Goal: Task Accomplishment & Management: Use online tool/utility

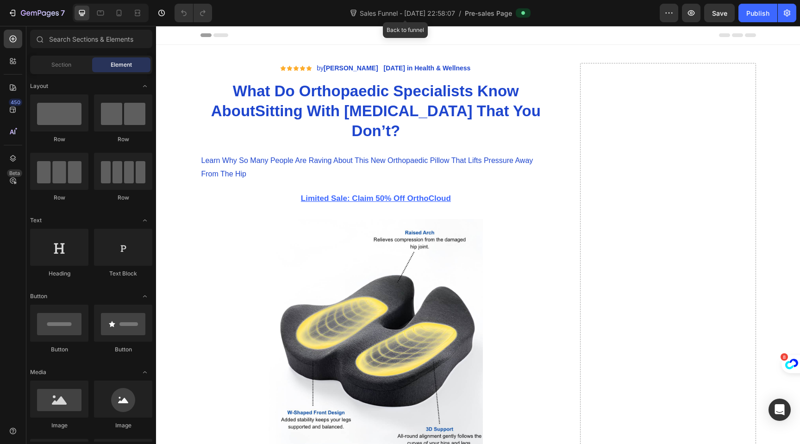
click at [422, 13] on span "Sales Funnel - Sep 23, 22:58:07" at bounding box center [407, 13] width 99 height 10
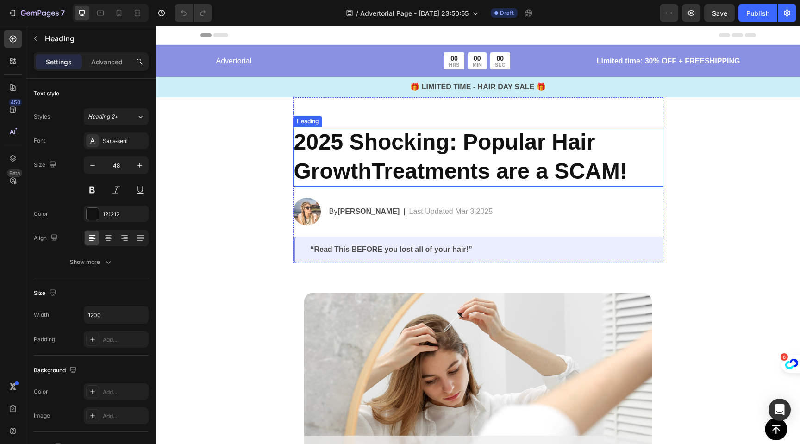
click at [397, 161] on h2 "2025 Shocking: Popular Hair GrowthTreatments are a SCAM!" at bounding box center [478, 157] width 370 height 60
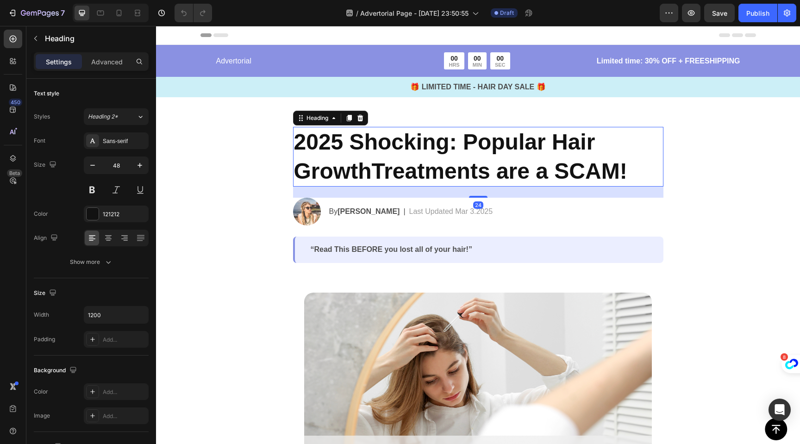
click at [397, 161] on h2 "2025 Shocking: Popular Hair GrowthTreatments are a SCAM!" at bounding box center [478, 157] width 370 height 60
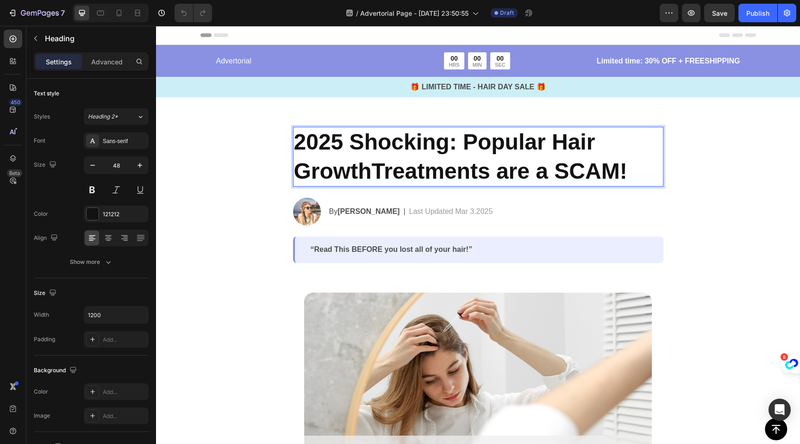
click at [397, 161] on p "2025 Shocking: Popular Hair GrowthTreatments are a SCAM!" at bounding box center [478, 157] width 368 height 58
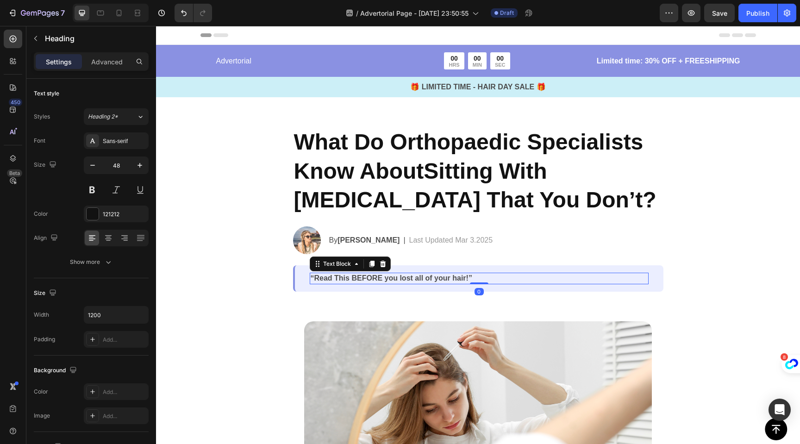
click at [399, 278] on p "“Read This BEFORE you lost all of your hair!”" at bounding box center [479, 279] width 337 height 10
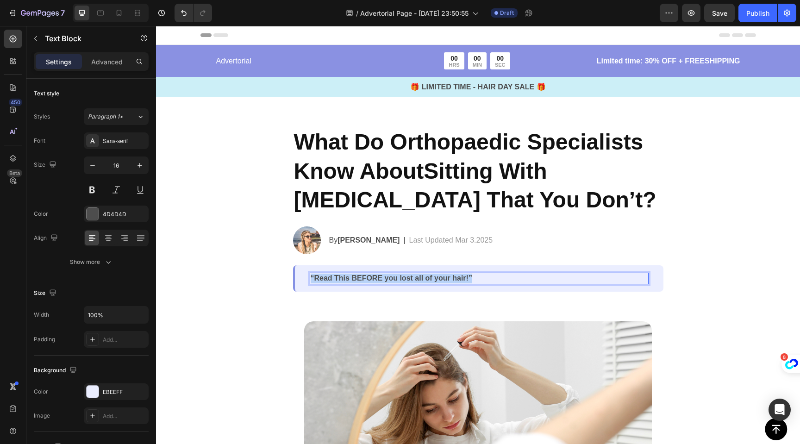
click at [399, 278] on p "“Read This BEFORE you lost all of your hair!”" at bounding box center [479, 279] width 337 height 10
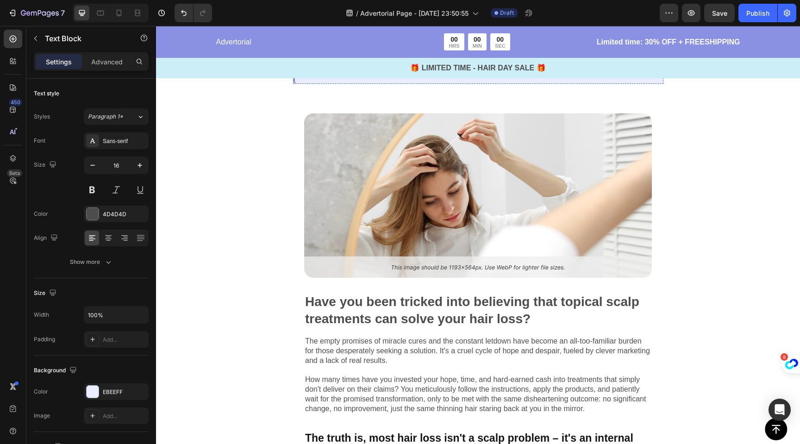
scroll to position [229, 0]
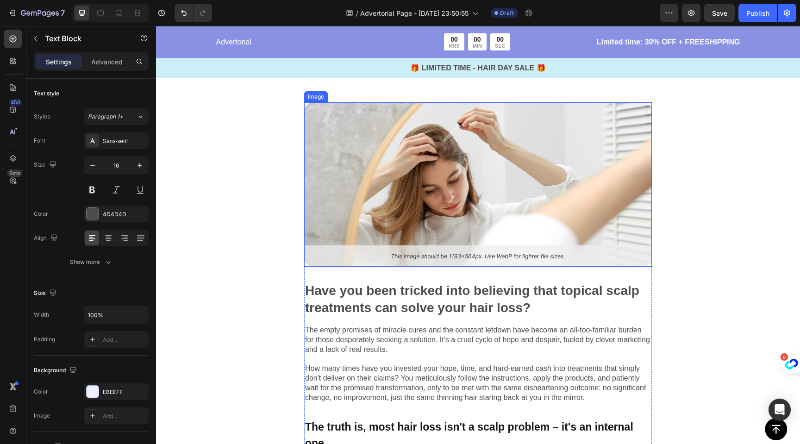
click at [455, 140] on img at bounding box center [478, 184] width 348 height 164
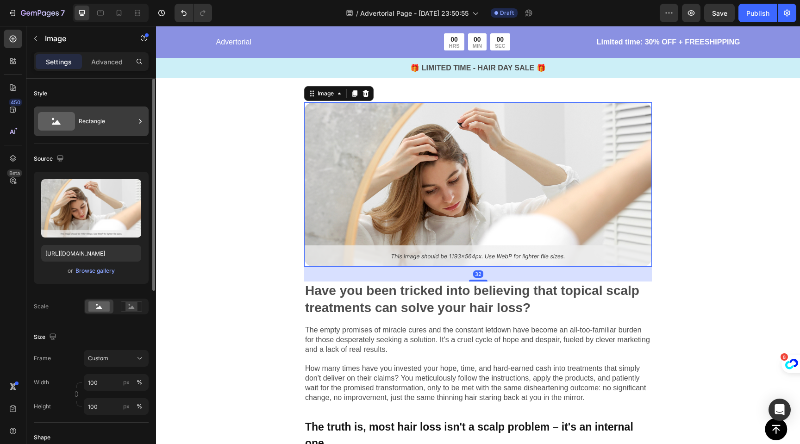
click at [85, 126] on div "Rectangle" at bounding box center [107, 121] width 56 height 21
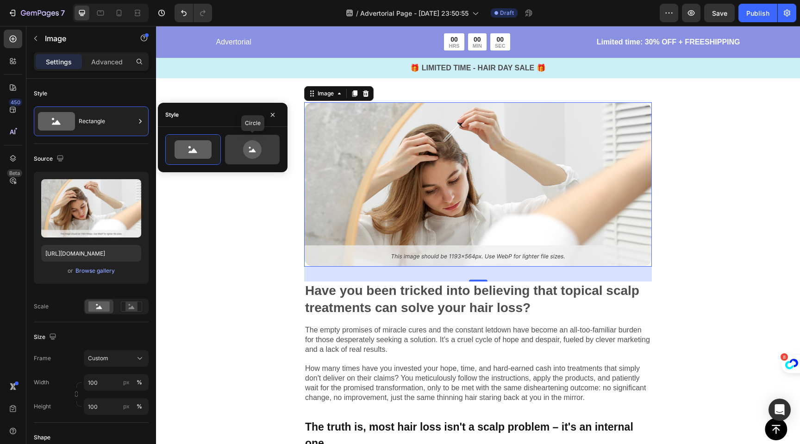
click at [264, 152] on icon at bounding box center [252, 149] width 44 height 19
type input "80"
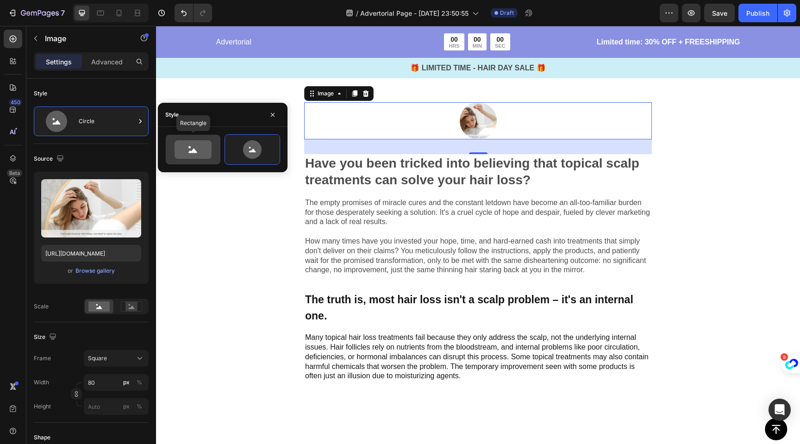
click at [193, 155] on icon at bounding box center [192, 149] width 37 height 19
type input "100"
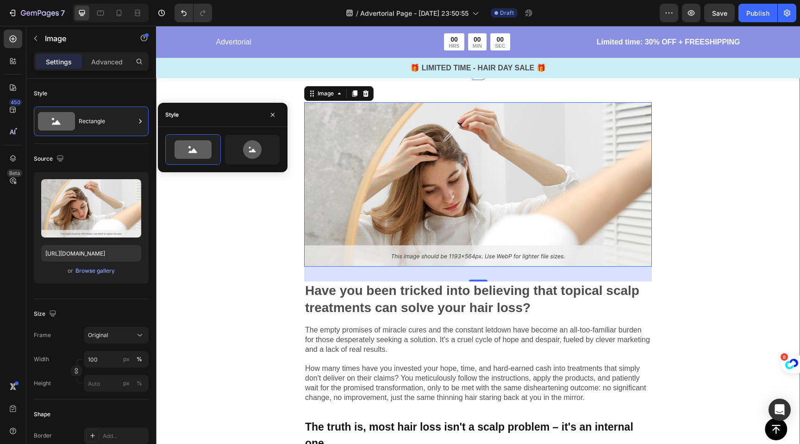
scroll to position [233, 0]
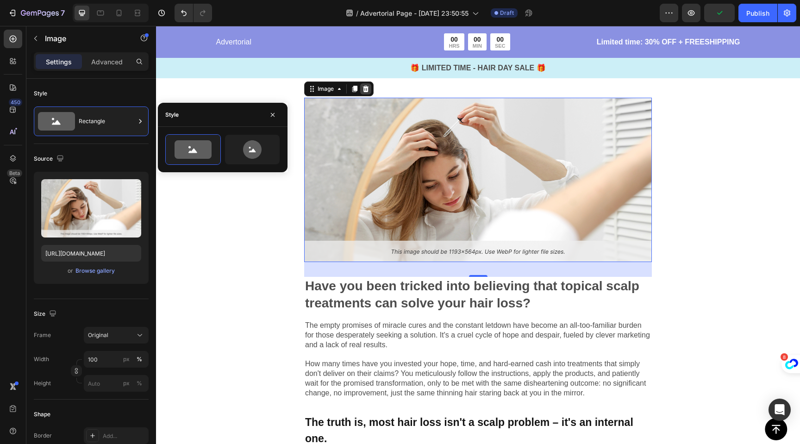
click at [367, 88] on icon at bounding box center [365, 88] width 7 height 7
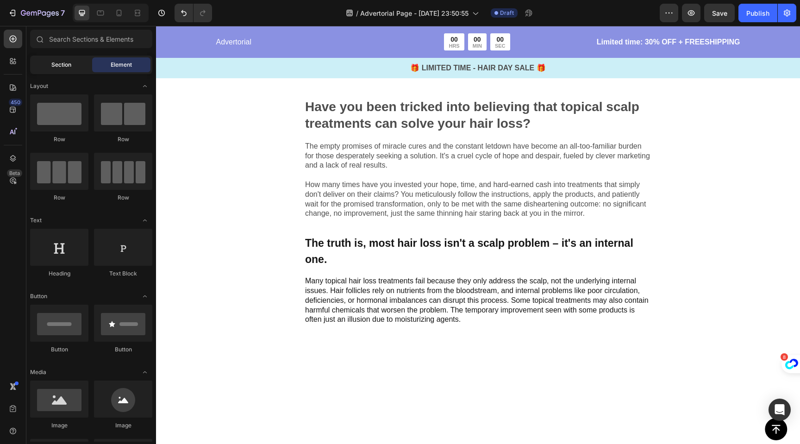
click at [71, 70] on div "Section" at bounding box center [61, 64] width 58 height 15
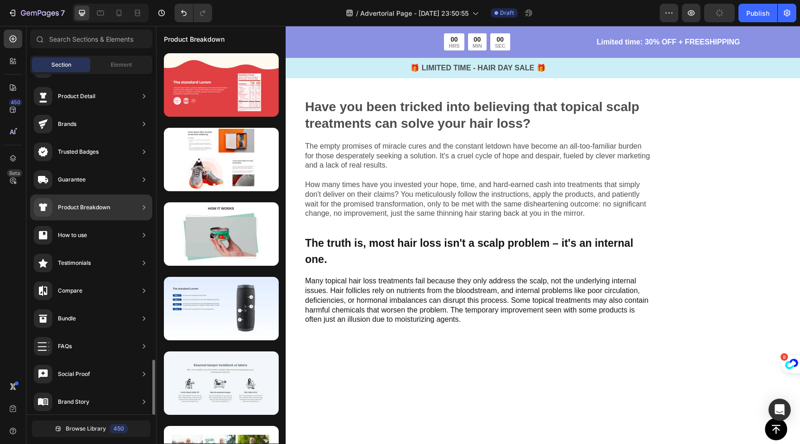
scroll to position [0, 0]
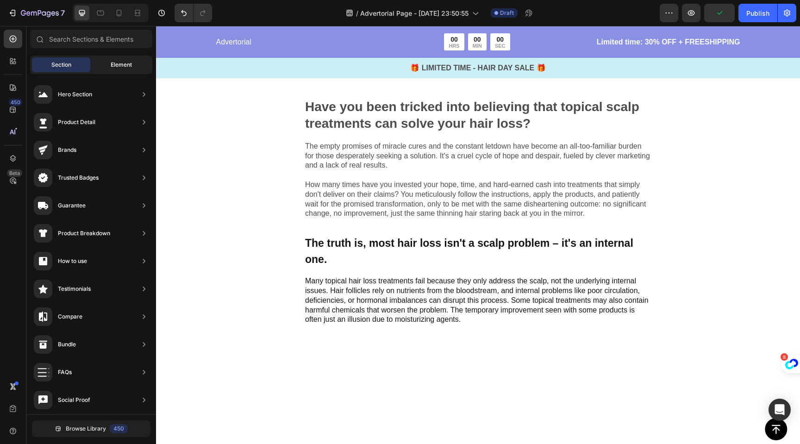
click at [112, 58] on div "Element" at bounding box center [121, 64] width 58 height 15
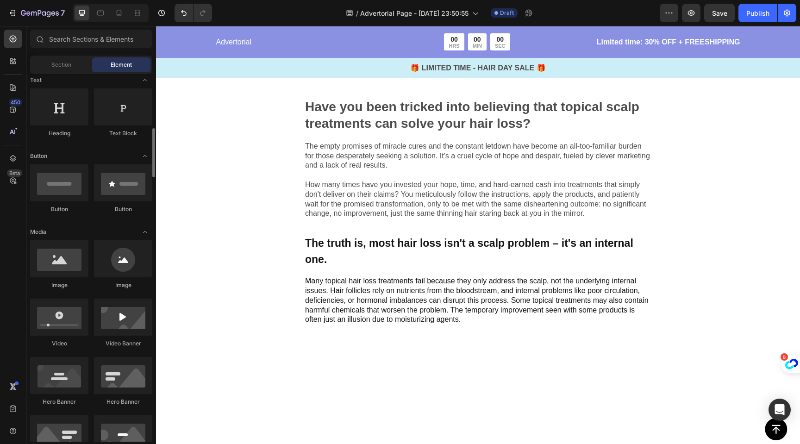
scroll to position [259, 0]
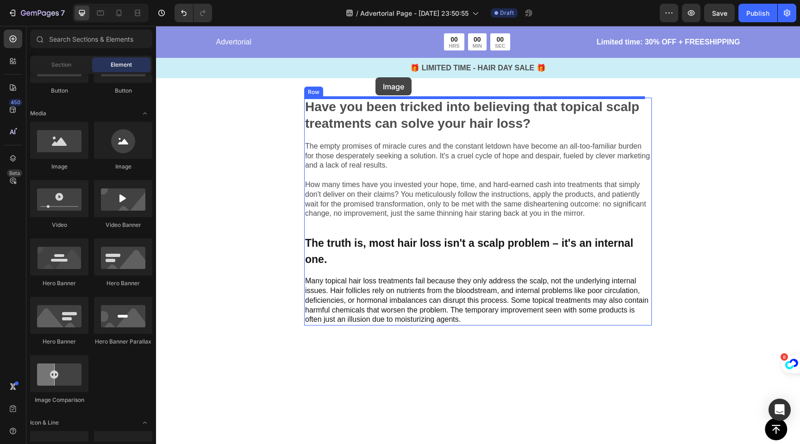
drag, startPoint x: 222, startPoint y: 176, endPoint x: 375, endPoint y: 77, distance: 182.8
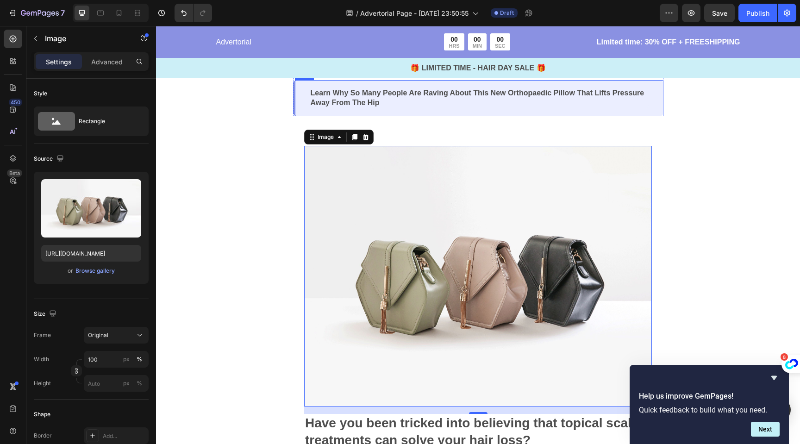
scroll to position [230, 0]
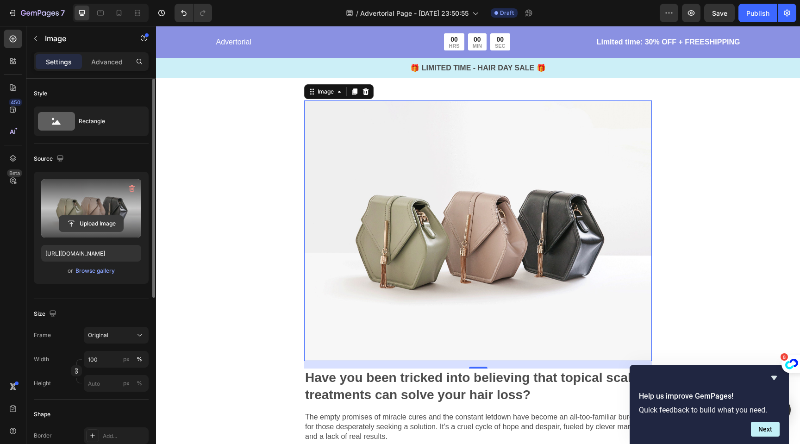
click at [87, 224] on input "file" at bounding box center [91, 224] width 64 height 16
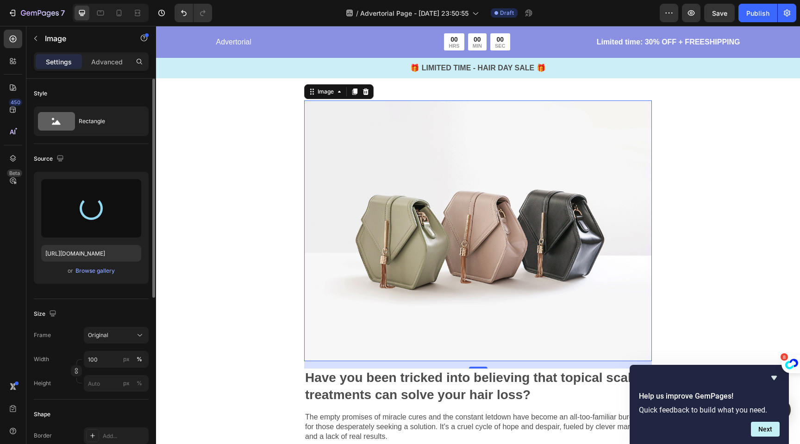
type input "https://cdn.shopify.com/s/files/1/0704/1751/4810/files/gempages_585751277816775…"
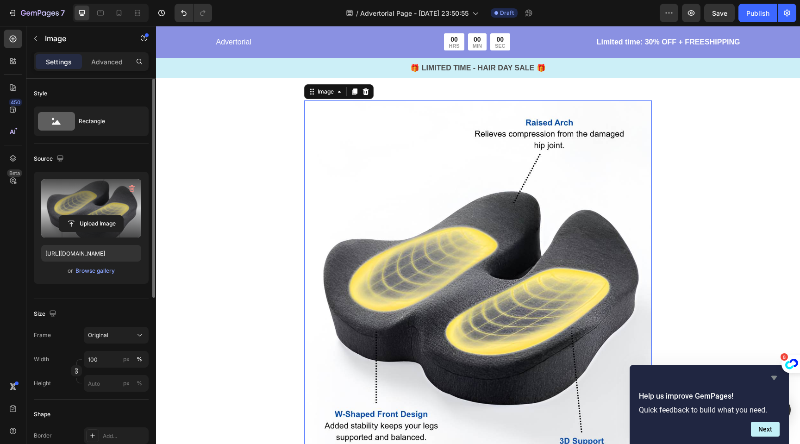
click at [774, 376] on icon "Hide survey" at bounding box center [774, 378] width 6 height 4
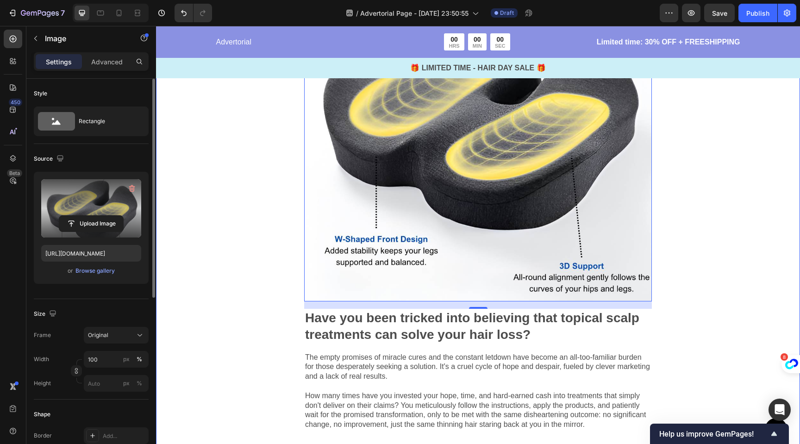
scroll to position [405, 0]
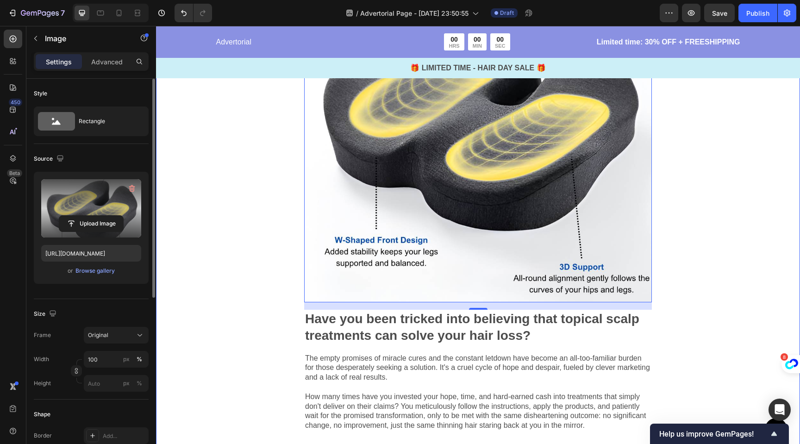
click at [688, 319] on div "Image 16 Have you been tricked into believing that topical scalp treatments can…" at bounding box center [478, 225] width 644 height 657
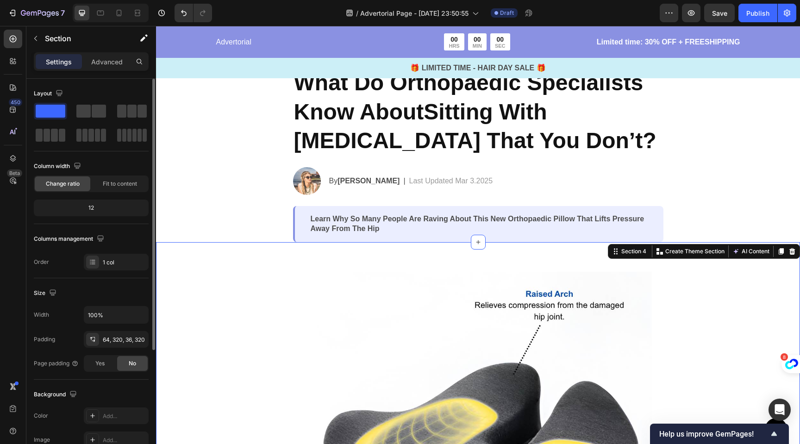
scroll to position [56, 0]
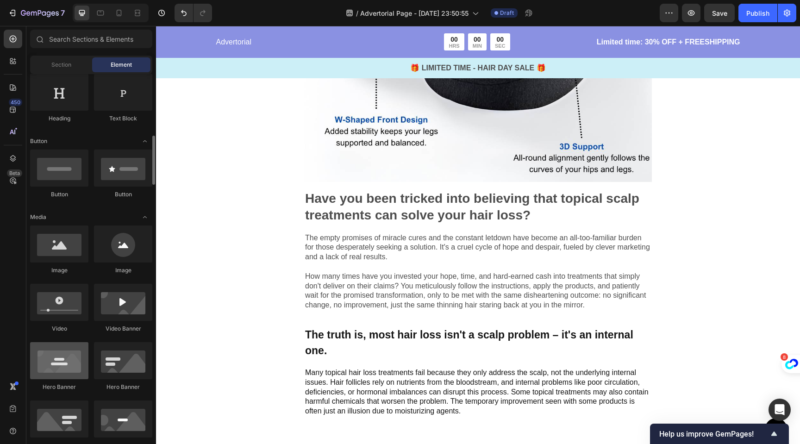
scroll to position [0, 0]
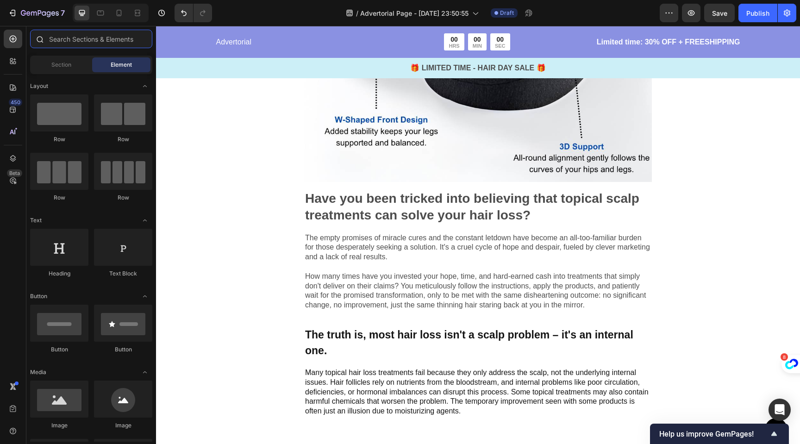
click at [101, 42] on input "text" at bounding box center [91, 39] width 122 height 19
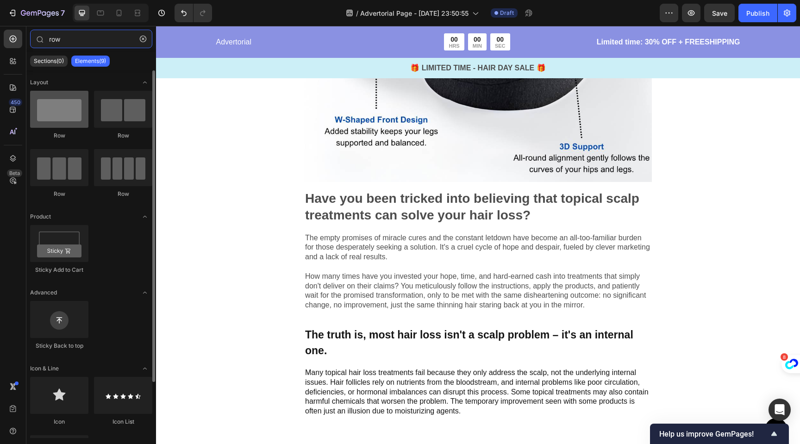
type input "row"
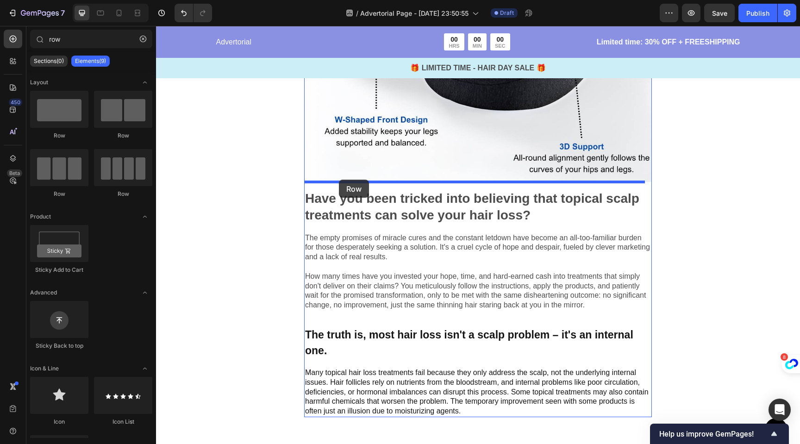
drag, startPoint x: 229, startPoint y: 141, endPoint x: 339, endPoint y: 180, distance: 116.4
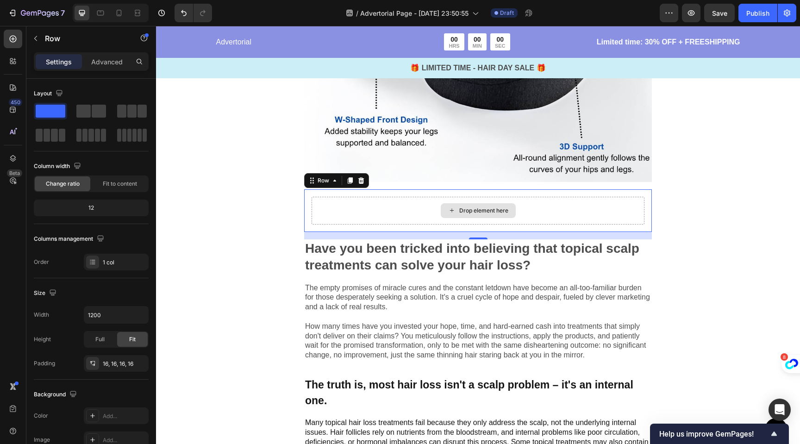
click at [403, 206] on div "Drop element here" at bounding box center [477, 211] width 333 height 28
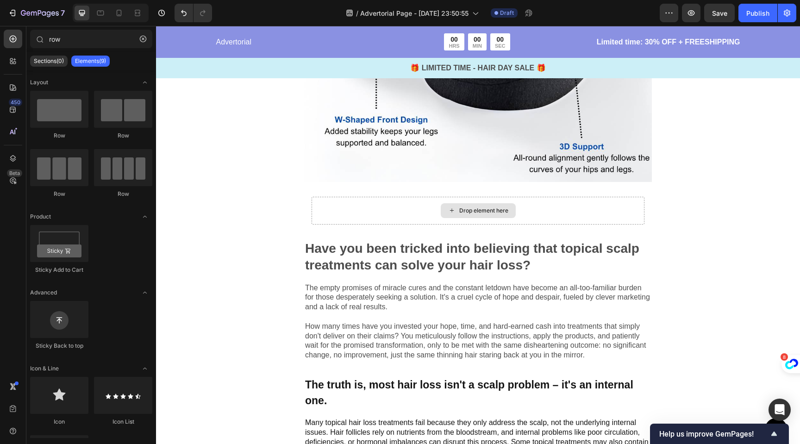
click at [459, 206] on div "Drop element here" at bounding box center [478, 210] width 75 height 15
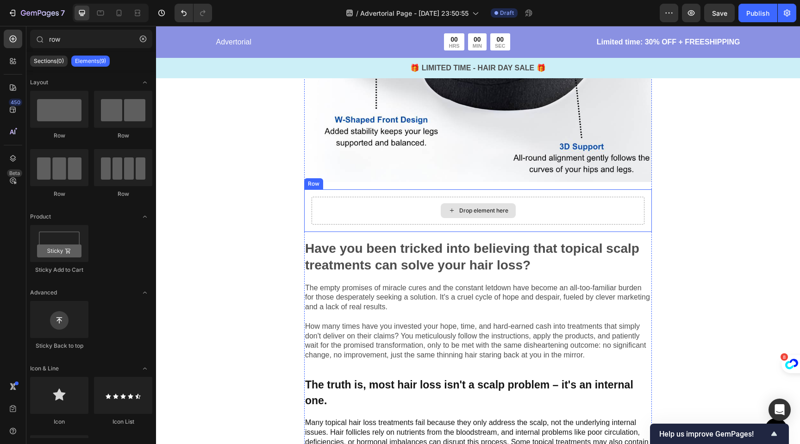
click at [459, 207] on div "Drop element here" at bounding box center [483, 210] width 49 height 7
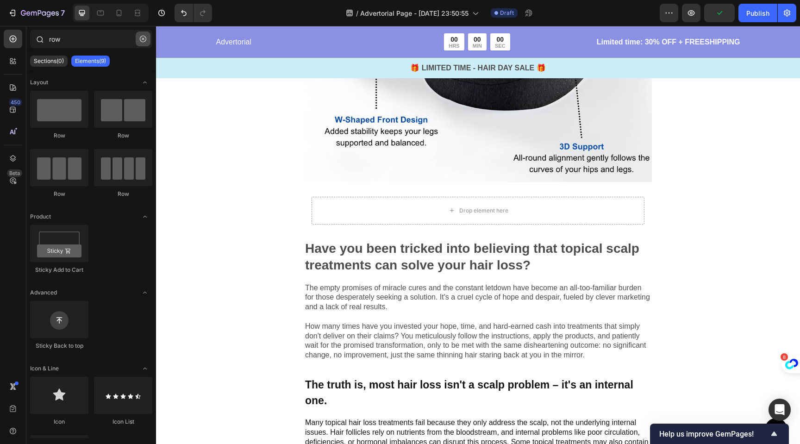
click at [143, 37] on icon "button" at bounding box center [143, 39] width 6 height 6
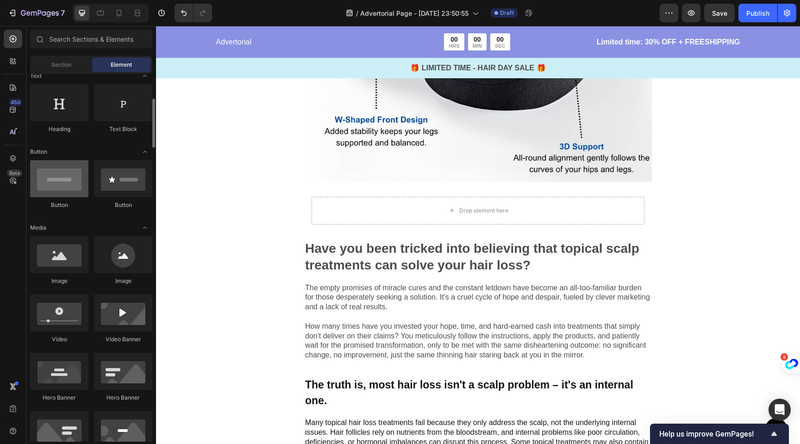
scroll to position [183, 0]
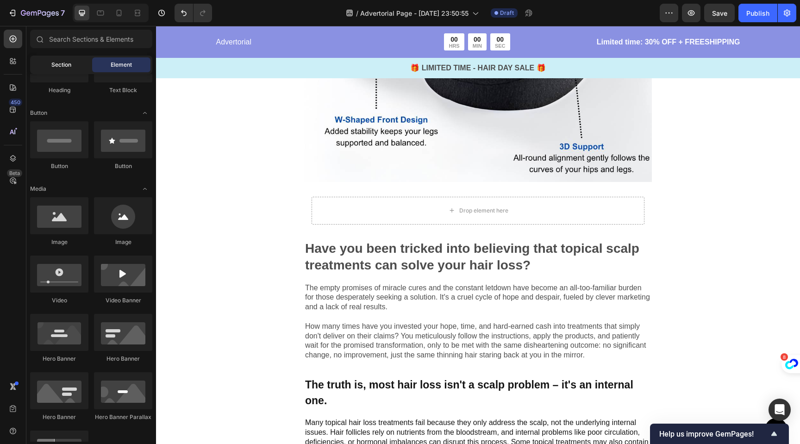
click at [72, 64] on div "Section" at bounding box center [61, 64] width 58 height 15
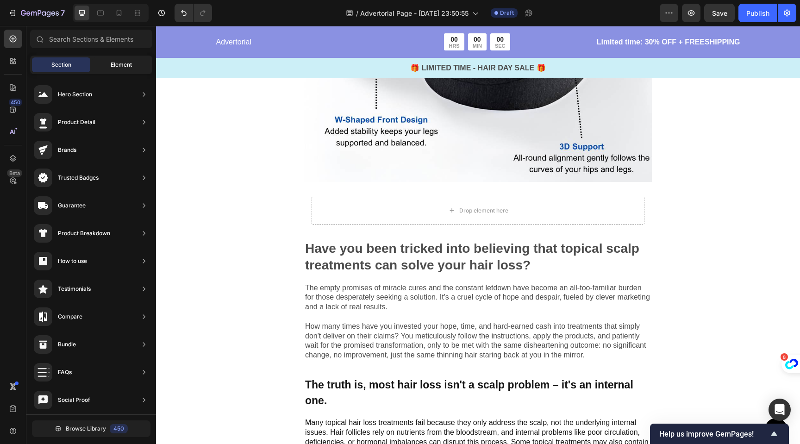
click at [107, 63] on div "Element" at bounding box center [121, 64] width 58 height 15
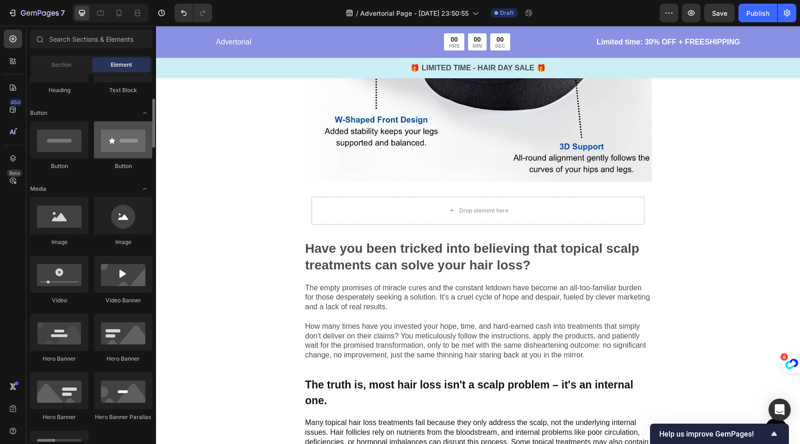
scroll to position [0, 0]
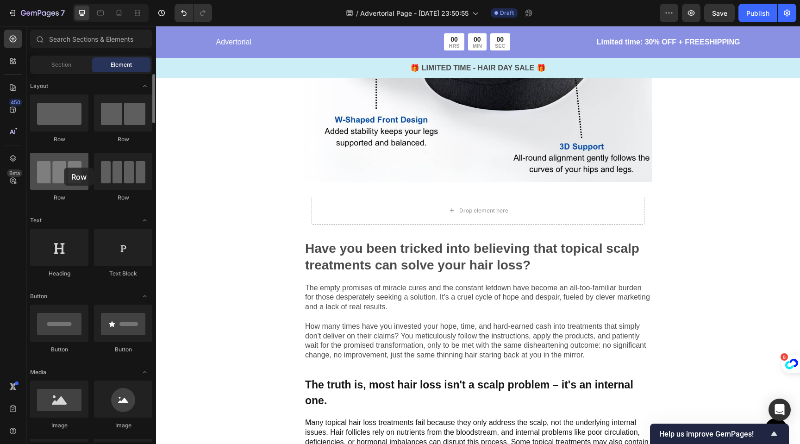
click at [64, 168] on div at bounding box center [59, 171] width 58 height 37
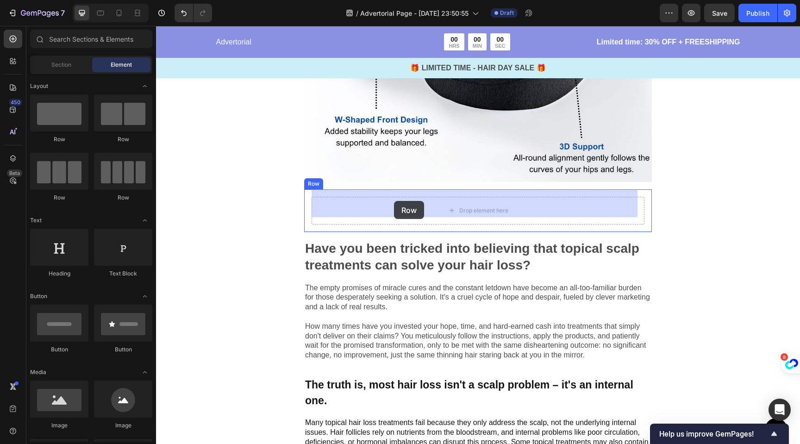
drag, startPoint x: 220, startPoint y: 193, endPoint x: 394, endPoint y: 201, distance: 174.2
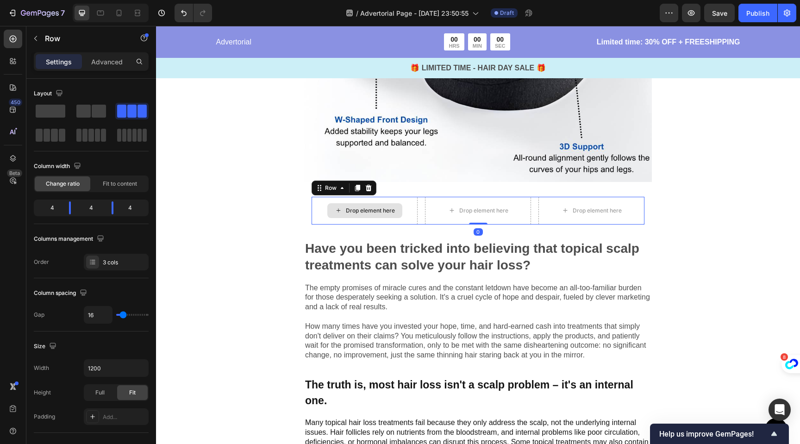
click at [361, 207] on div "Drop element here" at bounding box center [370, 210] width 49 height 7
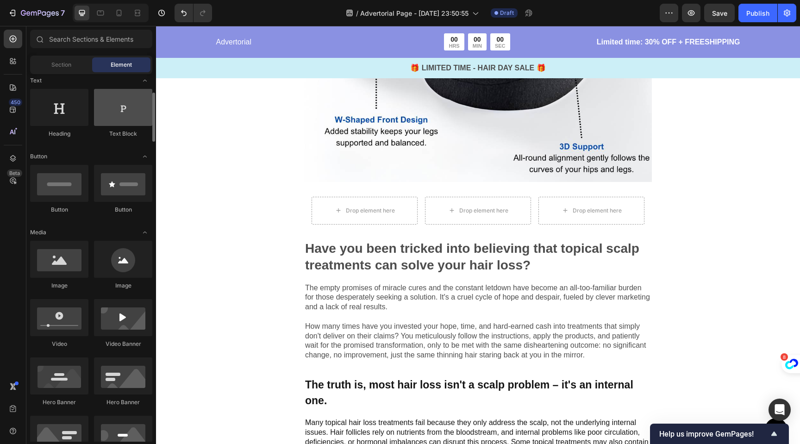
scroll to position [151, 0]
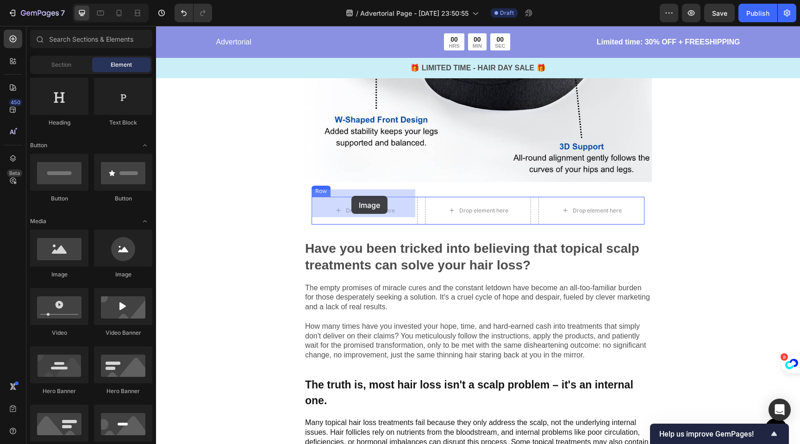
drag, startPoint x: 213, startPoint y: 279, endPoint x: 351, endPoint y: 196, distance: 161.1
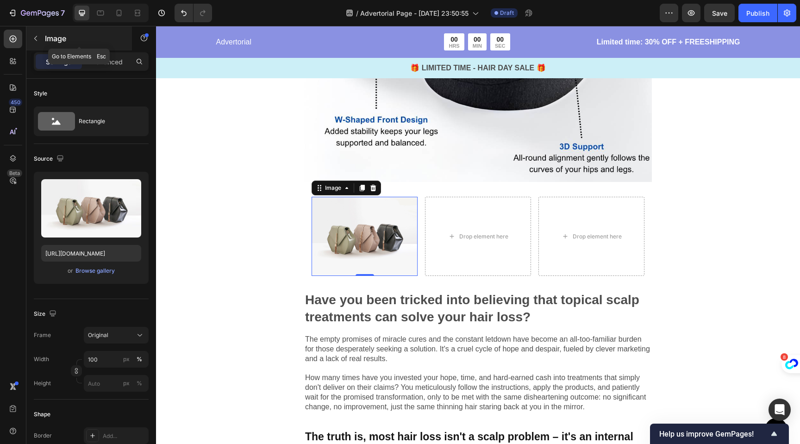
click at [36, 38] on icon "button" at bounding box center [35, 38] width 7 height 7
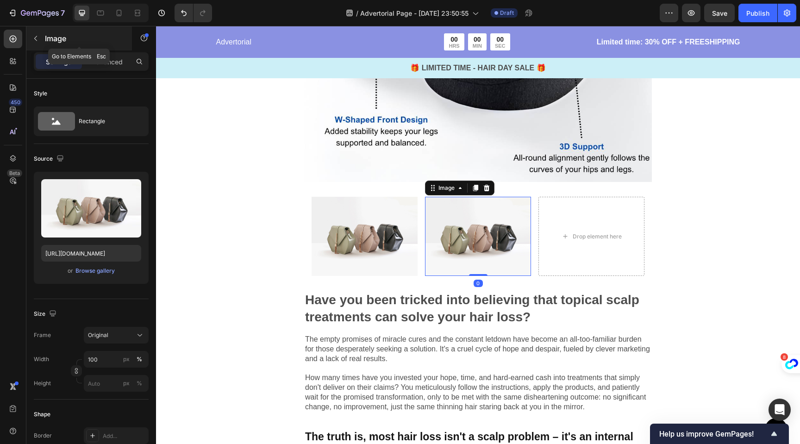
click at [38, 39] on icon "button" at bounding box center [35, 38] width 7 height 7
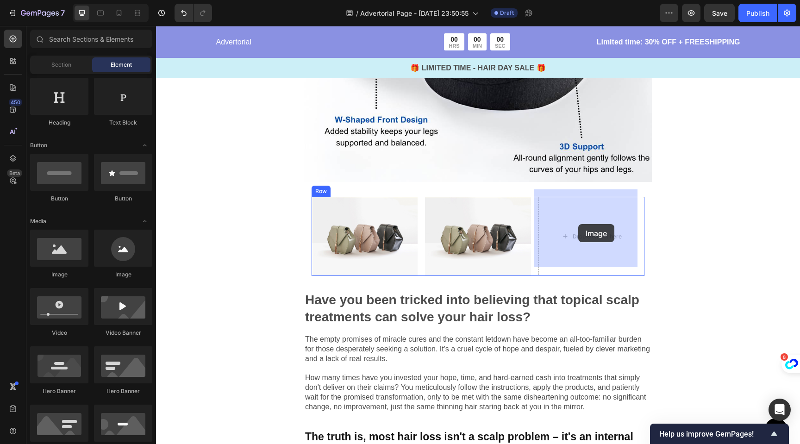
drag, startPoint x: 224, startPoint y: 269, endPoint x: 578, endPoint y: 224, distance: 356.5
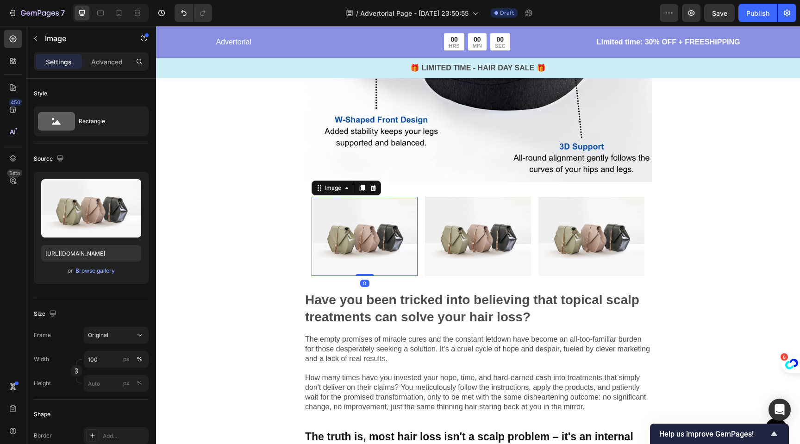
click at [363, 232] on img at bounding box center [364, 237] width 106 height 80
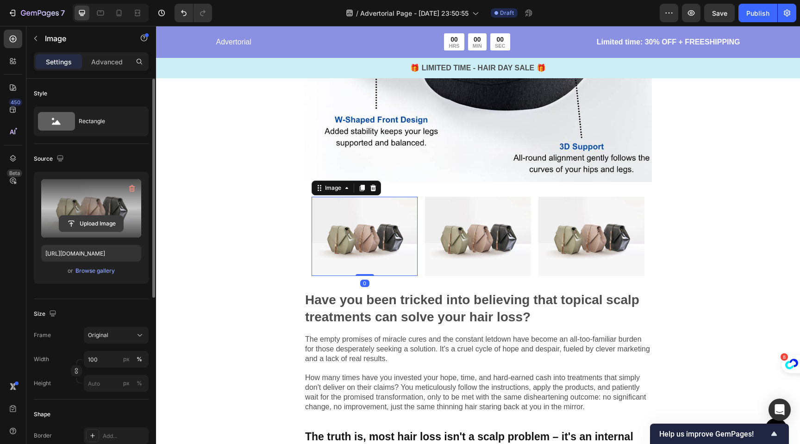
click at [84, 222] on input "file" at bounding box center [91, 224] width 64 height 16
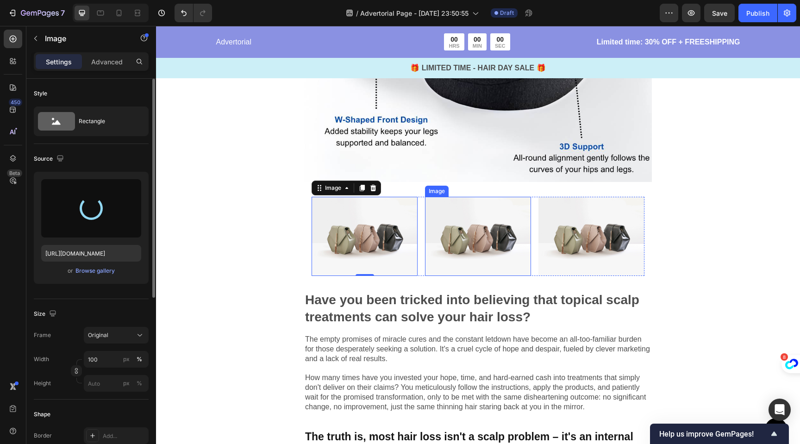
type input "https://cdn.shopify.com/s/files/1/0704/1751/4810/files/gempages_585751277816775…"
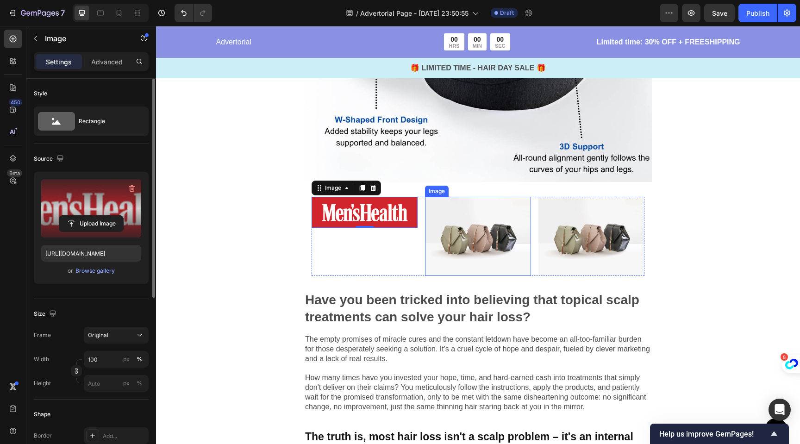
click at [436, 215] on img at bounding box center [478, 237] width 106 height 80
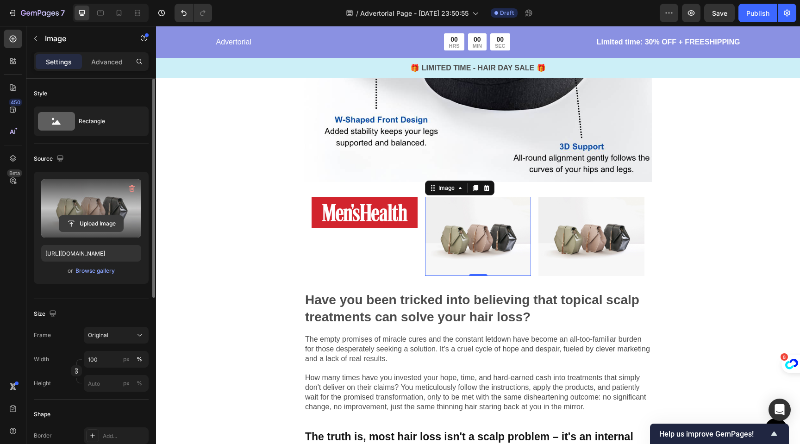
click at [87, 226] on input "file" at bounding box center [91, 224] width 64 height 16
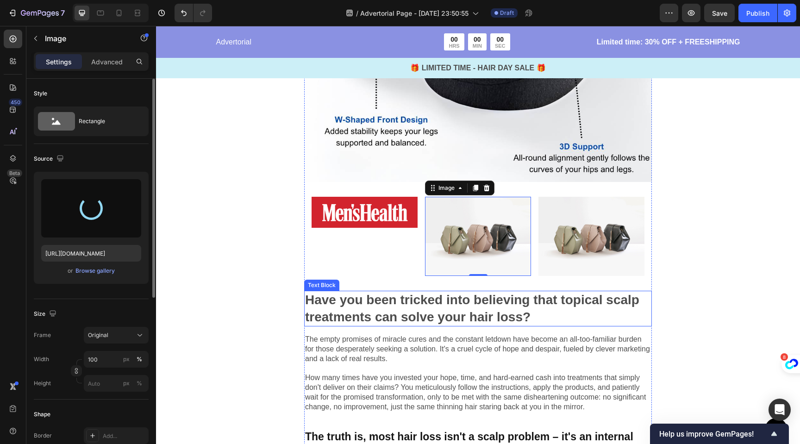
type input "https://cdn.shopify.com/s/files/1/0704/1751/4810/files/gempages_585751277816775…"
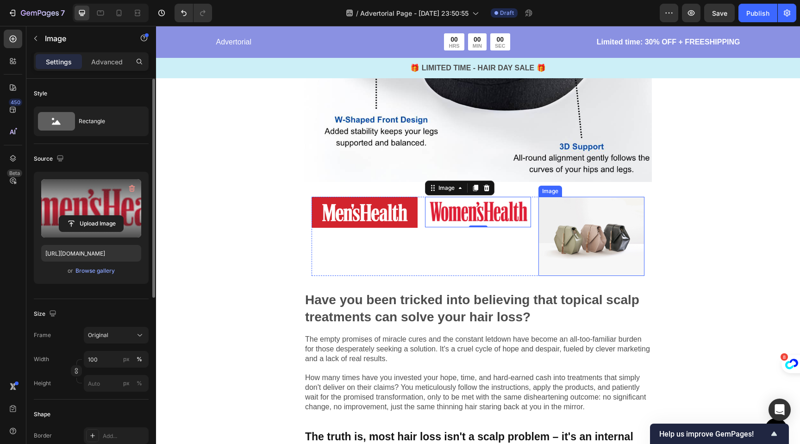
click at [599, 230] on img at bounding box center [591, 237] width 106 height 80
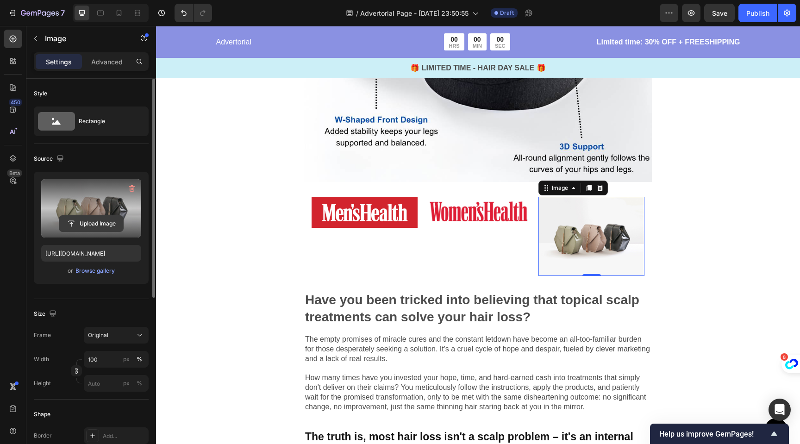
click at [90, 224] on input "file" at bounding box center [91, 224] width 64 height 16
click at [91, 220] on input "file" at bounding box center [91, 224] width 64 height 16
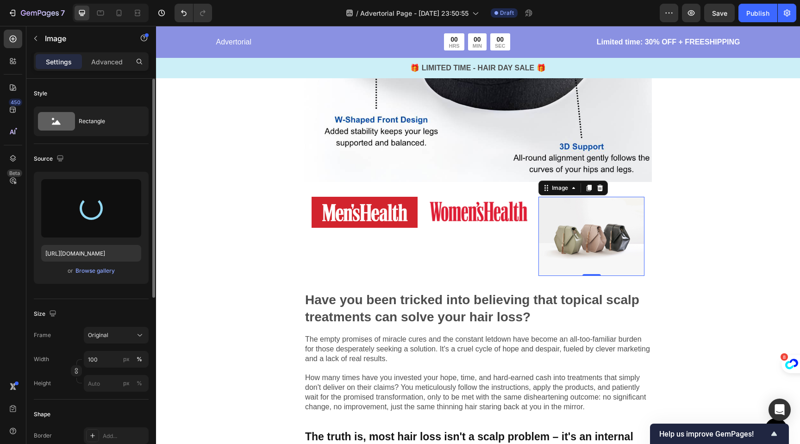
type input "https://cdn.shopify.com/s/files/1/0704/1751/4810/files/gempages_585751277816775…"
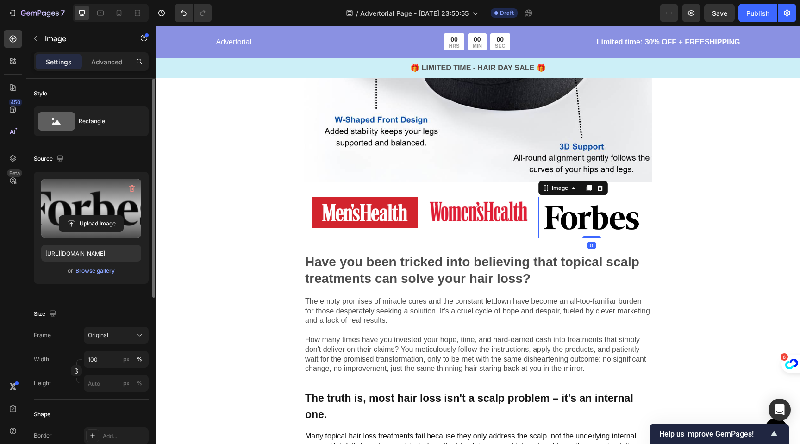
drag, startPoint x: 586, startPoint y: 228, endPoint x: 586, endPoint y: 214, distance: 13.9
click at [586, 214] on div "Image 0" at bounding box center [591, 217] width 106 height 41
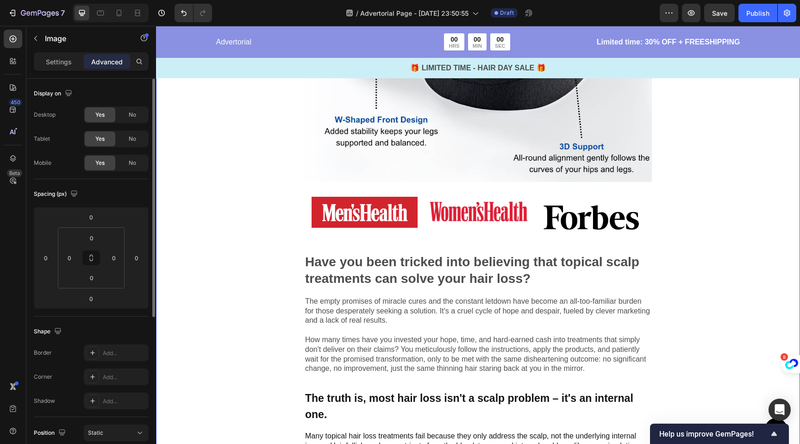
click at [682, 197] on div "Image Image Image Image Row Row Have you been tricked into believing that topic…" at bounding box center [478, 136] width 644 height 721
click at [586, 214] on img at bounding box center [591, 217] width 106 height 41
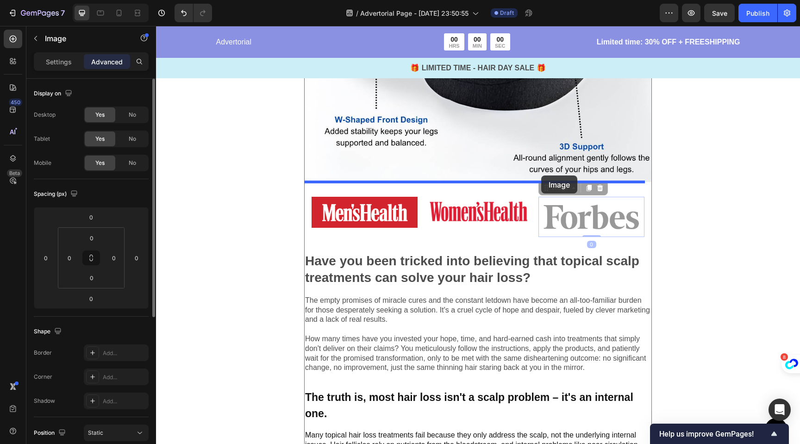
drag, startPoint x: 541, startPoint y: 182, endPoint x: 541, endPoint y: 175, distance: 6.9
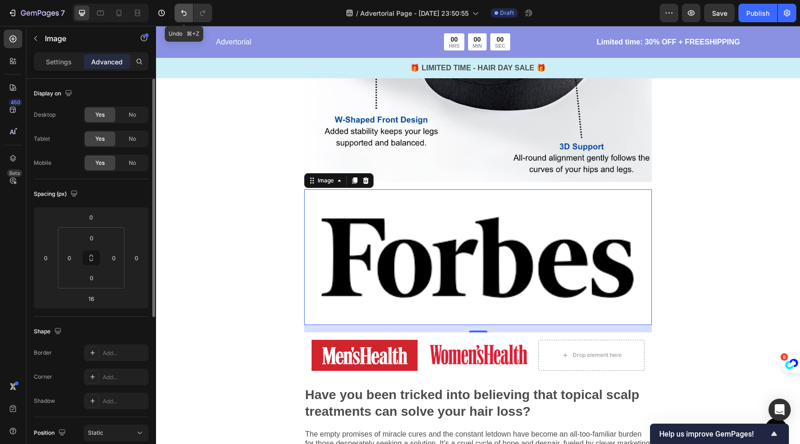
click at [186, 18] on button "Undo/Redo" at bounding box center [183, 13] width 19 height 19
click at [181, 13] on icon "Undo/Redo" at bounding box center [183, 12] width 9 height 9
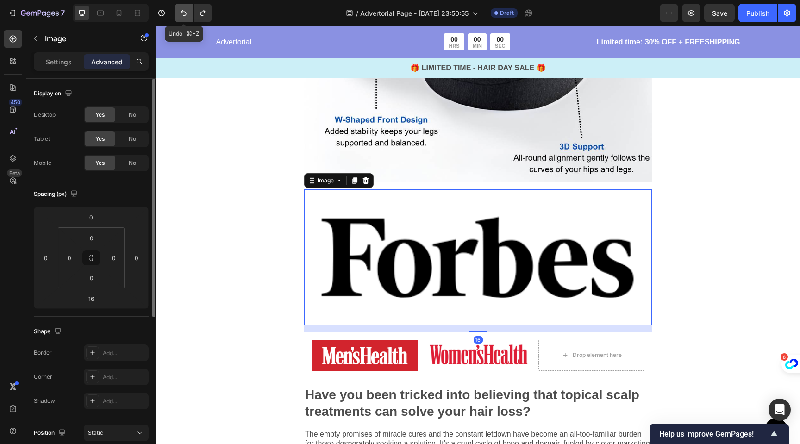
type input "0"
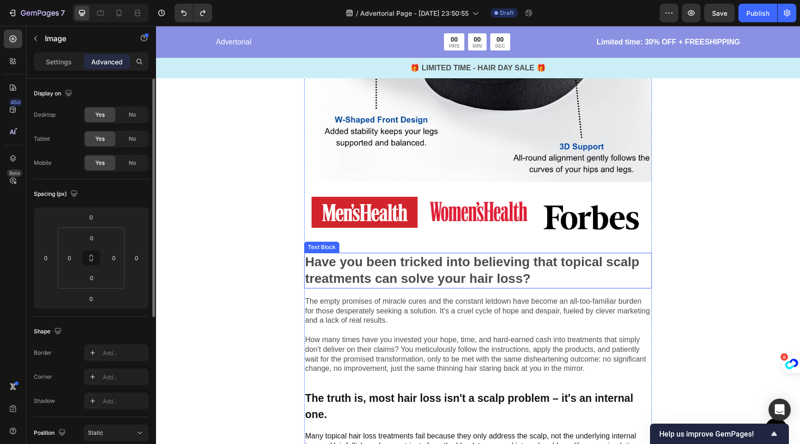
click at [386, 268] on p "Have you been tricked into believing that topical scalp treatments can solve yo…" at bounding box center [478, 271] width 346 height 34
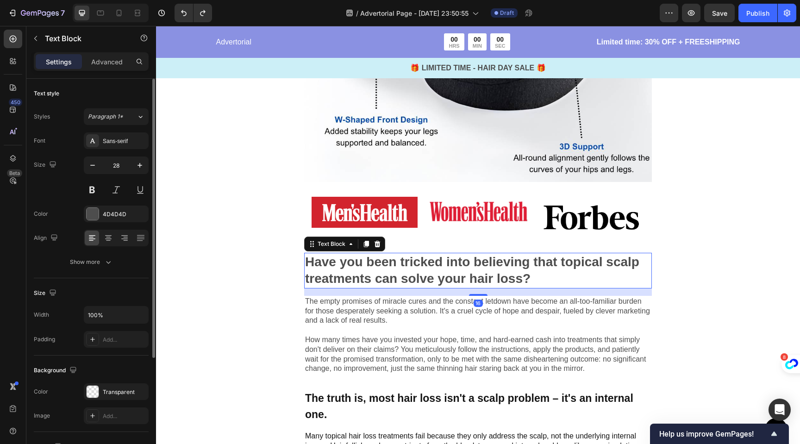
click at [386, 268] on p "Have you been tricked into believing that topical scalp treatments can solve yo…" at bounding box center [478, 271] width 346 height 34
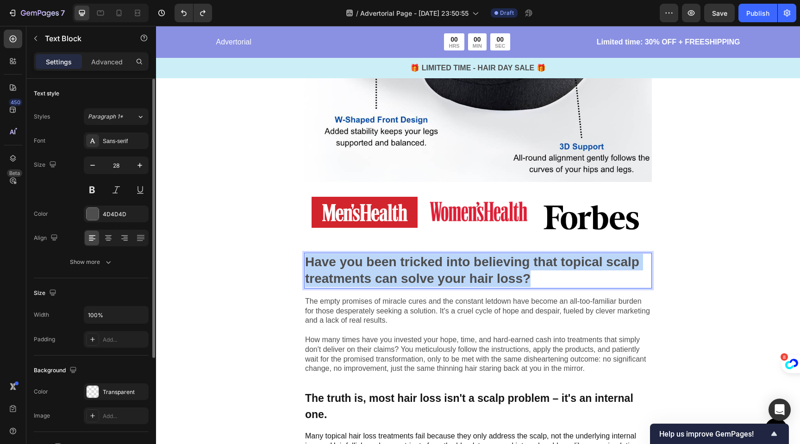
click at [386, 268] on p "Have you been tricked into believing that topical scalp treatments can solve yo…" at bounding box center [478, 271] width 346 height 34
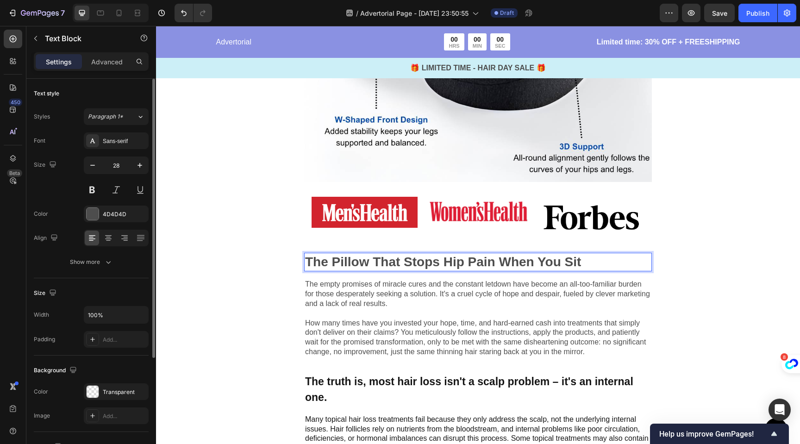
click at [563, 255] on strong "The Pillow That Stops Hip Pain When You Sit" at bounding box center [443, 262] width 276 height 14
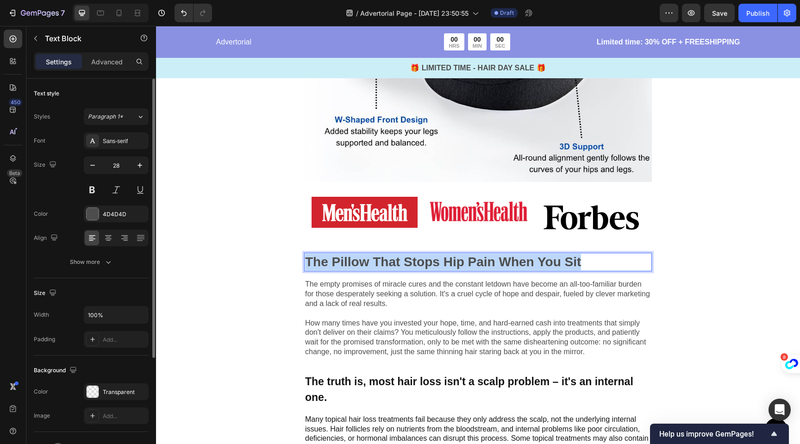
click at [563, 255] on strong "The Pillow That Stops Hip Pain When You Sit" at bounding box center [443, 262] width 276 height 14
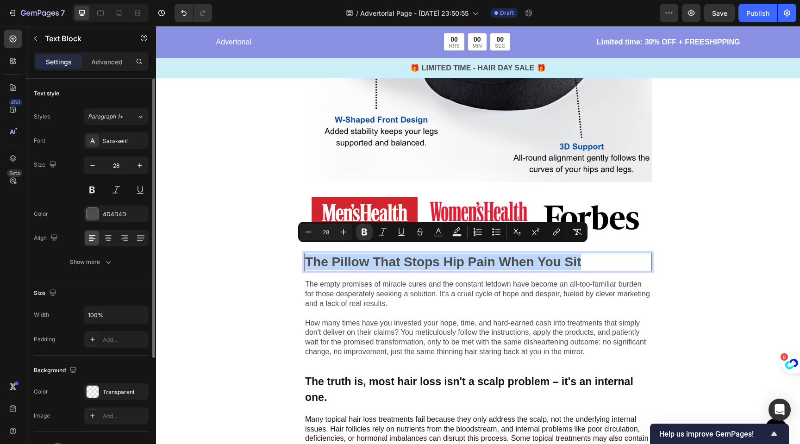
click at [400, 259] on strong "The Pillow That Stops Hip Pain When You Sit" at bounding box center [443, 262] width 276 height 14
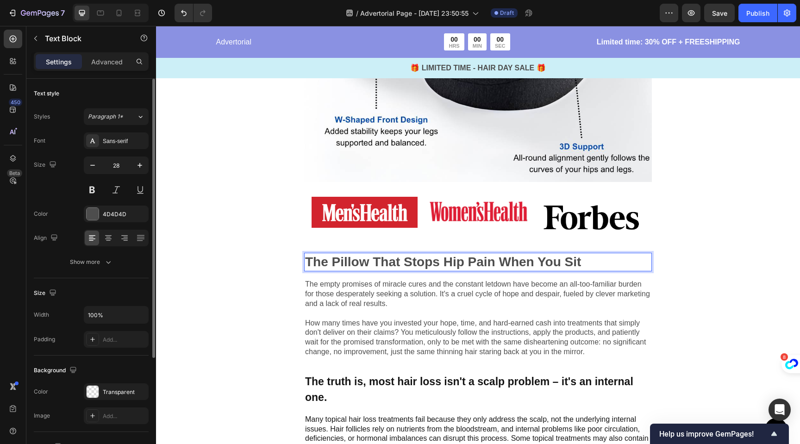
click at [394, 255] on strong "The Pillow That Stops Hip Pain When You Sit" at bounding box center [443, 262] width 276 height 14
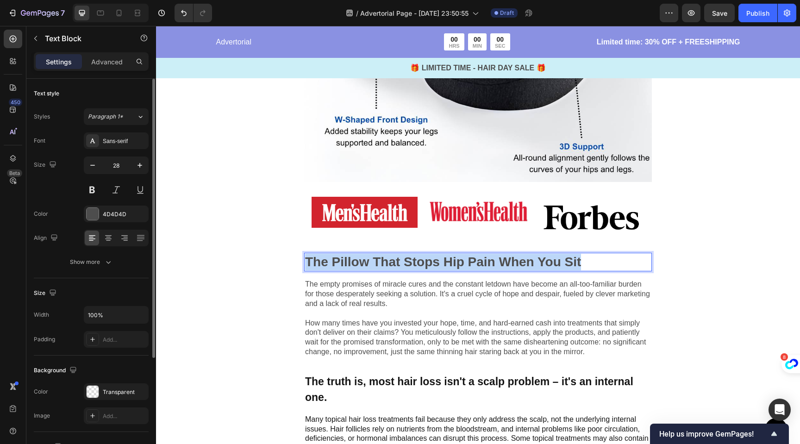
click at [394, 255] on strong "The Pillow That Stops Hip Pain When You Sit" at bounding box center [443, 262] width 276 height 14
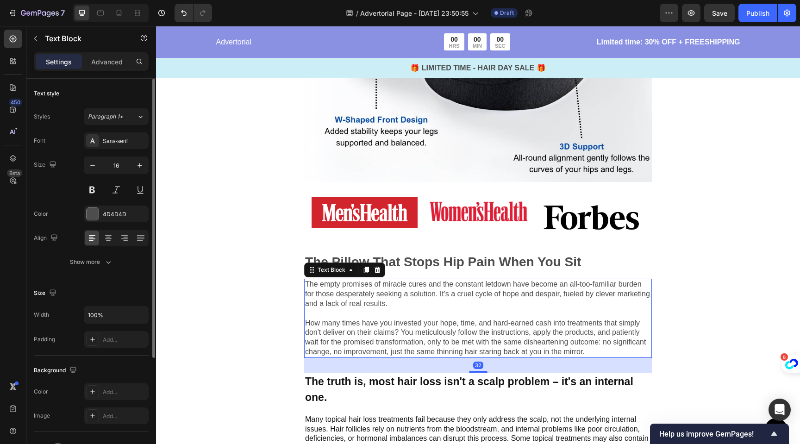
click at [394, 287] on p "The empty promises of miracle cures and the constant letdown have become an all…" at bounding box center [478, 318] width 346 height 77
click at [346, 334] on p "The empty promises of miracle cures and the constant letdown have become an all…" at bounding box center [478, 318] width 346 height 77
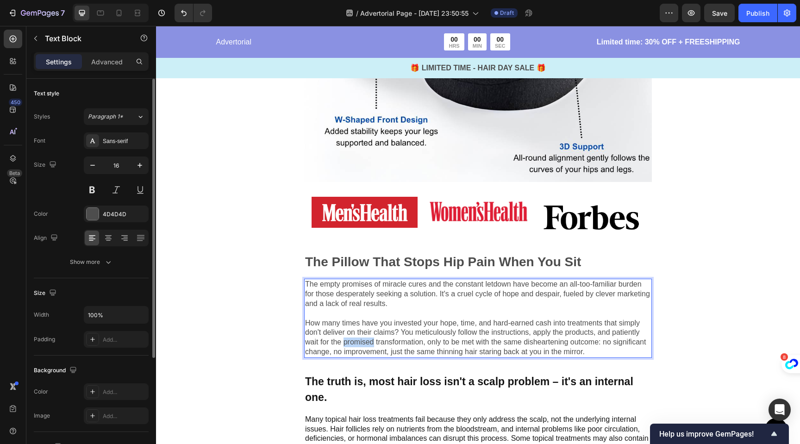
click at [346, 334] on p "The empty promises of miracle cures and the constant letdown have become an all…" at bounding box center [478, 318] width 346 height 77
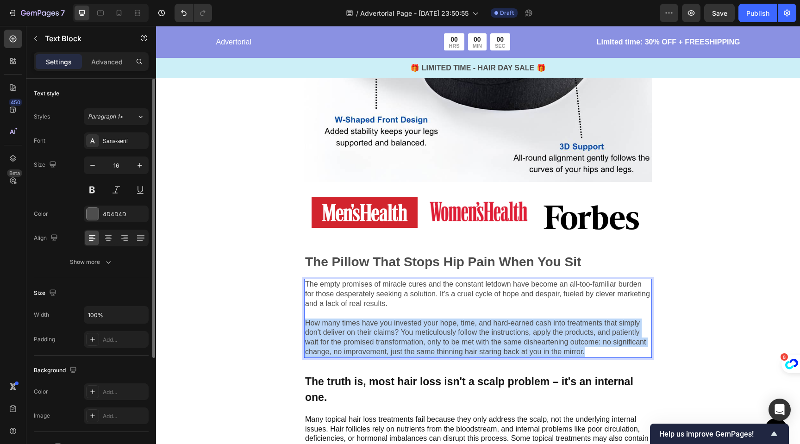
click at [346, 334] on p "The empty promises of miracle cures and the constant letdown have become an all…" at bounding box center [478, 318] width 346 height 77
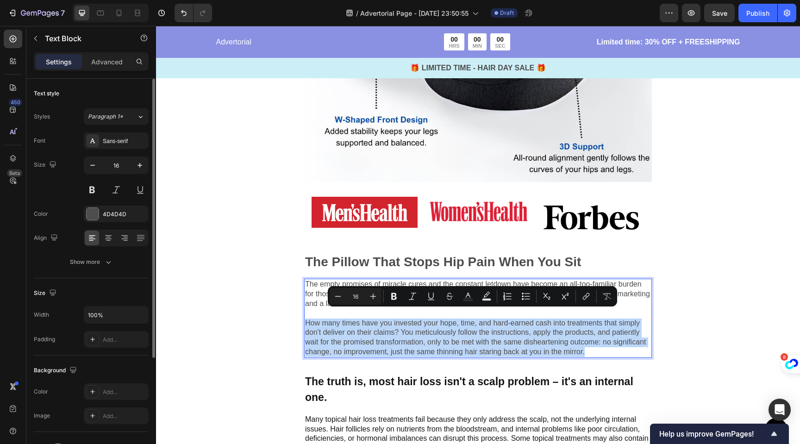
click at [346, 334] on p "The empty promises of miracle cures and the constant letdown have become an all…" at bounding box center [478, 318] width 346 height 77
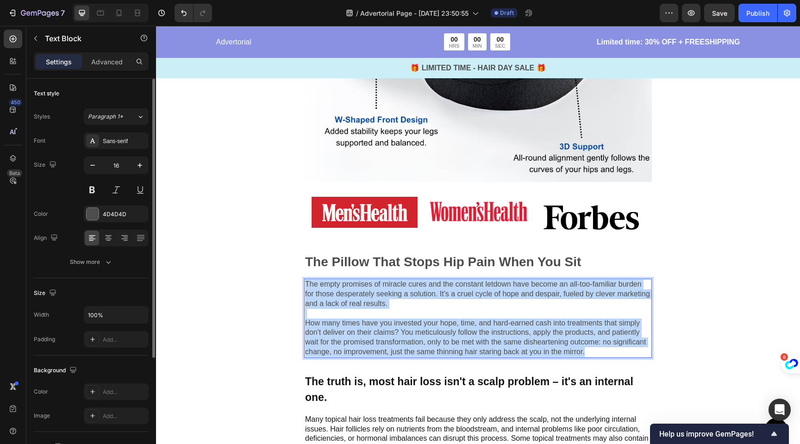
drag, startPoint x: 624, startPoint y: 344, endPoint x: 306, endPoint y: 276, distance: 325.3
click at [306, 280] on p "The empty promises of miracle cures and the constant letdown have become an all…" at bounding box center [478, 318] width 346 height 77
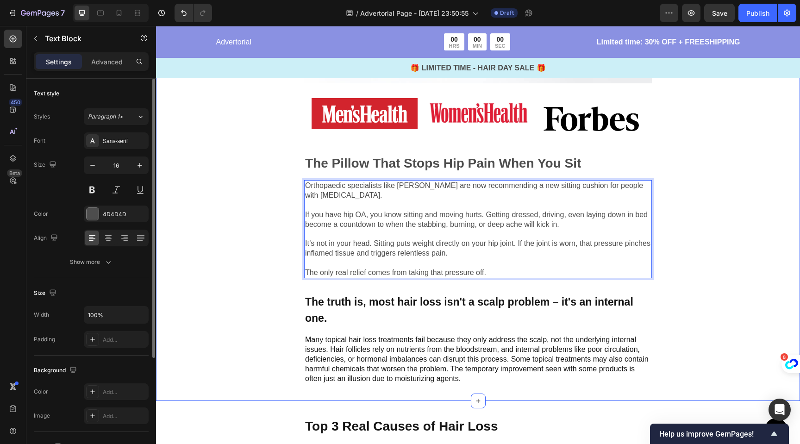
scroll to position [629, 0]
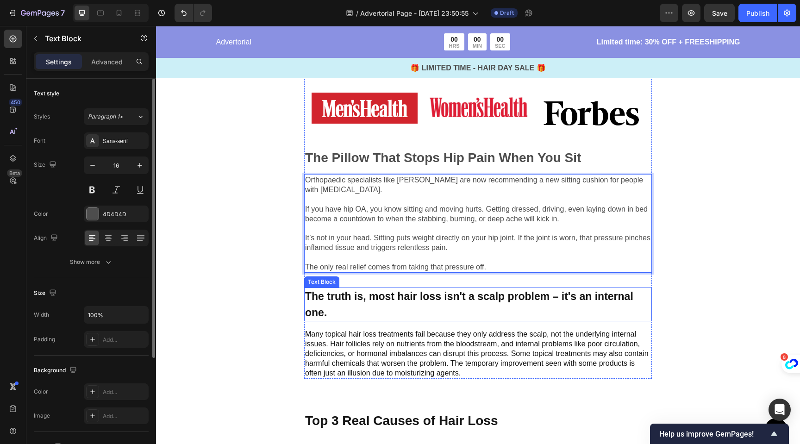
click at [399, 291] on p "The truth is, most hair loss isn't a scalp problem – it's an internal one." at bounding box center [478, 304] width 346 height 32
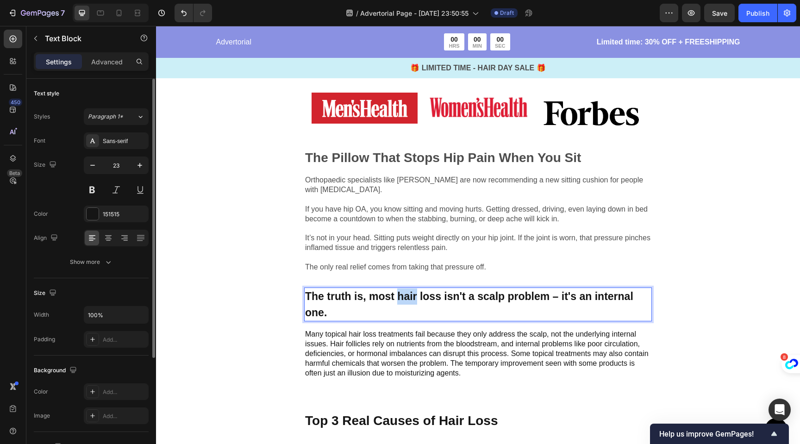
click at [399, 291] on p "The truth is, most hair loss isn't a scalp problem – it's an internal one." at bounding box center [478, 304] width 346 height 32
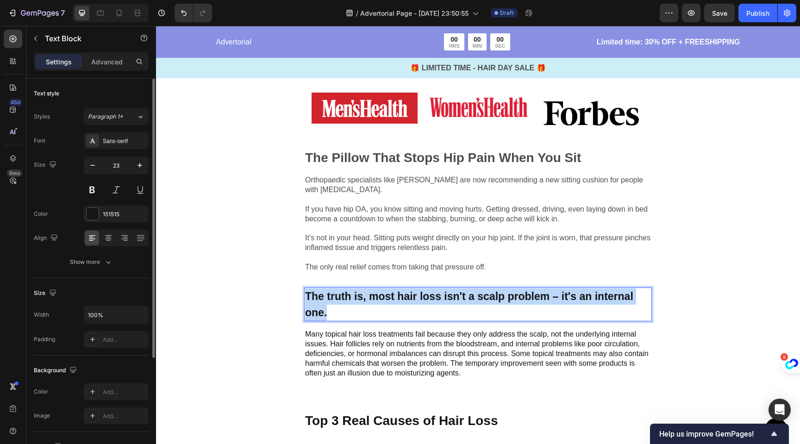
click at [399, 291] on p "The truth is, most hair loss isn't a scalp problem – it's an internal one." at bounding box center [478, 304] width 346 height 32
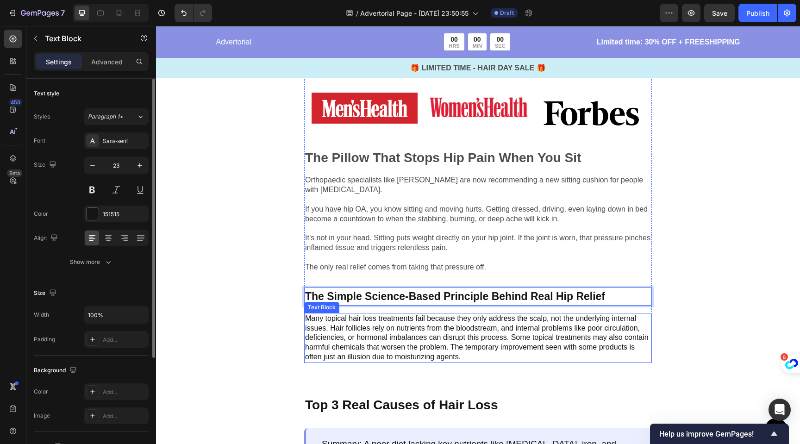
scroll to position [646, 0]
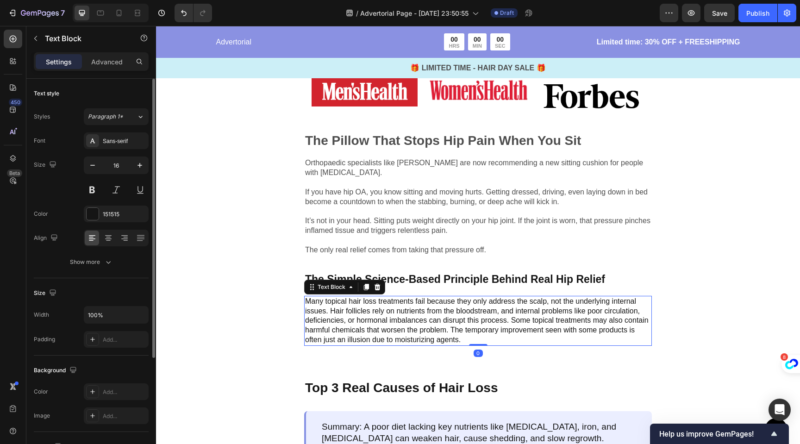
click at [417, 313] on p "Many topical hair loss treatments fail because they only address the scalp, not…" at bounding box center [478, 321] width 346 height 48
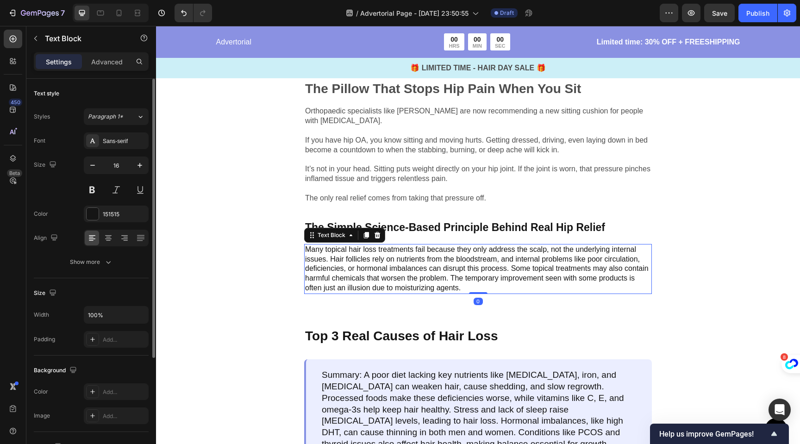
scroll to position [698, 0]
click at [376, 231] on icon at bounding box center [377, 234] width 7 height 7
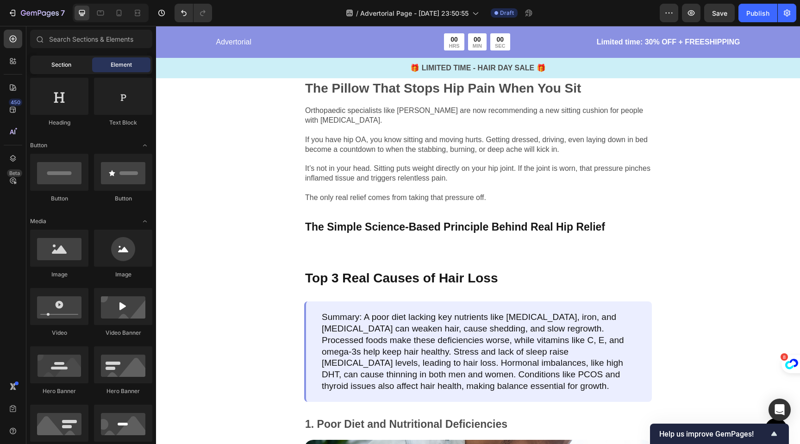
click at [74, 68] on div "Section" at bounding box center [61, 64] width 58 height 15
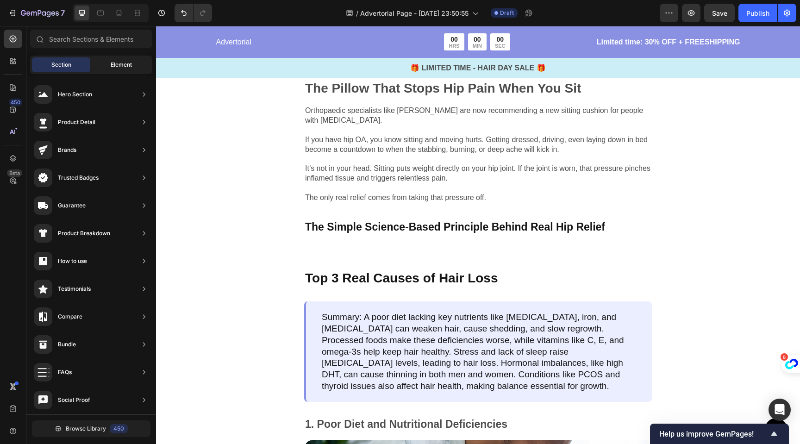
click at [111, 64] on span "Element" at bounding box center [121, 65] width 21 height 8
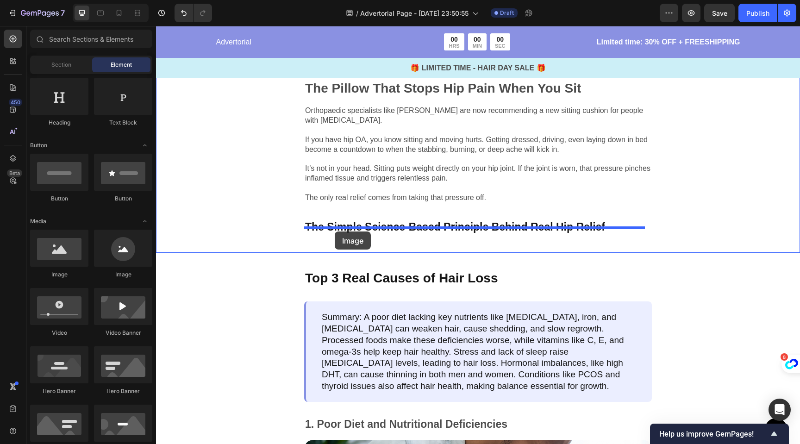
drag, startPoint x: 220, startPoint y: 273, endPoint x: 335, endPoint y: 231, distance: 122.1
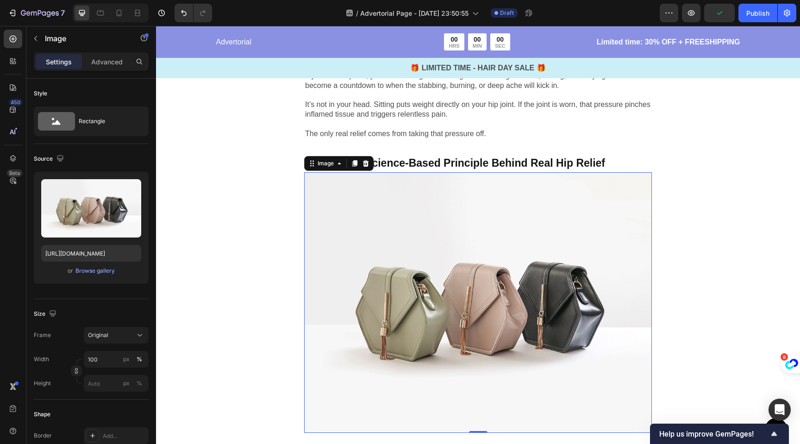
scroll to position [766, 0]
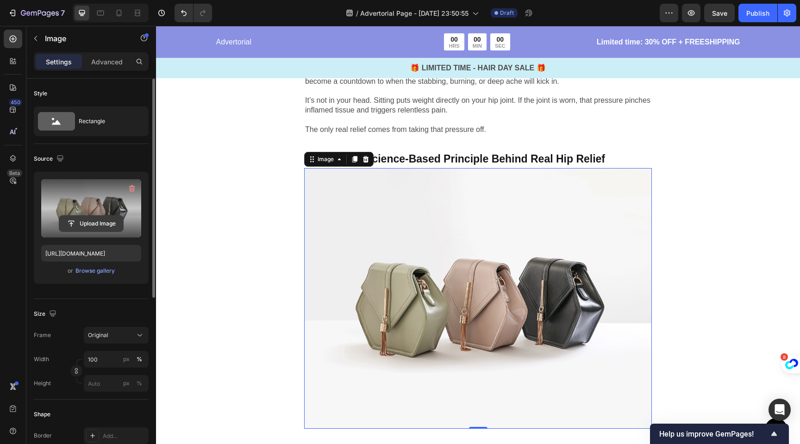
click at [93, 218] on input "file" at bounding box center [91, 224] width 64 height 16
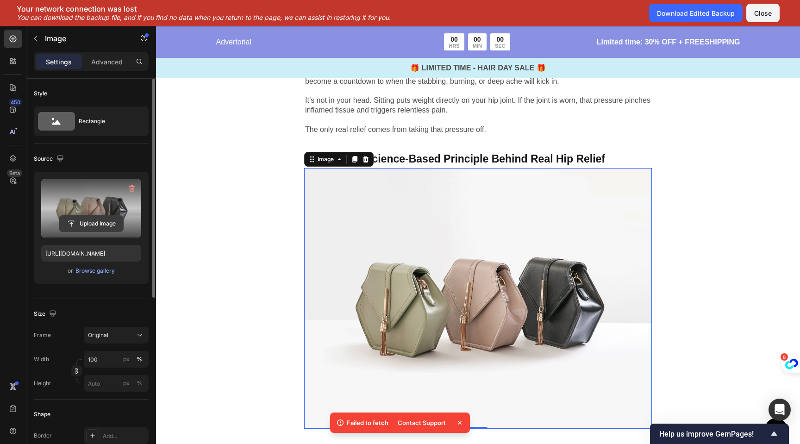
click at [91, 224] on input "file" at bounding box center [91, 224] width 64 height 16
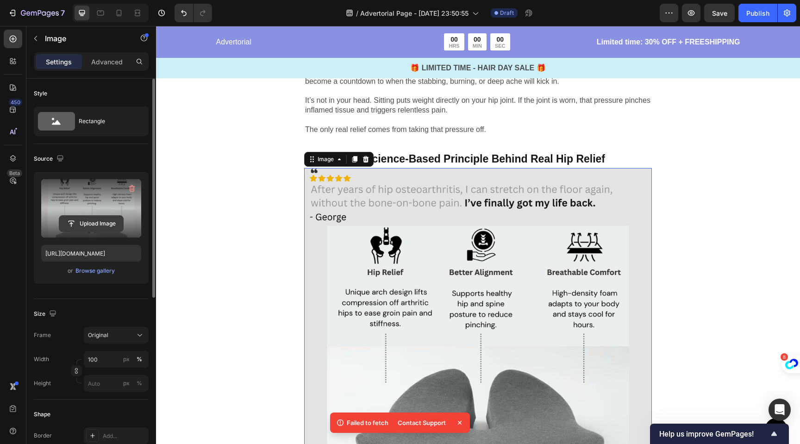
click at [90, 223] on input "file" at bounding box center [91, 224] width 64 height 16
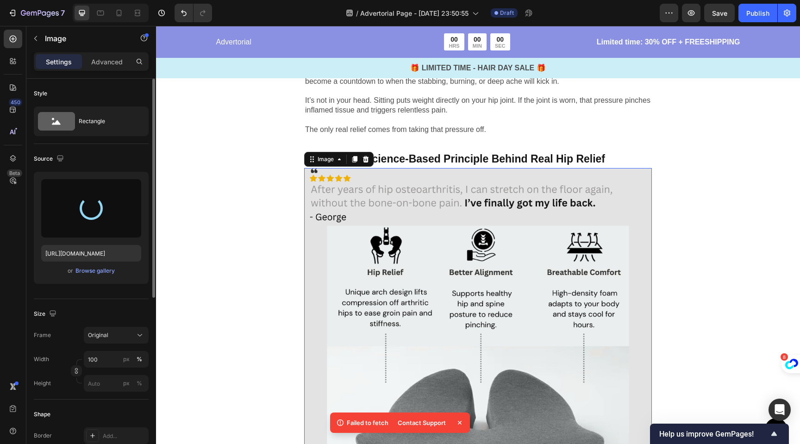
type input "https://cdn.shopify.com/s/files/1/0704/1751/4810/files/gempages_585751277816775…"
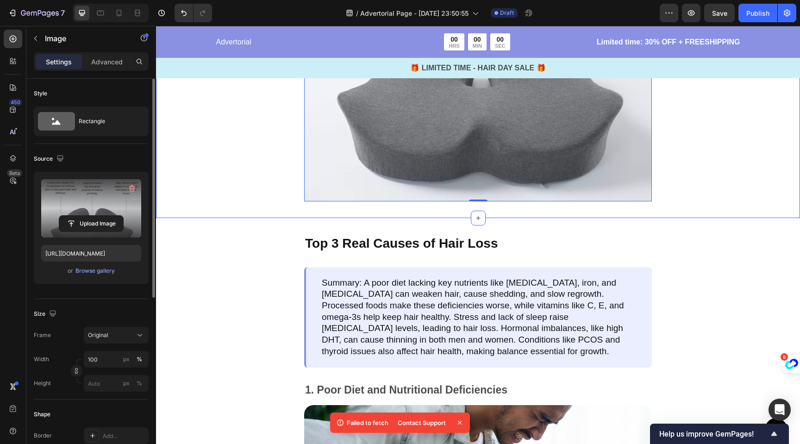
scroll to position [1115, 0]
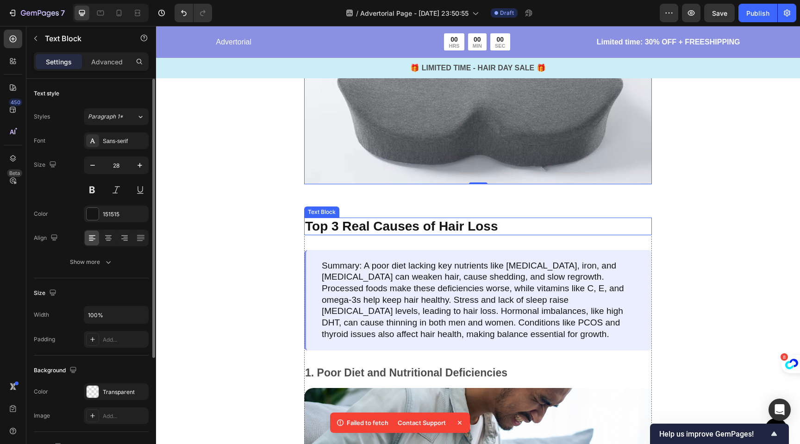
click at [406, 218] on p "Top 3 Real Causes of Hair Loss" at bounding box center [478, 226] width 346 height 16
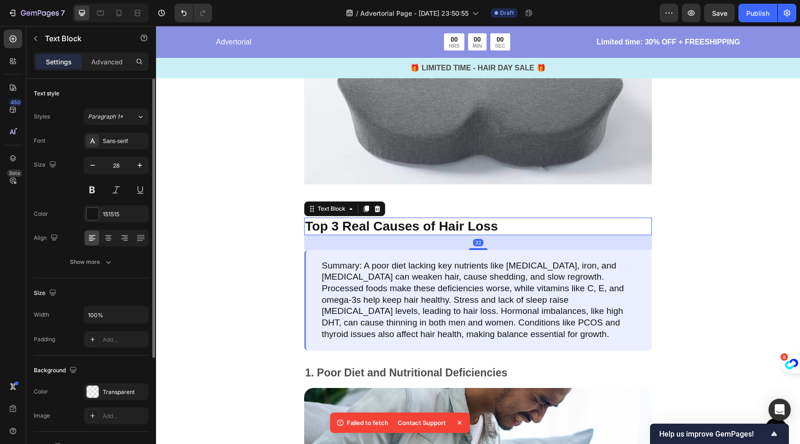
click at [406, 218] on p "Top 3 Real Causes of Hair Loss" at bounding box center [478, 226] width 346 height 16
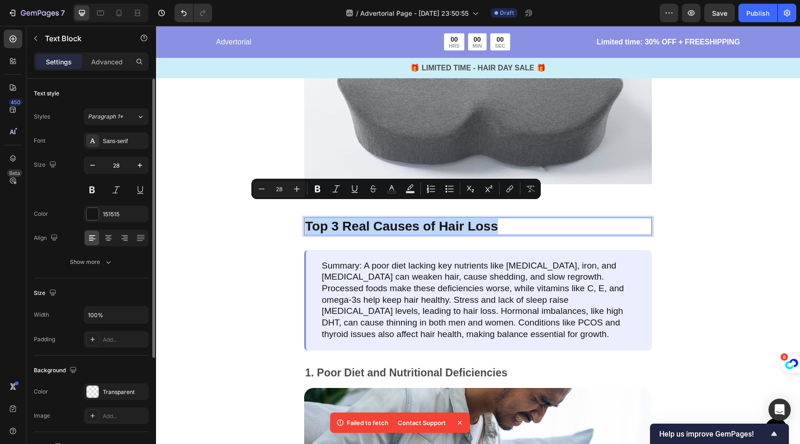
click at [406, 218] on p "Top 3 Real Causes of Hair Loss" at bounding box center [478, 226] width 346 height 16
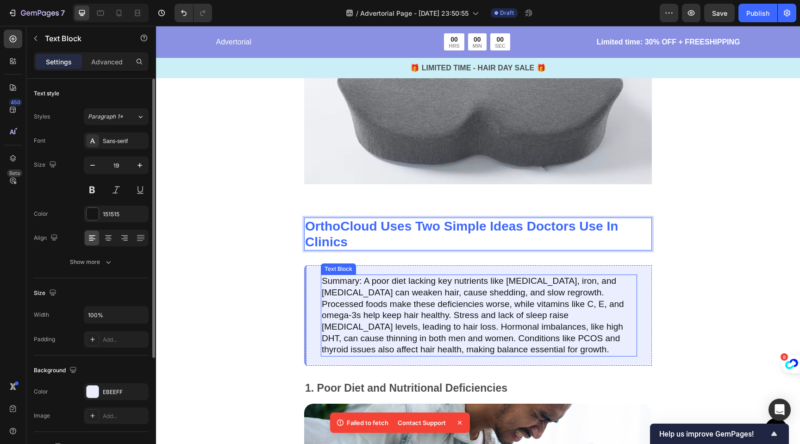
click at [416, 300] on p "Summary: A poor diet lacking key nutrients like biotin, iron, and vitamin D can…" at bounding box center [479, 315] width 314 height 80
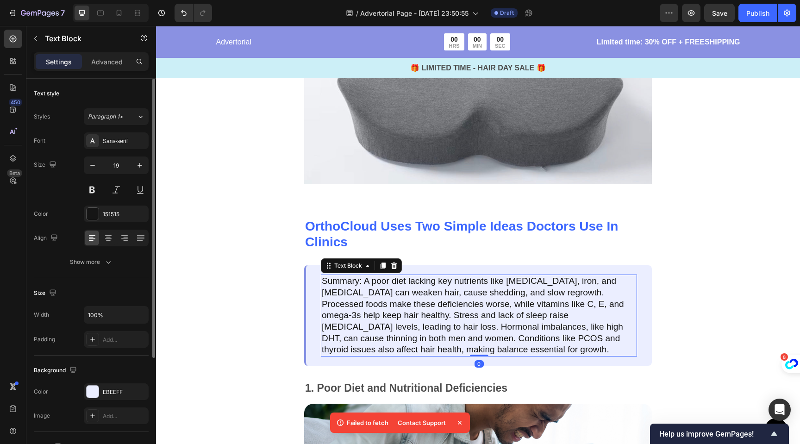
click at [416, 300] on p "Summary: A poor diet lacking key nutrients like biotin, iron, and vitamin D can…" at bounding box center [479, 315] width 314 height 80
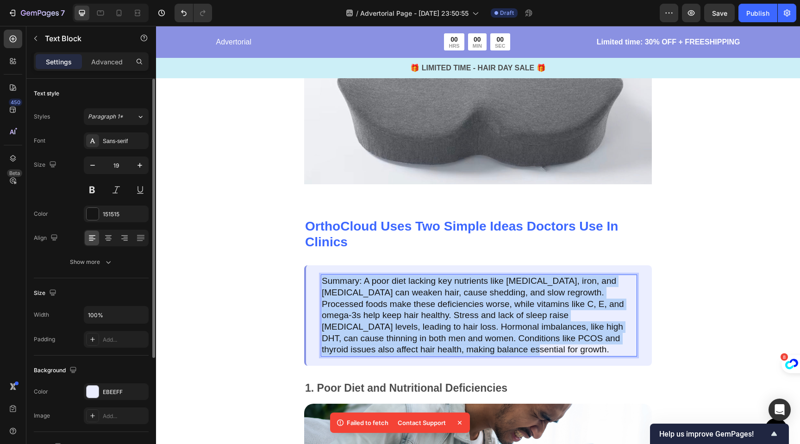
click at [416, 300] on p "Summary: A poor diet lacking key nutrients like biotin, iron, and vitamin D can…" at bounding box center [479, 315] width 314 height 80
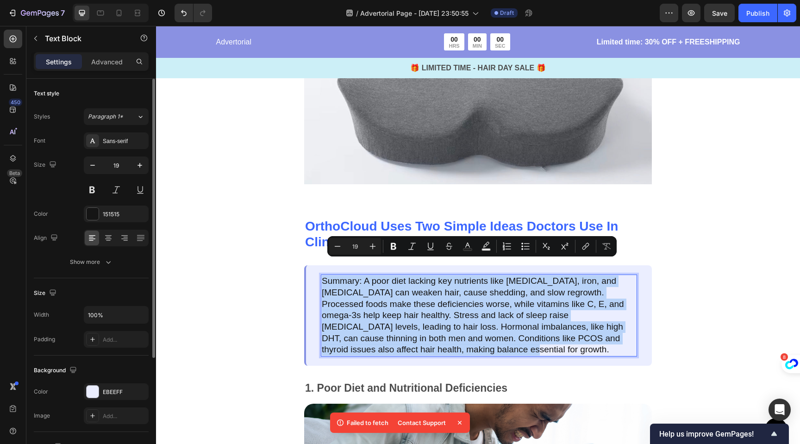
click at [416, 300] on p "Summary: A poor diet lacking key nutrients like biotin, iron, and vitamin D can…" at bounding box center [479, 315] width 314 height 80
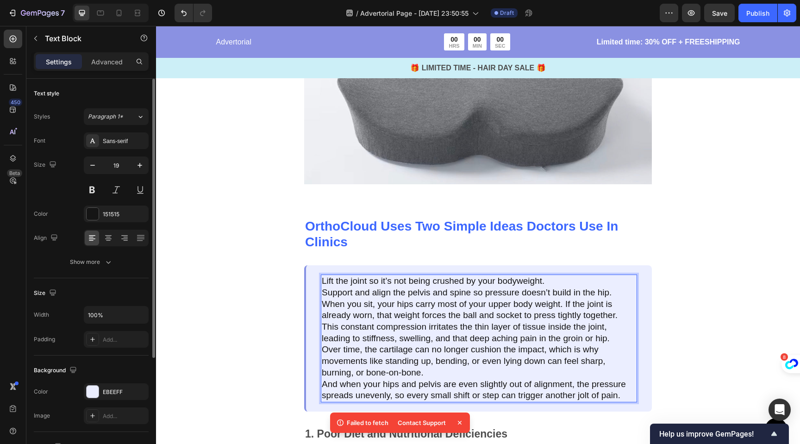
click at [548, 275] on p "Lift the joint so it’s not being crushed by your bodyweight." at bounding box center [479, 281] width 314 height 12
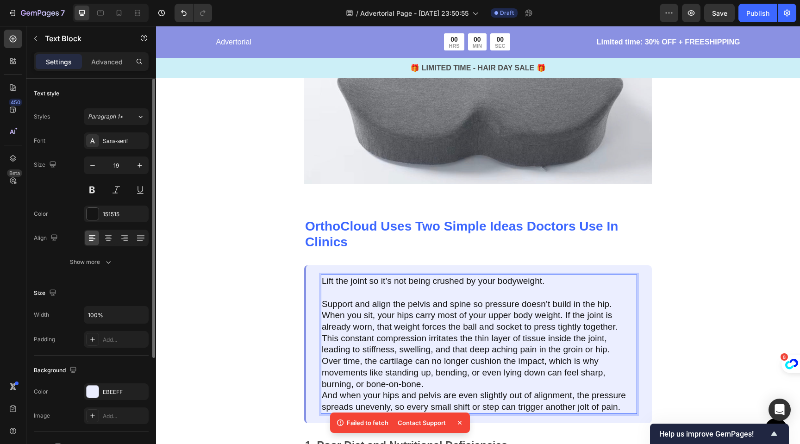
click at [615, 299] on p "Support and align the pelvis and spine so pressure doesn’t build in the hip." at bounding box center [479, 305] width 314 height 12
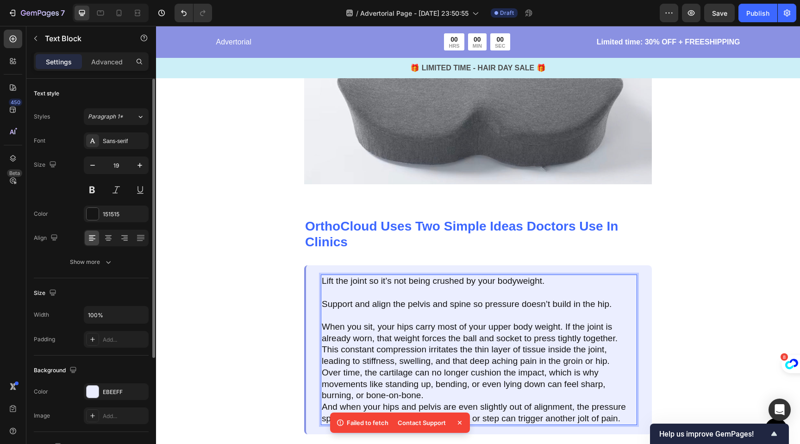
click at [620, 323] on p "When you sit, your hips carry most of your upper body weight. If the joint is a…" at bounding box center [479, 332] width 314 height 23
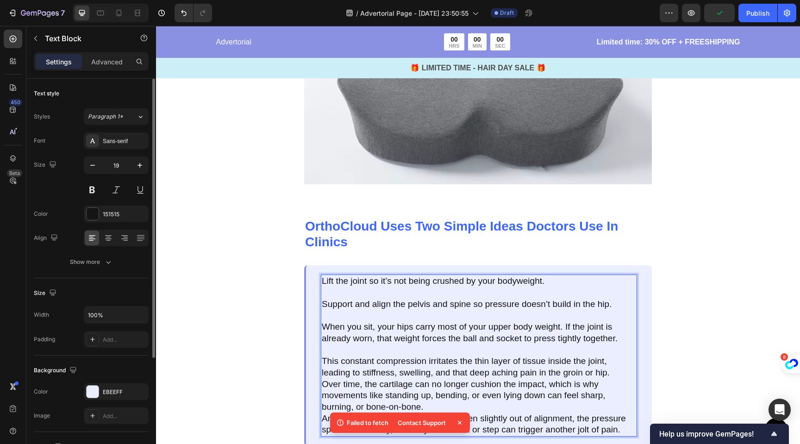
scroll to position [1130, 0]
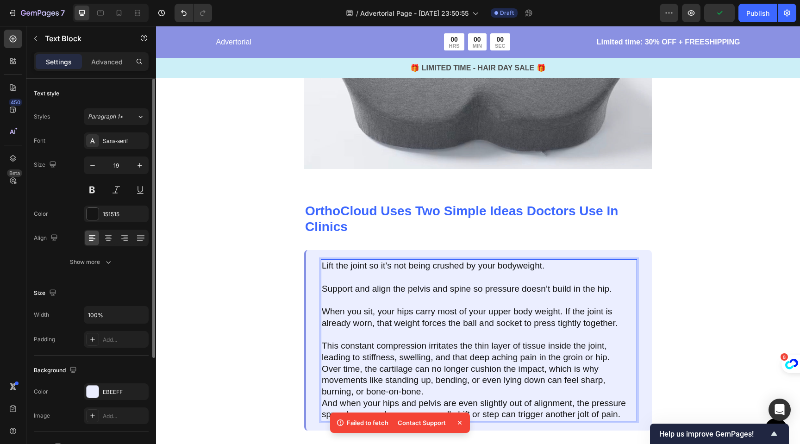
click at [613, 343] on p "This constant compression irritates the thin layer of tissue inside the joint, …" at bounding box center [479, 351] width 314 height 23
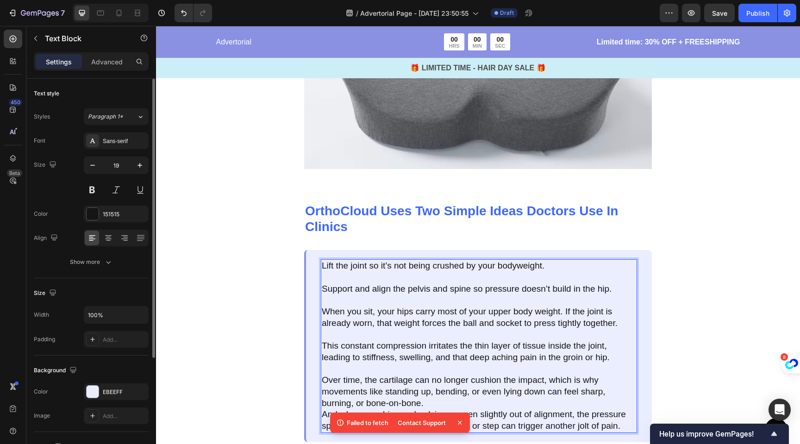
click at [457, 384] on p "Over time, the cartilage can no longer cushion the impact, which is why movemen…" at bounding box center [479, 391] width 314 height 34
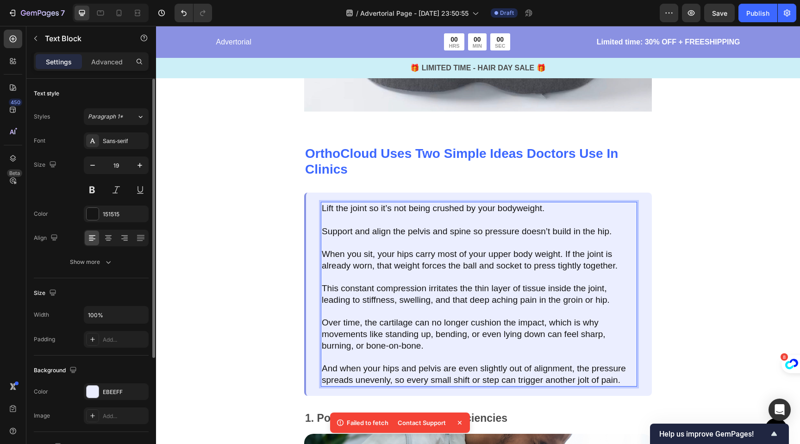
scroll to position [1190, 0]
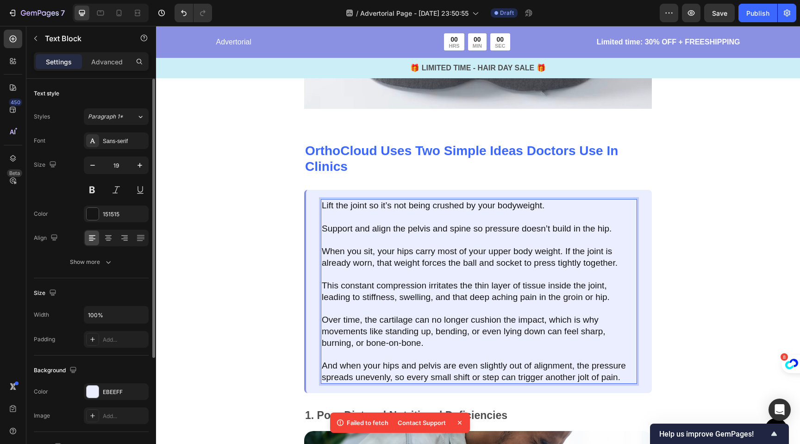
click at [551, 361] on p "And when your hips and pelvis are even slightly out of alignment, the pressure …" at bounding box center [479, 371] width 314 height 23
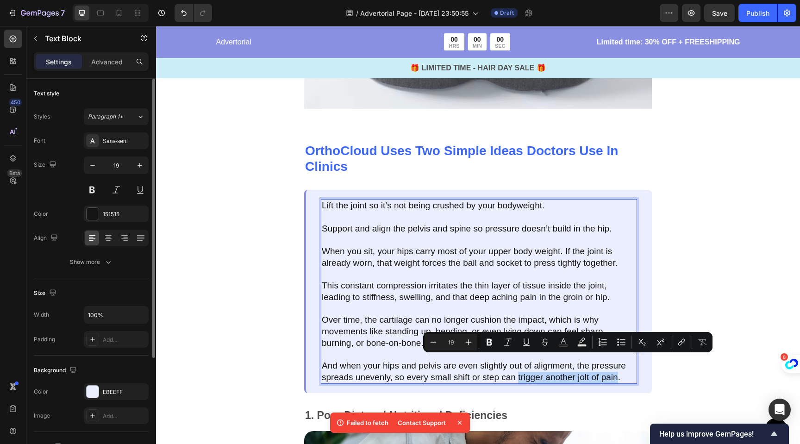
drag, startPoint x: 519, startPoint y: 363, endPoint x: 617, endPoint y: 360, distance: 97.7
click at [617, 360] on p "And when your hips and pelvis are even slightly out of alignment, the pressure …" at bounding box center [479, 371] width 314 height 23
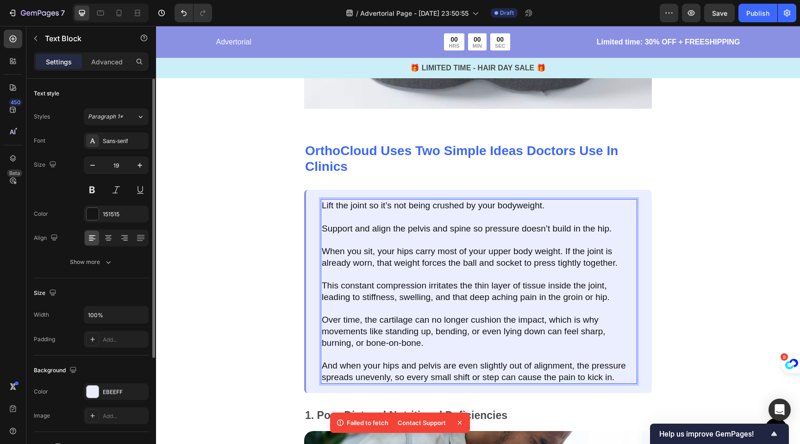
click at [610, 365] on p "And when your hips and pelvis are even slightly out of alignment, the pressure …" at bounding box center [479, 371] width 314 height 23
click at [654, 357] on div "OrthoCloud Uses Two Simple Ideas Doctors Use In Clinics Text Block Lift the joi…" at bounding box center [478, 403] width 644 height 556
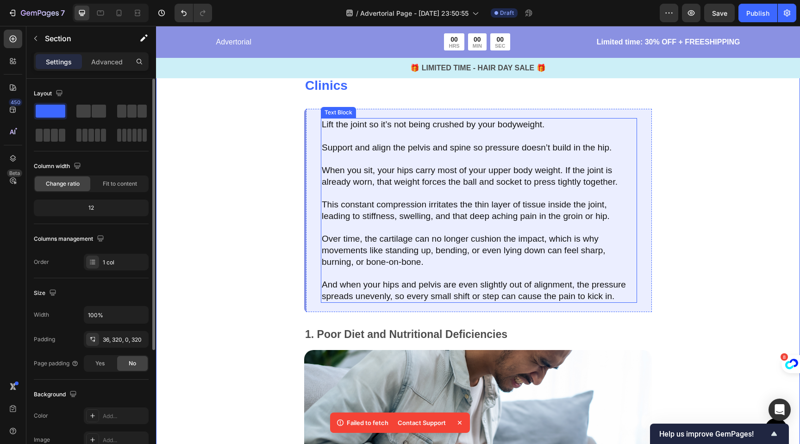
scroll to position [1280, 0]
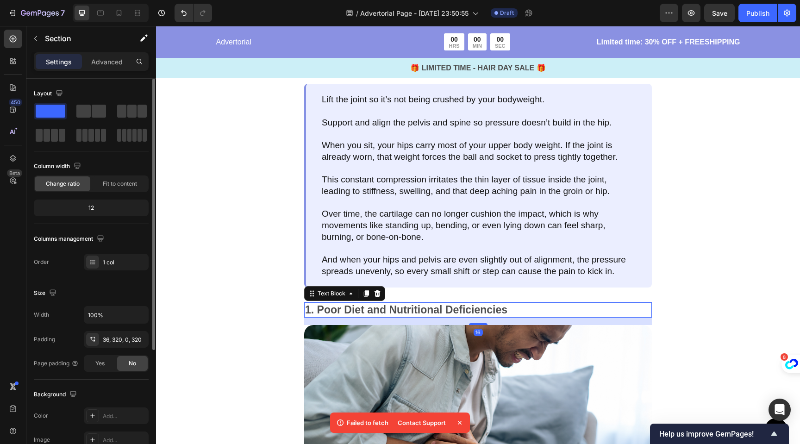
click at [424, 311] on p "1. Poor Diet and Nutritional Deficiencies" at bounding box center [478, 310] width 346 height 14
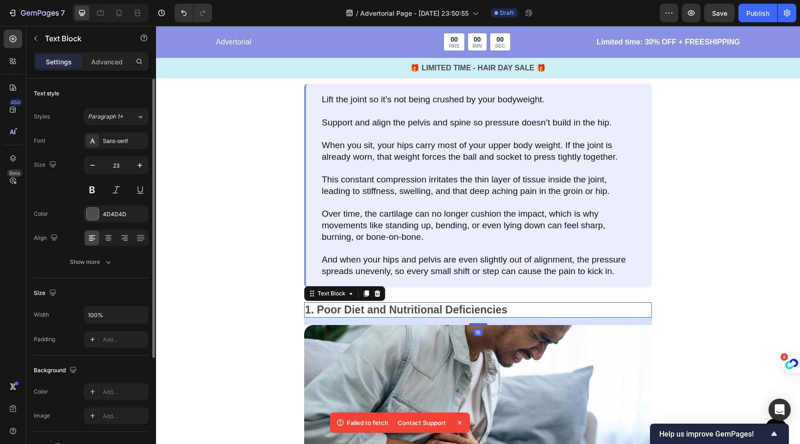
click at [424, 311] on p "1. Poor Diet and Nutritional Deficiencies" at bounding box center [478, 310] width 346 height 14
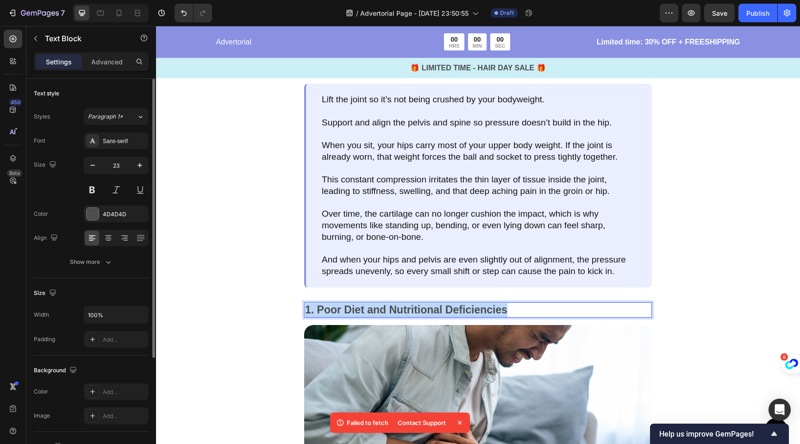
click at [424, 311] on p "1. Poor Diet and Nutritional Deficiencies" at bounding box center [478, 310] width 346 height 14
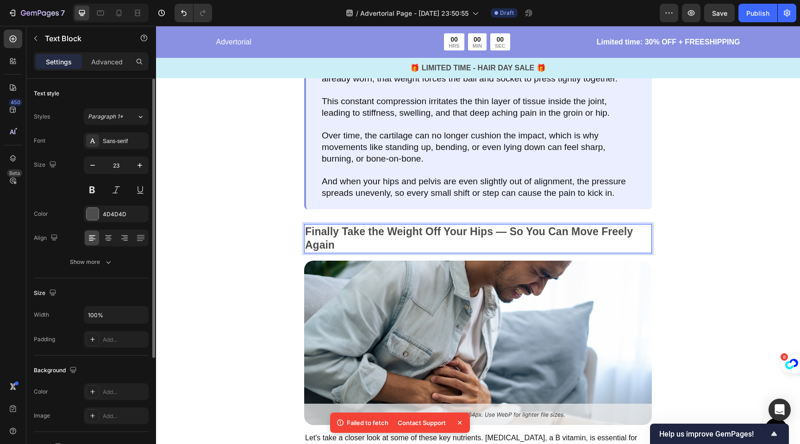
scroll to position [1362, 0]
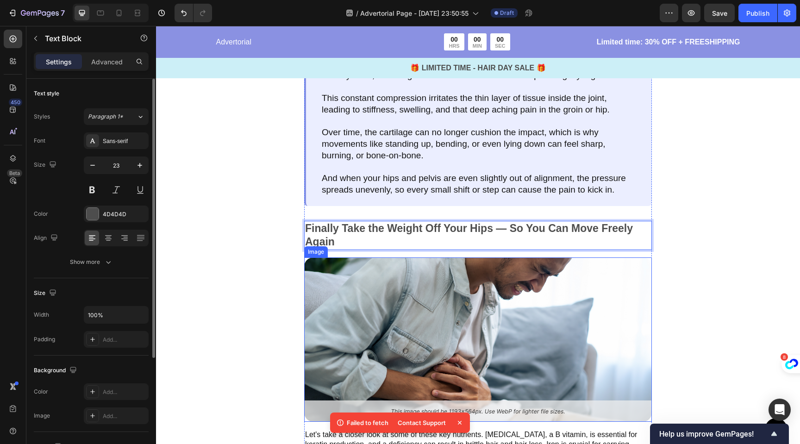
click at [434, 301] on img at bounding box center [478, 339] width 348 height 164
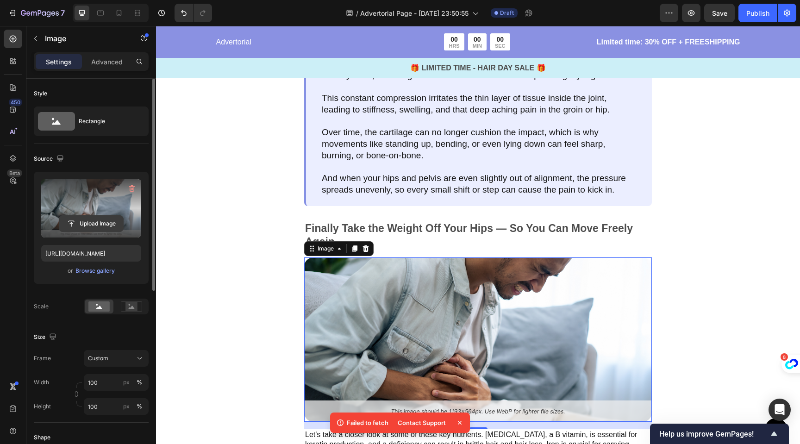
click at [93, 223] on input "file" at bounding box center [91, 224] width 64 height 16
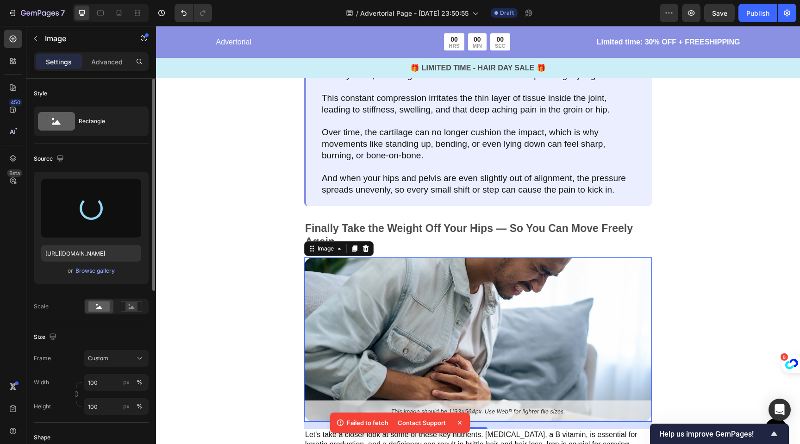
type input "https://cdn.shopify.com/s/files/1/0704/1751/4810/files/gempages_585751277816775…"
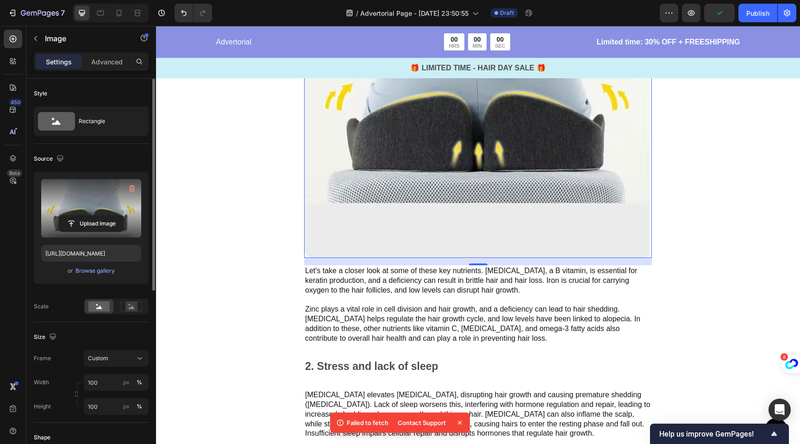
scroll to position [1732, 0]
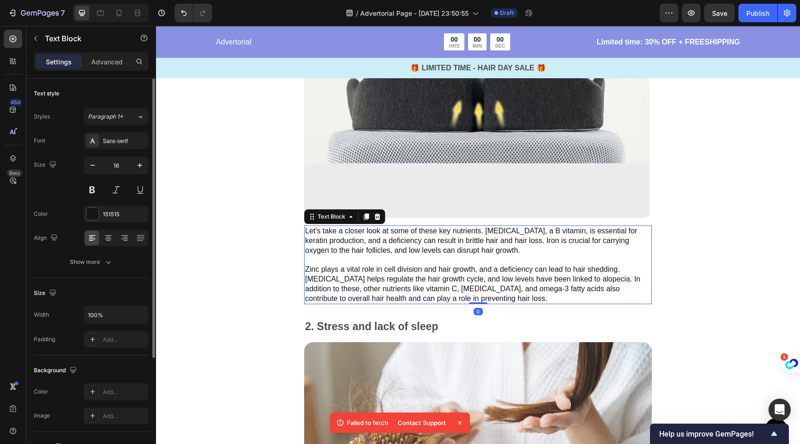
click at [370, 258] on p "Let's take a closer look at some of these key nutrients. Biotin, a B vitamin, i…" at bounding box center [478, 264] width 346 height 77
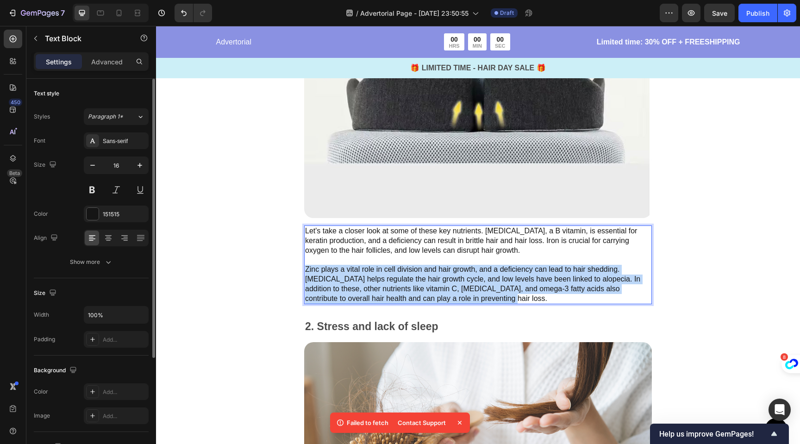
click at [370, 258] on p "Let's take a closer look at some of these key nutrients. Biotin, a B vitamin, i…" at bounding box center [478, 264] width 346 height 77
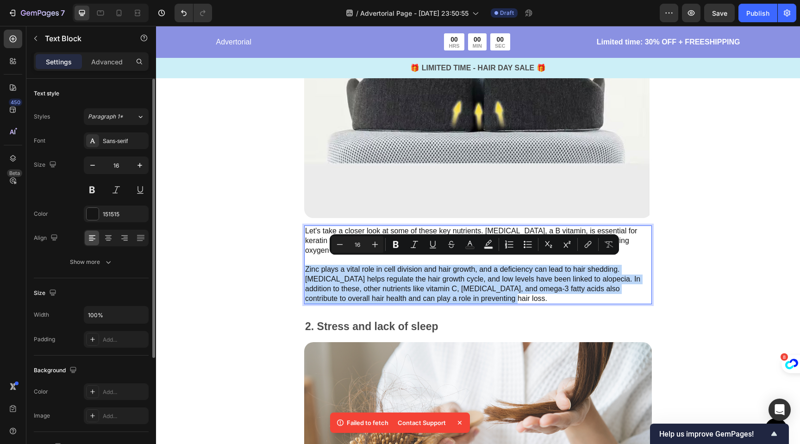
click at [381, 268] on p "Let's take a closer look at some of these key nutrients. Biotin, a B vitamin, i…" at bounding box center [478, 264] width 346 height 77
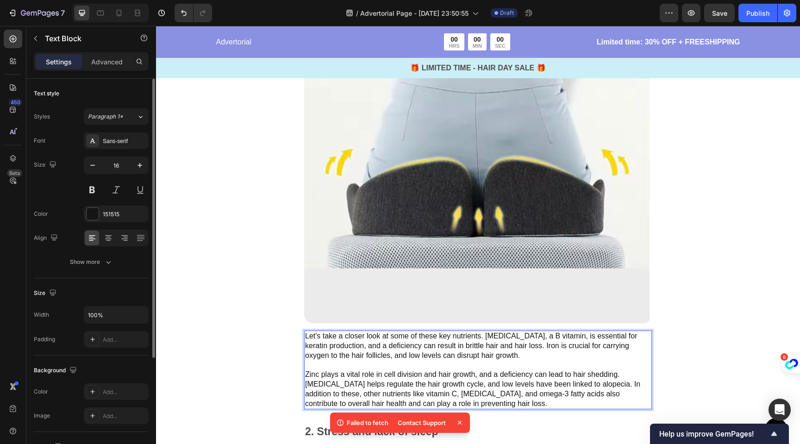
scroll to position [1647, 0]
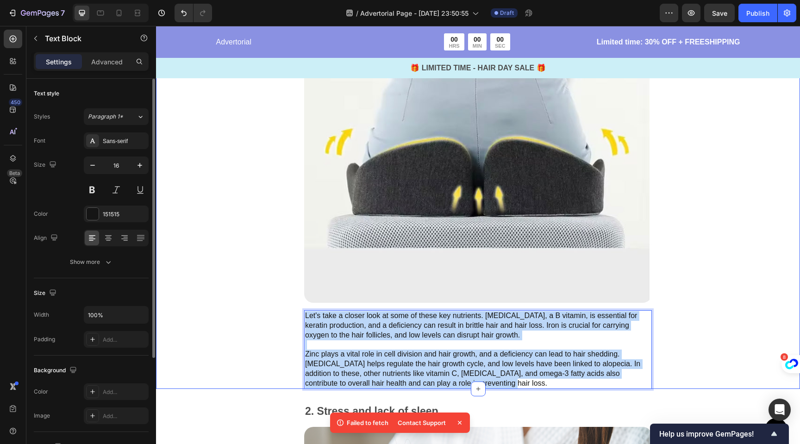
drag, startPoint x: 472, startPoint y: 379, endPoint x: 303, endPoint y: 306, distance: 183.9
click at [303, 306] on div "OrthoCloud Uses Two Simple Ideas Doctors Use In Clinics Text Block Lift the joi…" at bounding box center [478, 20] width 644 height 736
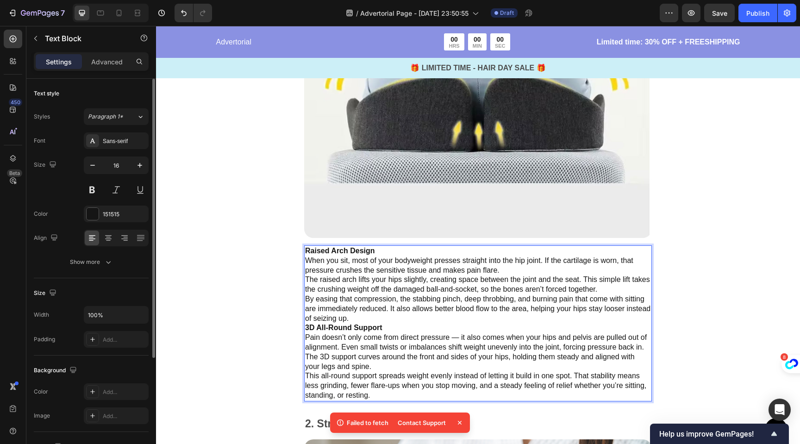
scroll to position [1732, 0]
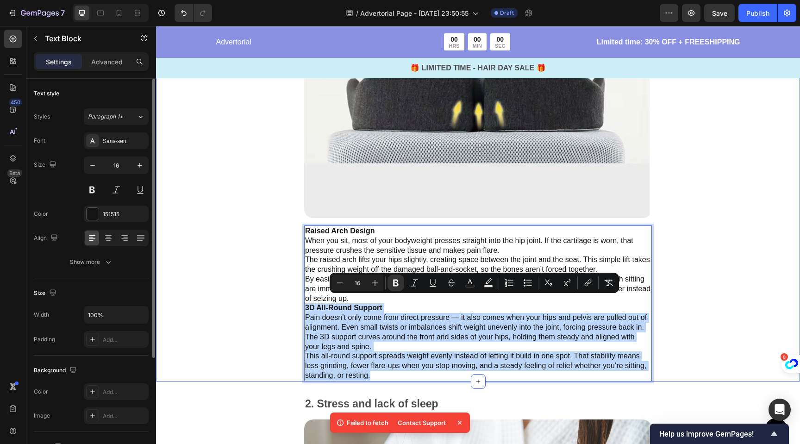
drag, startPoint x: 398, startPoint y: 381, endPoint x: 302, endPoint y: 302, distance: 124.3
copy div "3D All-Round Support Pain doesn’t only come from direct pressure — it also come…"
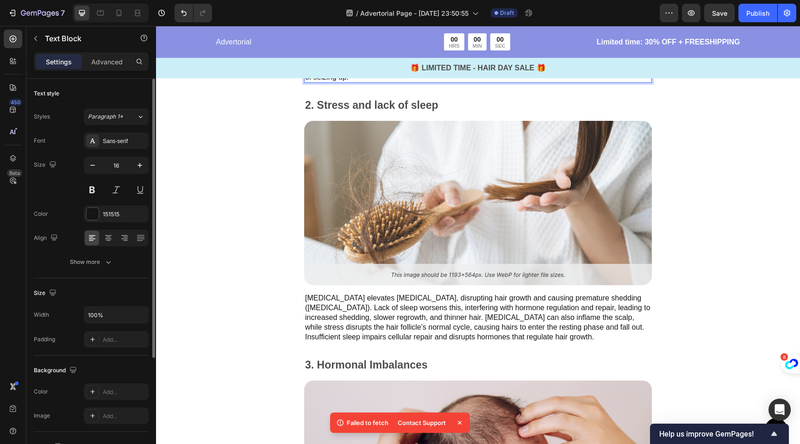
scroll to position [1969, 0]
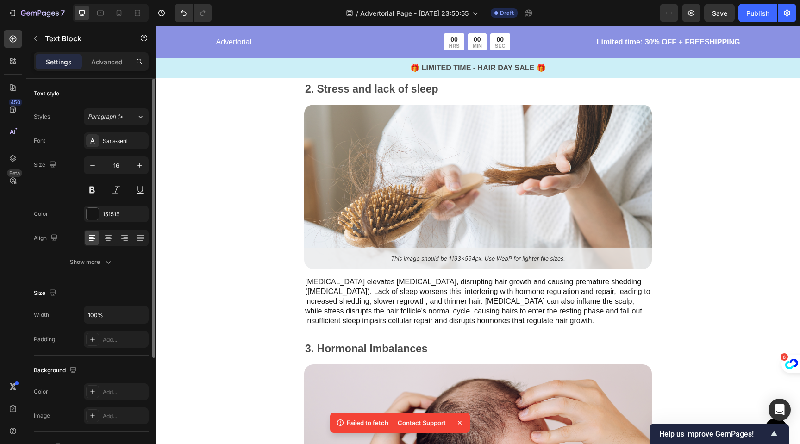
click at [365, 295] on p "Chronic stress elevates cortisol, disrupting hair growth and causing premature …" at bounding box center [478, 301] width 346 height 48
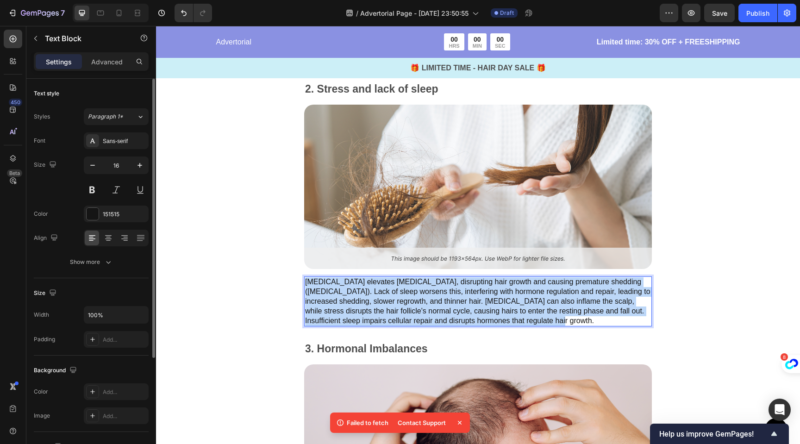
click at [365, 295] on p "Chronic stress elevates cortisol, disrupting hair growth and causing premature …" at bounding box center [478, 301] width 346 height 48
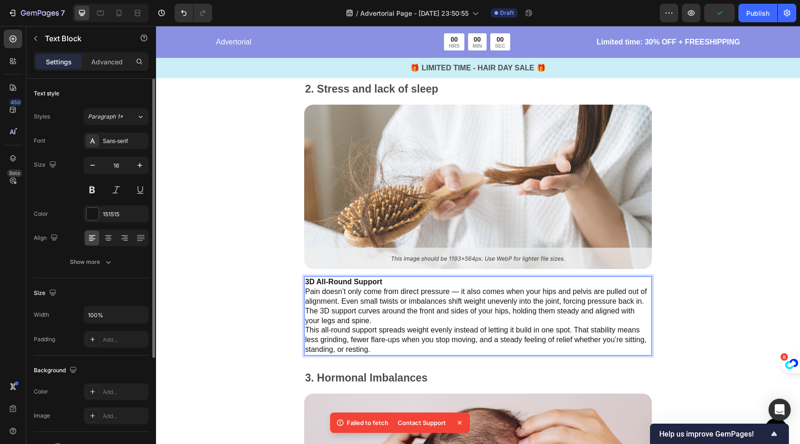
click at [458, 287] on p "Pain doesn’t only come from direct pressure — it also comes when your hips and …" at bounding box center [478, 296] width 346 height 19
click at [643, 293] on p "Pain doesn’t only come from direct pressure - it also comes when your hips and …" at bounding box center [478, 296] width 346 height 19
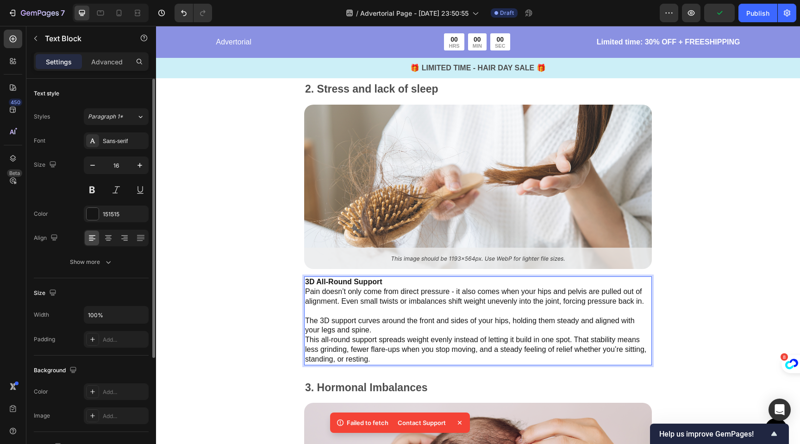
click at [395, 320] on p "The 3D support curves around the front and sides of your hips, holding them ste…" at bounding box center [478, 325] width 346 height 19
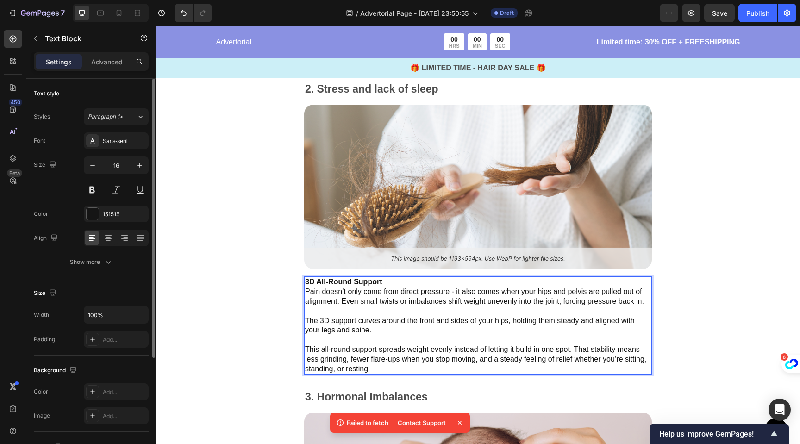
click at [394, 361] on p "This all-round support spreads weight evenly instead of letting it build in one…" at bounding box center [478, 359] width 346 height 29
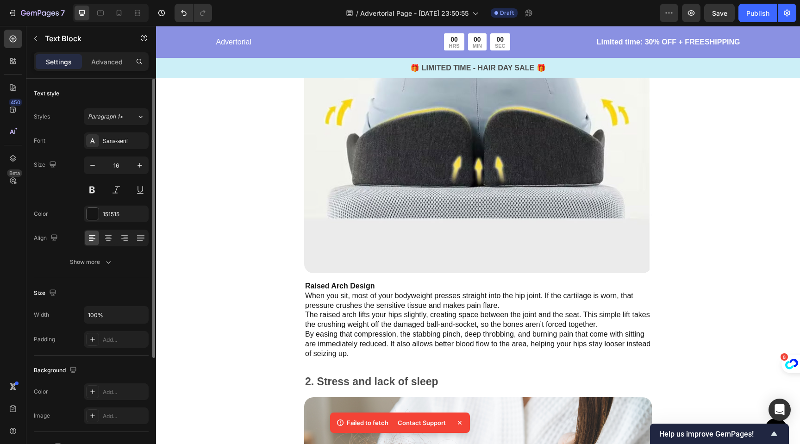
scroll to position [1676, 0]
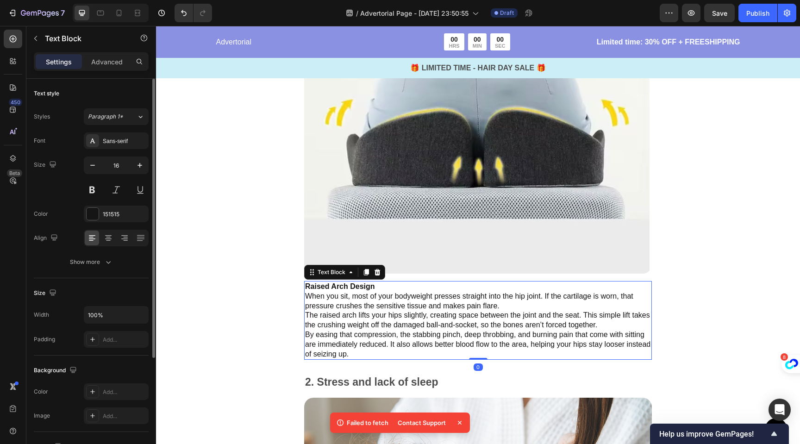
click at [404, 298] on p "When you sit, most of your bodyweight presses straight into the hip joint. If t…" at bounding box center [478, 301] width 346 height 19
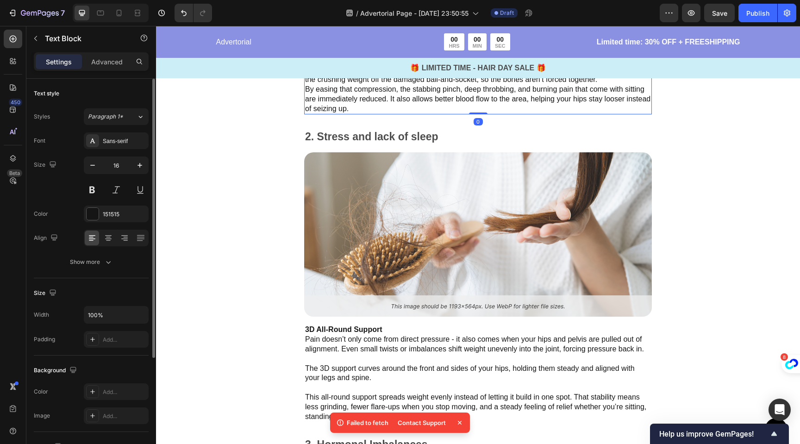
scroll to position [1923, 0]
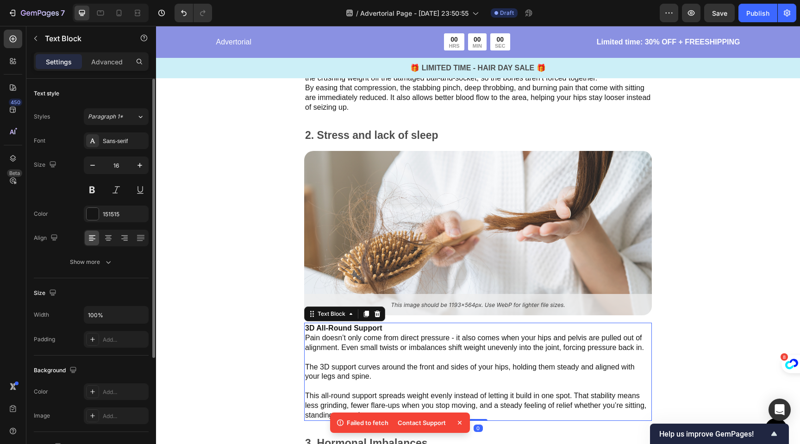
click at [385, 333] on p "Pain doesn’t only come from direct pressure - it also comes when your hips and …" at bounding box center [478, 342] width 346 height 19
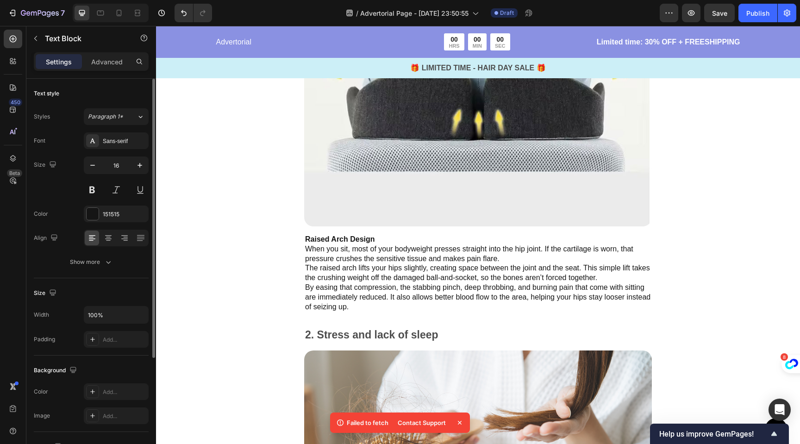
scroll to position [1724, 0]
click at [375, 234] on p "Raised Arch Design" at bounding box center [478, 239] width 346 height 10
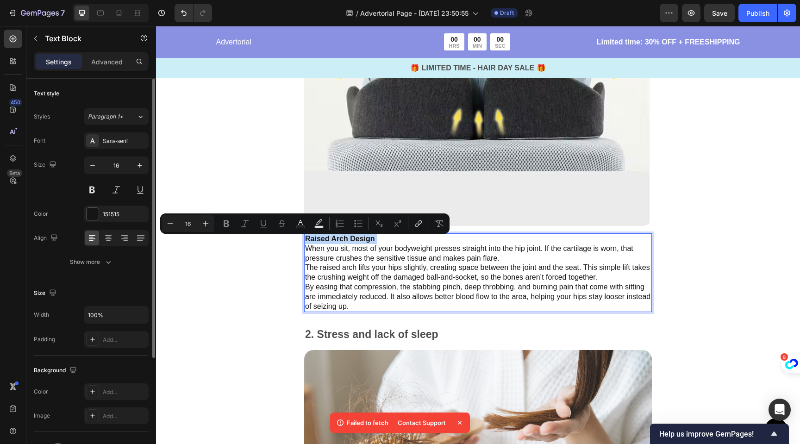
click at [375, 233] on div "Minus 16 Plus Bold Italic Underline Strikethrough Text Color Text Background Co…" at bounding box center [304, 223] width 289 height 20
click at [372, 248] on p "When you sit, most of your bodyweight presses straight into the hip joint. If t…" at bounding box center [478, 253] width 346 height 19
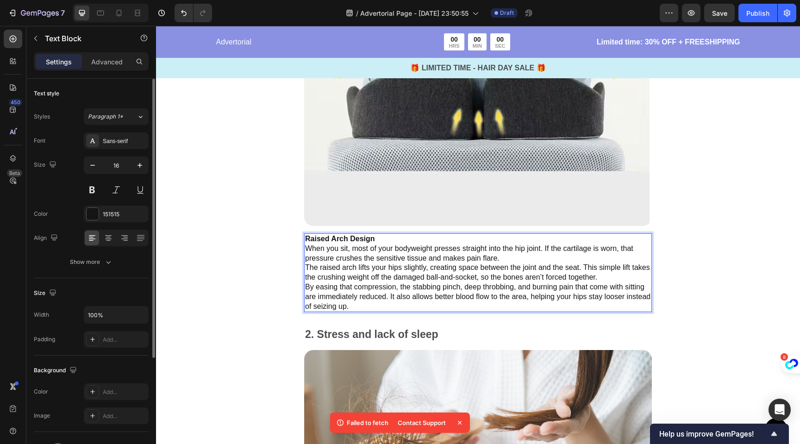
click at [374, 234] on p "Raised Arch Design" at bounding box center [478, 239] width 346 height 10
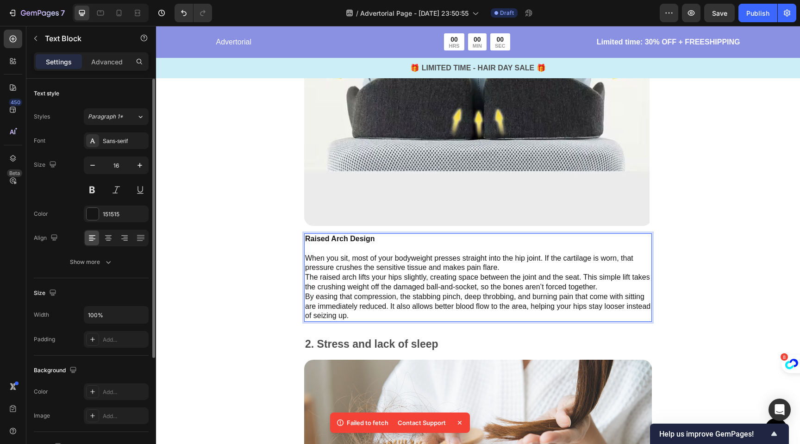
click at [512, 258] on p "When you sit, most of your bodyweight presses straight into the hip joint. If t…" at bounding box center [478, 263] width 346 height 19
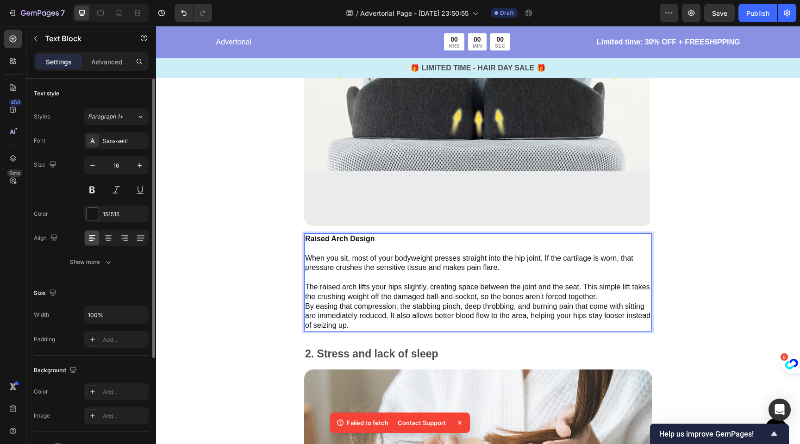
click at [620, 293] on p "The raised arch lifts your hips slightly, creating space between the joint and …" at bounding box center [478, 291] width 346 height 19
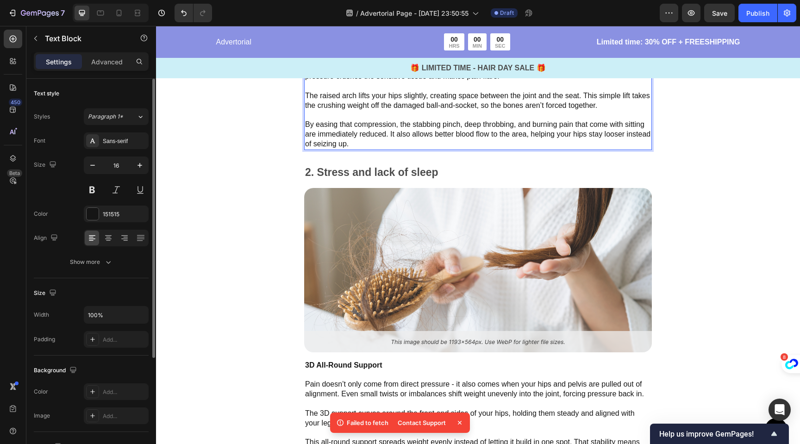
scroll to position [1919, 0]
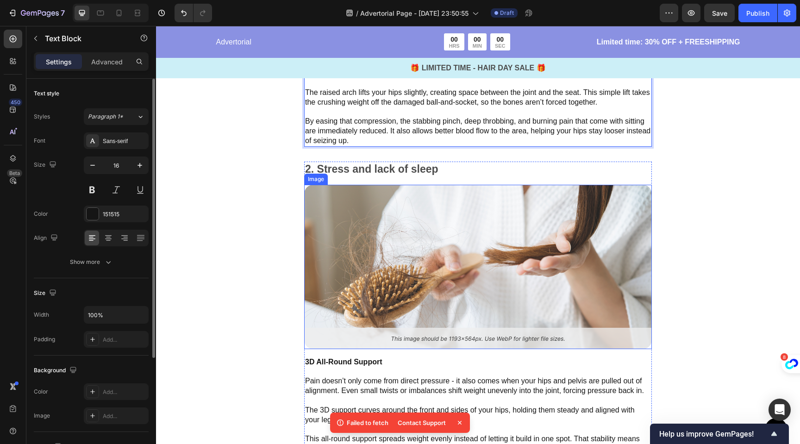
click at [404, 217] on img at bounding box center [478, 267] width 348 height 164
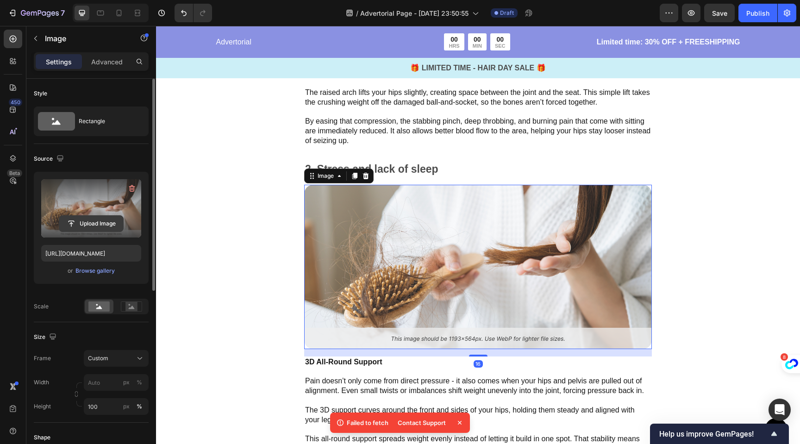
click at [100, 223] on input "file" at bounding box center [91, 224] width 64 height 16
click at [93, 227] on input "file" at bounding box center [91, 224] width 64 height 16
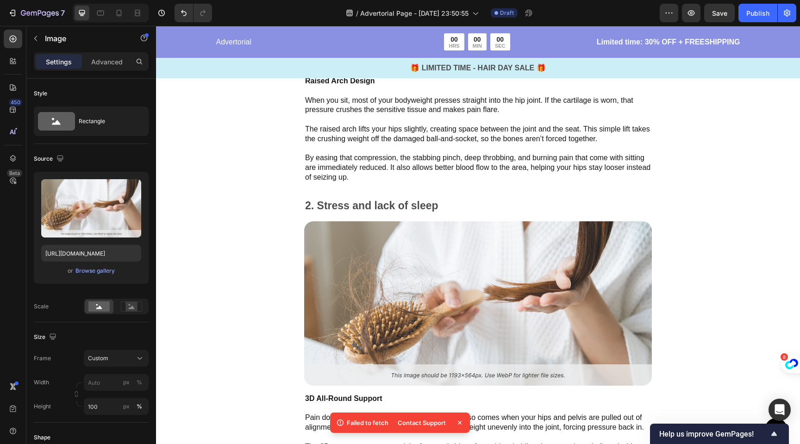
scroll to position [1901, 0]
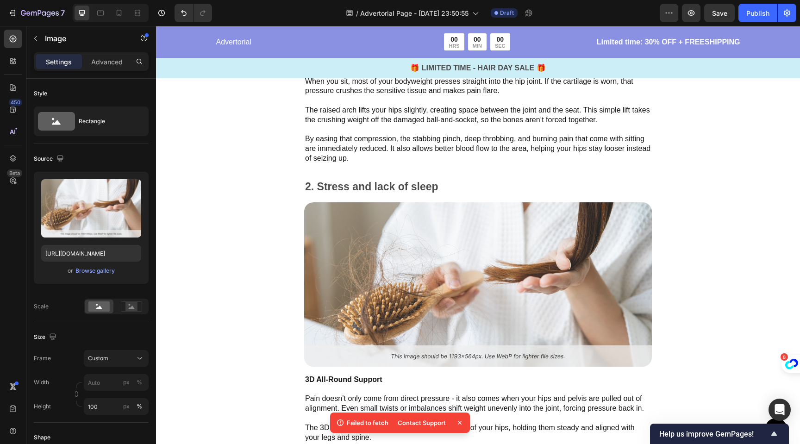
click at [415, 218] on img at bounding box center [478, 284] width 348 height 164
click at [362, 232] on img at bounding box center [478, 284] width 348 height 164
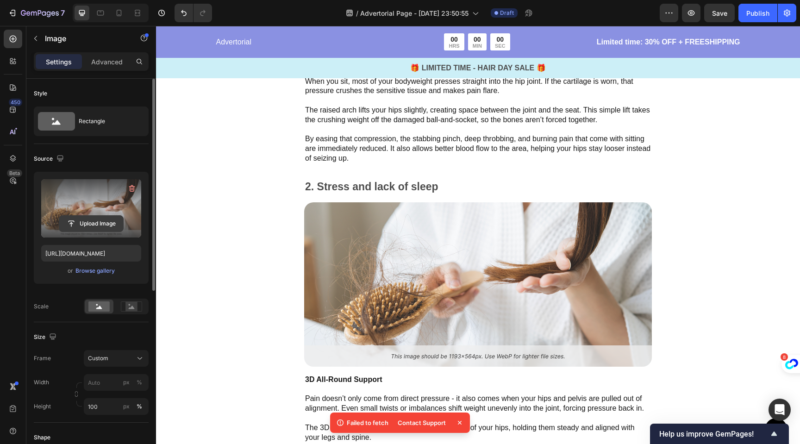
click at [92, 228] on input "file" at bounding box center [91, 224] width 64 height 16
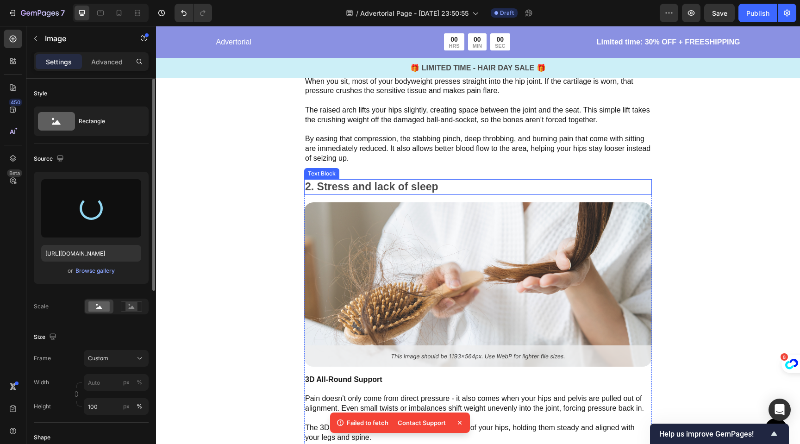
type input "https://cdn.shopify.com/s/files/1/0704/1751/4810/files/gempages_585751277816775…"
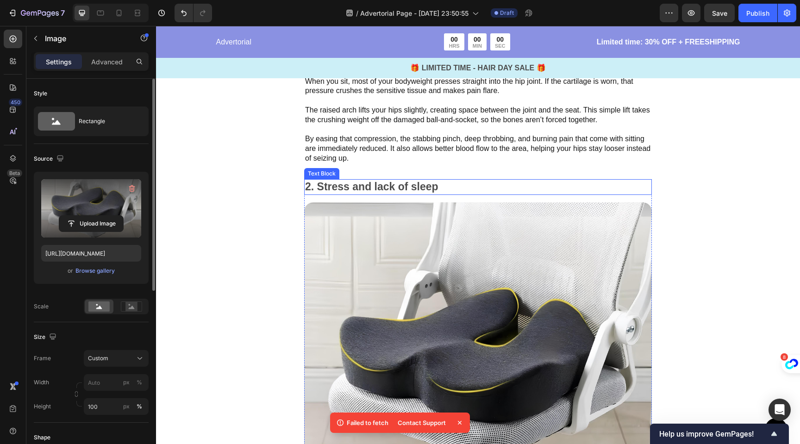
click at [408, 181] on p "2. Stress and lack of sleep" at bounding box center [478, 187] width 346 height 14
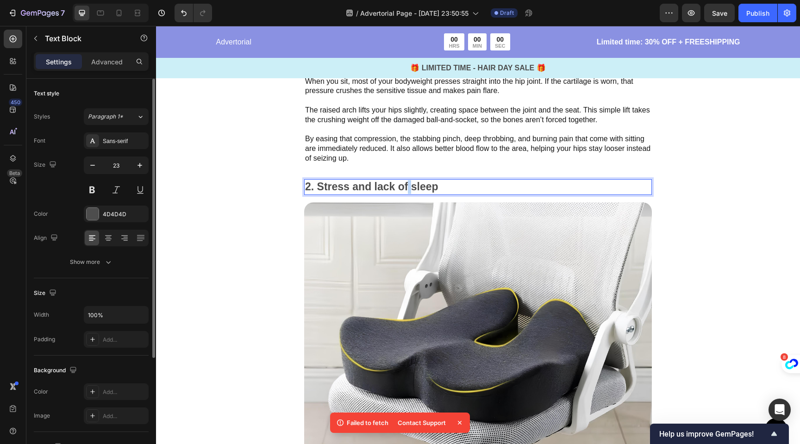
click at [408, 181] on p "2. Stress and lack of sleep" at bounding box center [478, 187] width 346 height 14
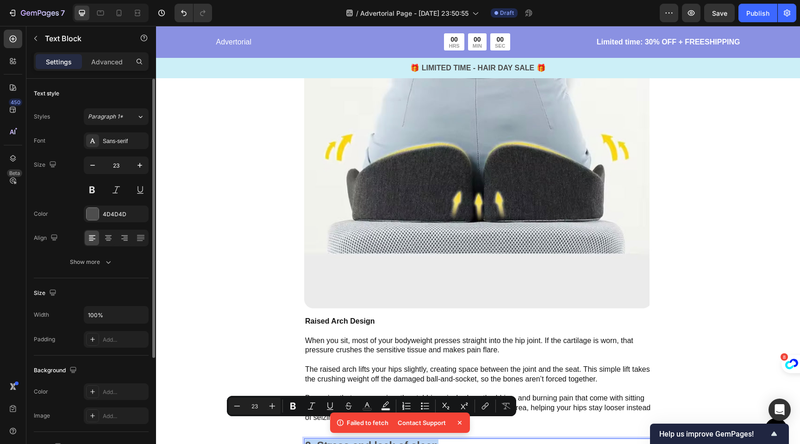
type input "16"
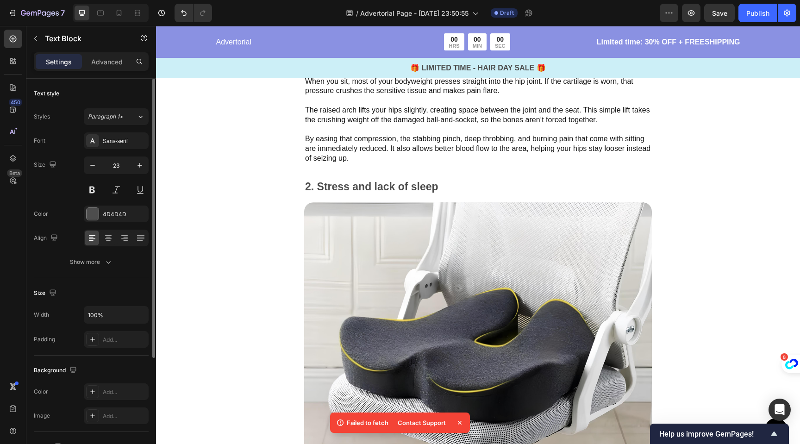
scroll to position [1910, 0]
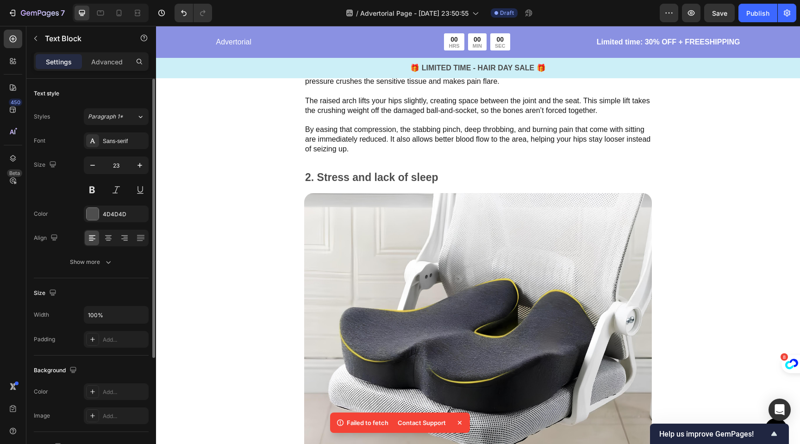
click at [385, 171] on p "2. Stress and lack of sleep" at bounding box center [478, 178] width 346 height 14
click at [368, 174] on p "2. Stress and lack of sleep" at bounding box center [478, 178] width 346 height 14
click at [315, 176] on p "2. Stress and lack of sleep" at bounding box center [478, 178] width 346 height 14
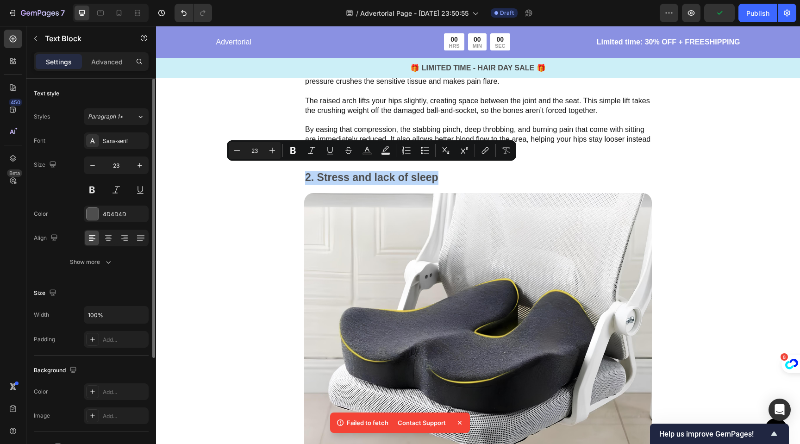
click at [337, 174] on p "2. Stress and lack of sleep" at bounding box center [478, 178] width 346 height 14
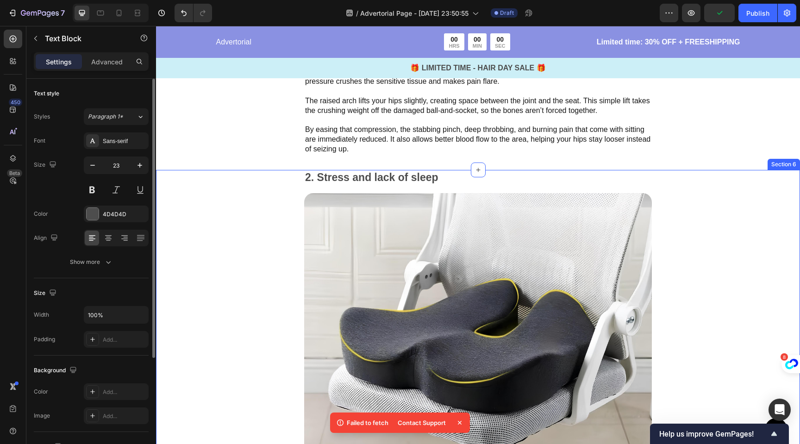
click at [293, 221] on div "2. Stress and lack of sleep Text Block Image 3D All-Round Support Pain doesn’t …" at bounding box center [478, 399] width 644 height 458
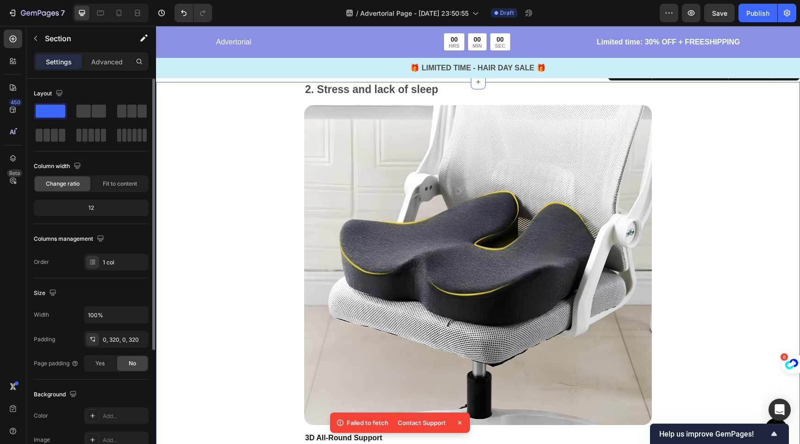
scroll to position [1945, 0]
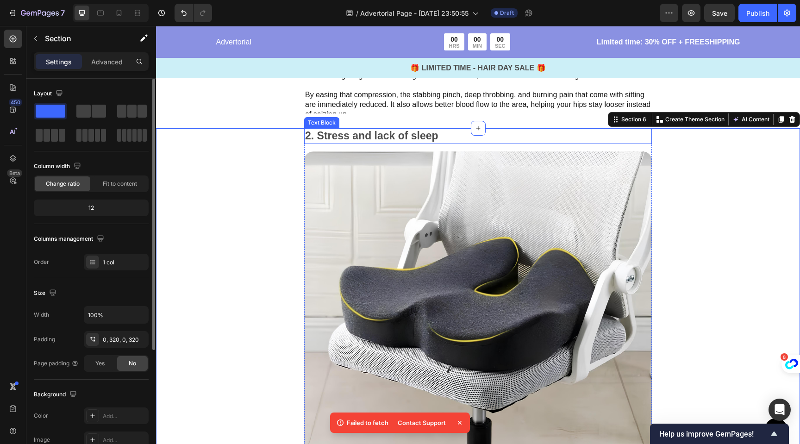
click at [368, 135] on p "2. Stress and lack of sleep" at bounding box center [478, 136] width 346 height 14
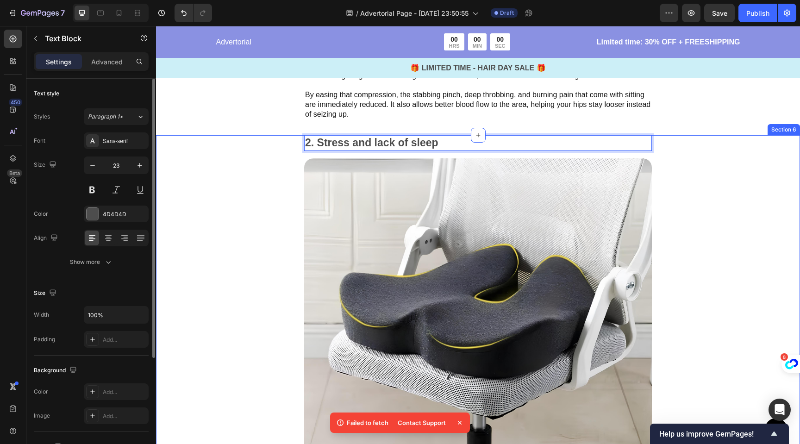
click at [269, 176] on div "2. Stress and lack of sleep Text Block 16 Image 3D All-Round Support Pain doesn…" at bounding box center [478, 364] width 644 height 458
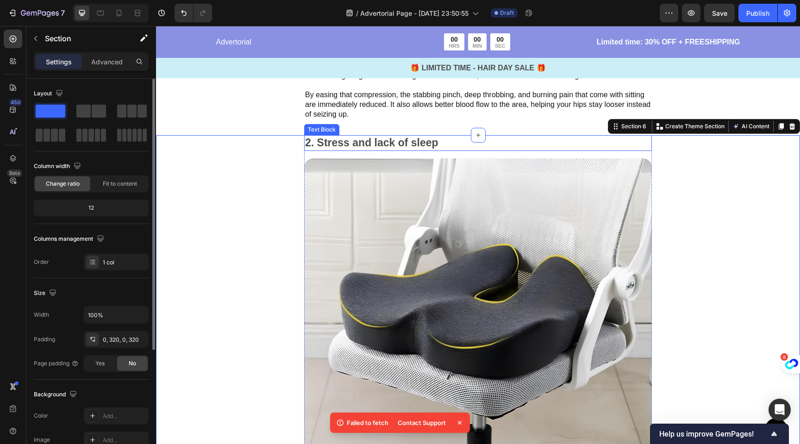
click at [395, 136] on p "2. Stress and lack of sleep" at bounding box center [478, 143] width 346 height 14
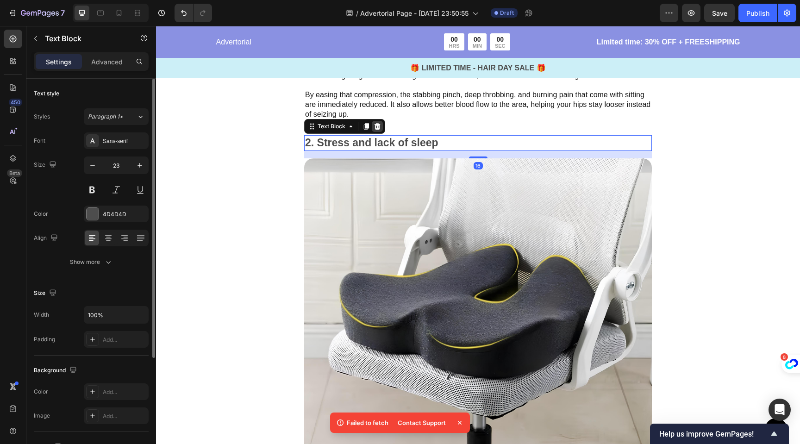
click at [377, 123] on icon at bounding box center [377, 126] width 6 height 6
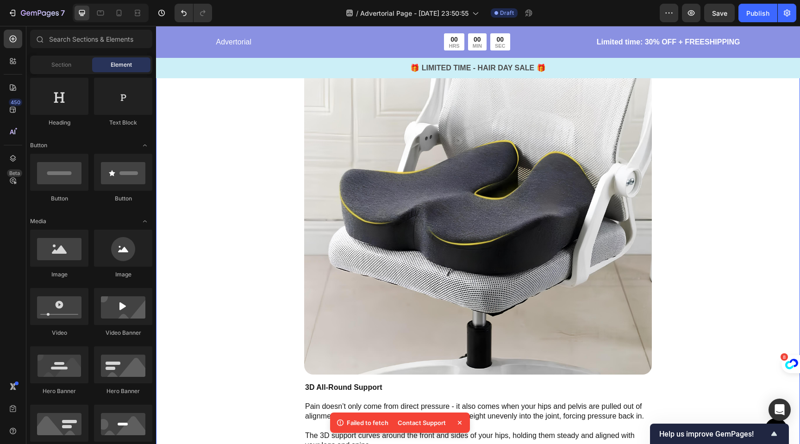
scroll to position [2018, 0]
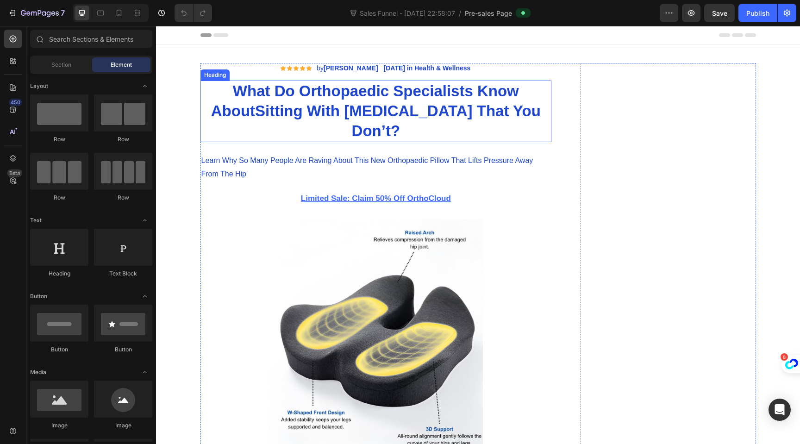
click at [355, 114] on strong "Sitting With Hip Osteoarthritis That You Don’t?" at bounding box center [398, 120] width 286 height 37
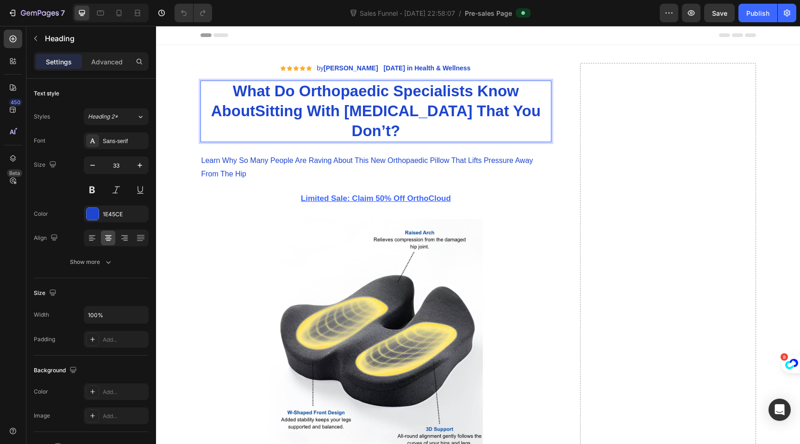
click at [400, 129] on p "What Do Orthopaedic Specialists Know AboutSitting With Hip Osteoarthritis That …" at bounding box center [375, 111] width 349 height 60
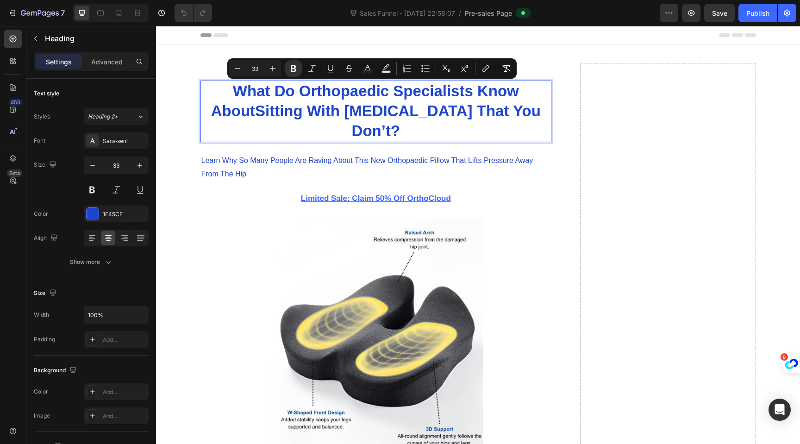
drag, startPoint x: 399, startPoint y: 130, endPoint x: 233, endPoint y: 94, distance: 169.4
click at [232, 94] on p "What Do Orthopaedic Specialists Know AboutSitting With Hip Osteoarthritis That …" at bounding box center [375, 111] width 349 height 60
copy strong "What Do Orthopaedic Specialists Know AboutSitting With Hip Osteoarthritis That …"
click at [330, 162] on p "Learn Why So Many People Are Raving About This New Orthopaedic Pillow That Lift…" at bounding box center [375, 167] width 349 height 27
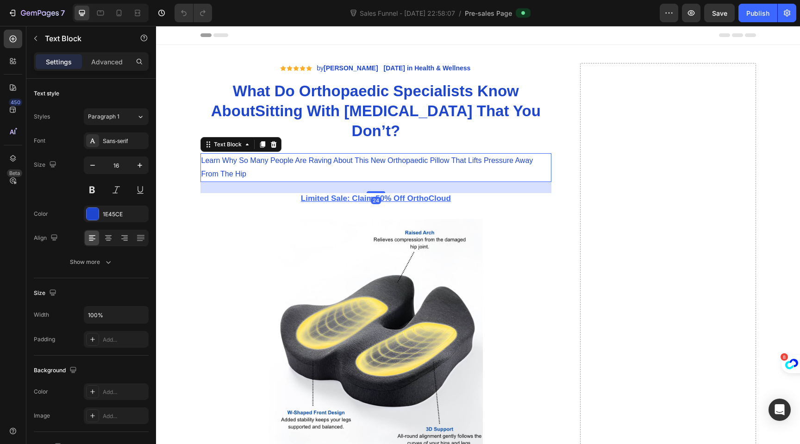
click at [330, 162] on p "Learn Why So Many People Are Raving About This New Orthopaedic Pillow That Lift…" at bounding box center [375, 167] width 349 height 27
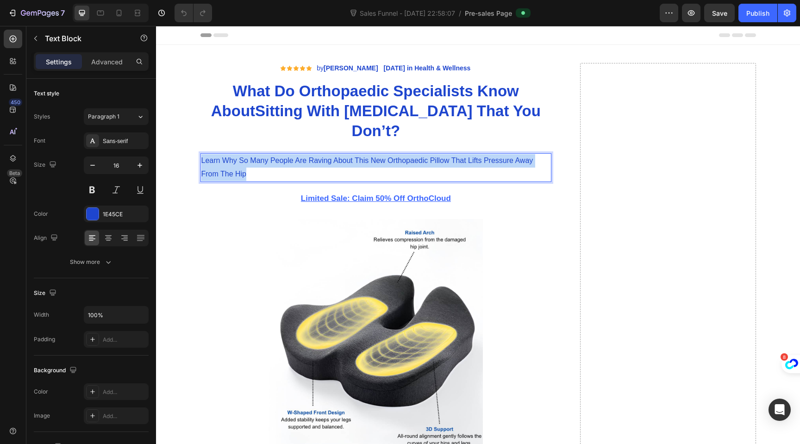
click at [330, 162] on p "Learn Why So Many People Are Raving About This New Orthopaedic Pillow That Lift…" at bounding box center [375, 167] width 349 height 27
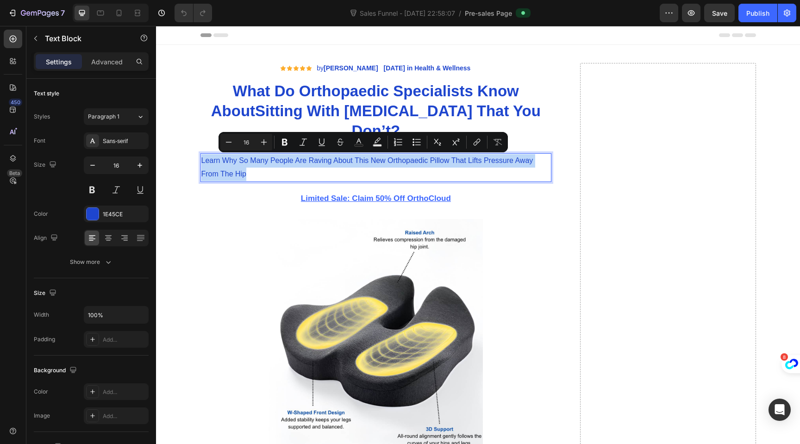
copy p "Learn Why So Many People Are Raving About This New Orthopaedic Pillow That Lift…"
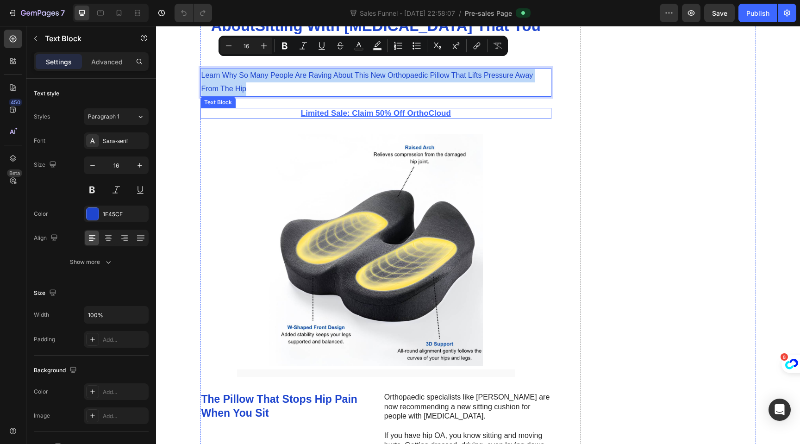
scroll to position [96, 0]
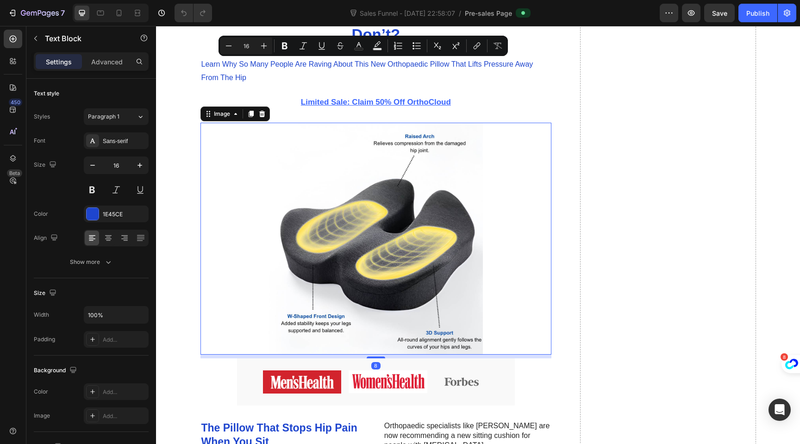
click at [384, 236] on img at bounding box center [375, 238] width 351 height 231
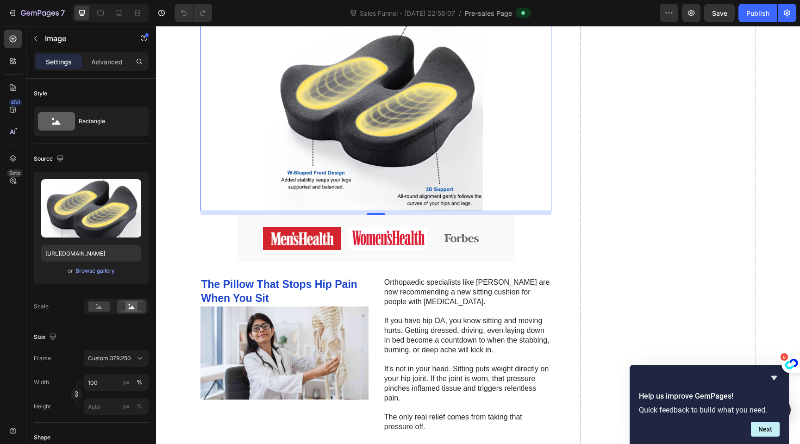
scroll to position [305, 0]
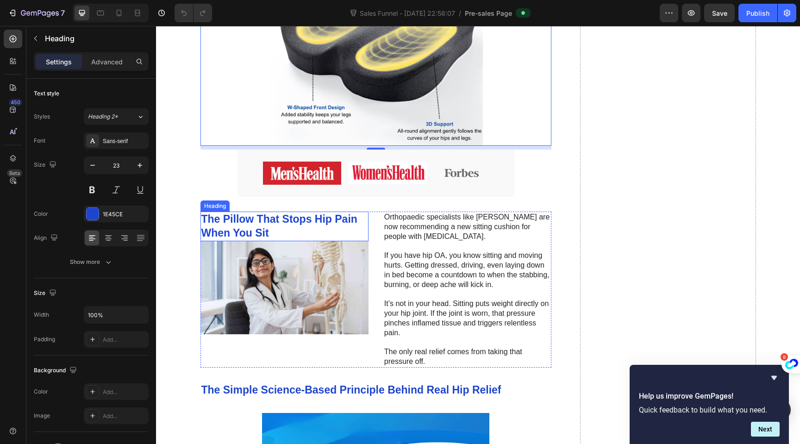
click at [309, 222] on strong "The Pillow That Stops Hip Pain When You Sit" at bounding box center [279, 226] width 156 height 26
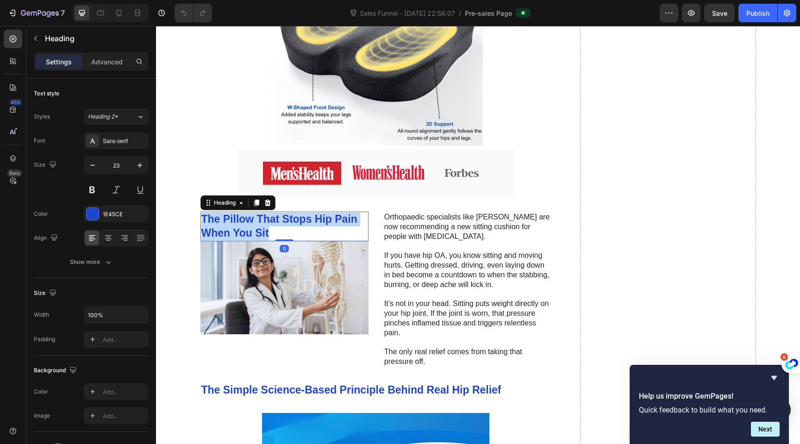
click at [309, 222] on strong "The Pillow That Stops Hip Pain When You Sit" at bounding box center [279, 226] width 156 height 26
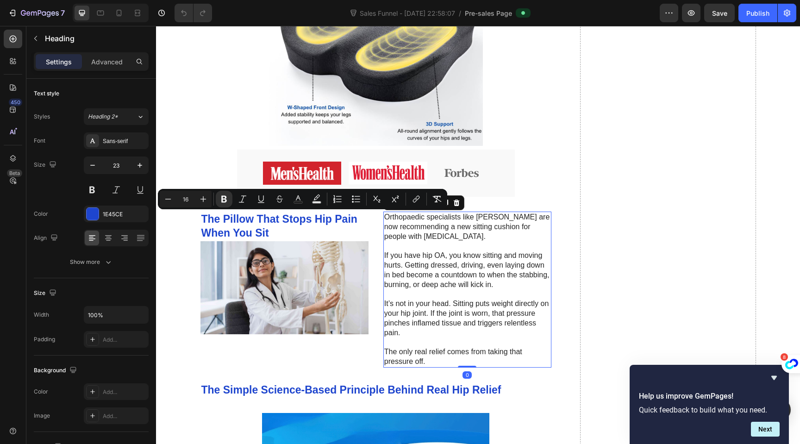
click at [413, 269] on p "If you have hip OA, you know sitting and moving hurts. Getting dressed, driving…" at bounding box center [467, 270] width 166 height 38
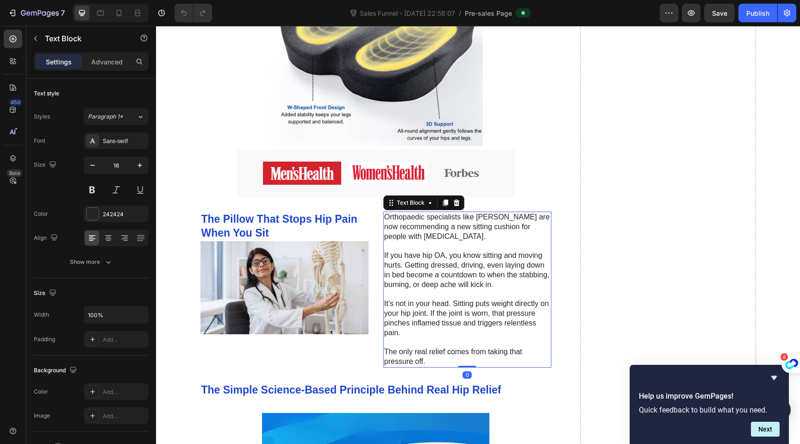
click at [421, 361] on p "The only real relief comes from taking that pressure off." at bounding box center [467, 356] width 166 height 19
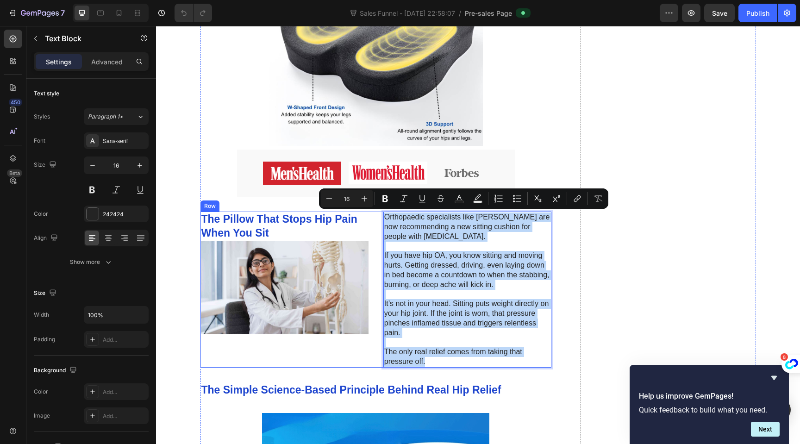
drag, startPoint x: 421, startPoint y: 361, endPoint x: 374, endPoint y: 214, distance: 154.6
click at [374, 214] on div "⁠⁠⁠⁠⁠⁠⁠ The Pillow That Stops Hip Pain When You Sit Heading Image Orthopaedic s…" at bounding box center [375, 290] width 351 height 156
copy div "Orthopaedic specialists like Dr. Maya Rahman are now recommending a new sitting…"
click at [434, 318] on p "It’s not in your head. Sitting puts weight directly on your hip joint. If the j…" at bounding box center [467, 318] width 166 height 38
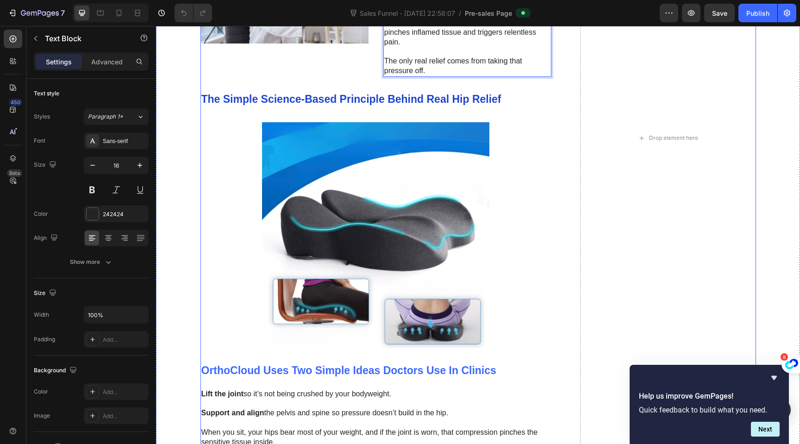
scroll to position [601, 0]
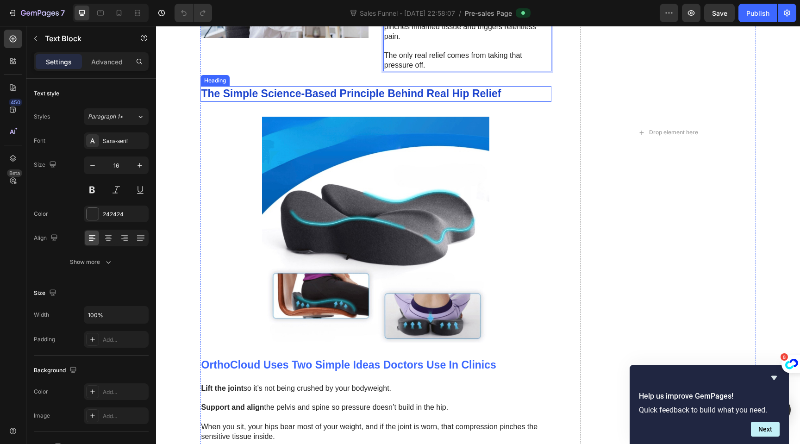
click at [304, 95] on strong "The Simple Science-Based Principle Behind Real Hip Relief" at bounding box center [351, 93] width 300 height 12
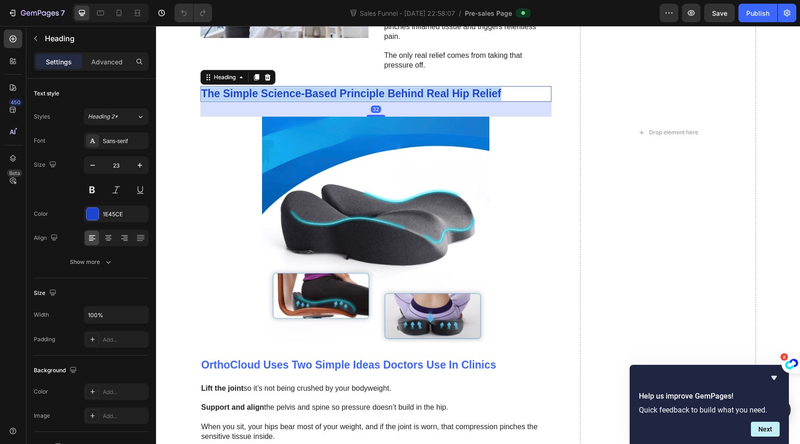
click at [304, 95] on strong "The Simple Science-Based Principle Behind Real Hip Relief" at bounding box center [351, 93] width 300 height 12
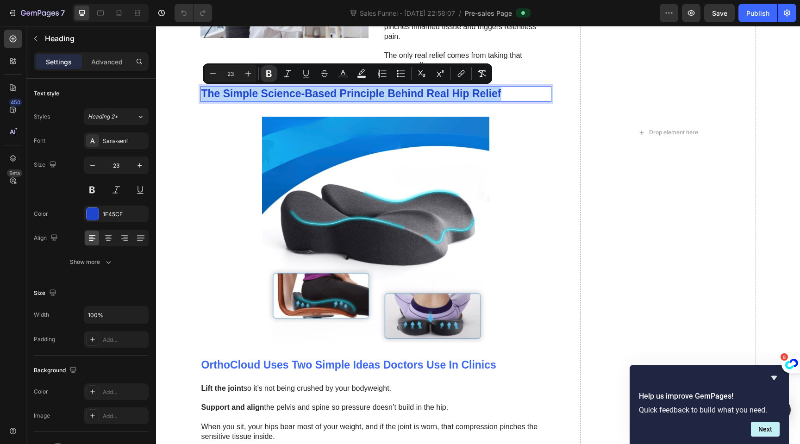
copy strong "The Simple Science-Based Principle Behind Real Hip Relief"
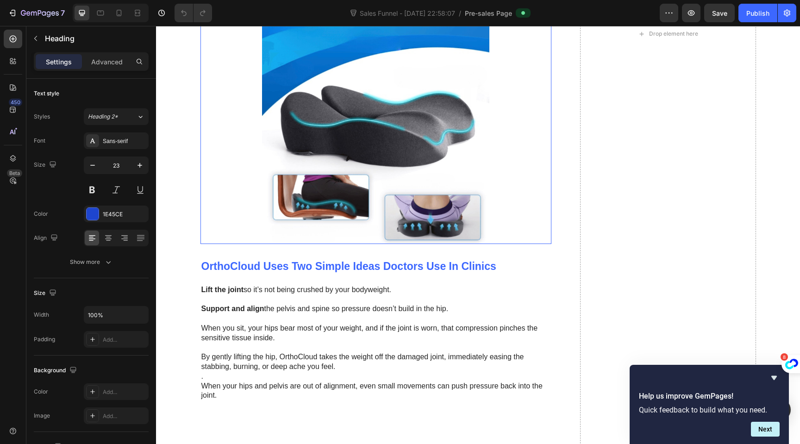
scroll to position [706, 0]
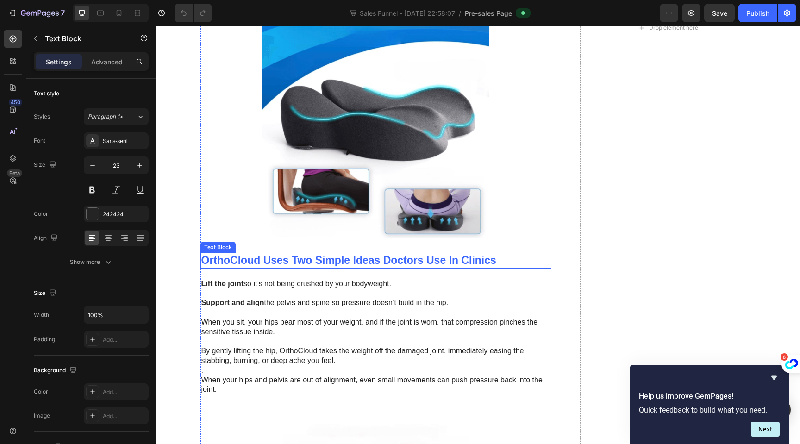
click at [309, 264] on strong "OrthoCloud Uses Two Simple Ideas Doctors Use In Clinics" at bounding box center [348, 260] width 295 height 12
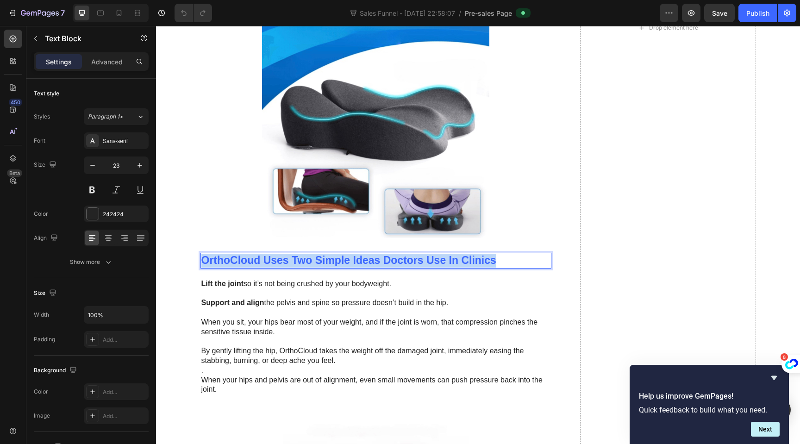
click at [309, 264] on strong "OrthoCloud Uses Two Simple Ideas Doctors Use In Clinics" at bounding box center [348, 260] width 295 height 12
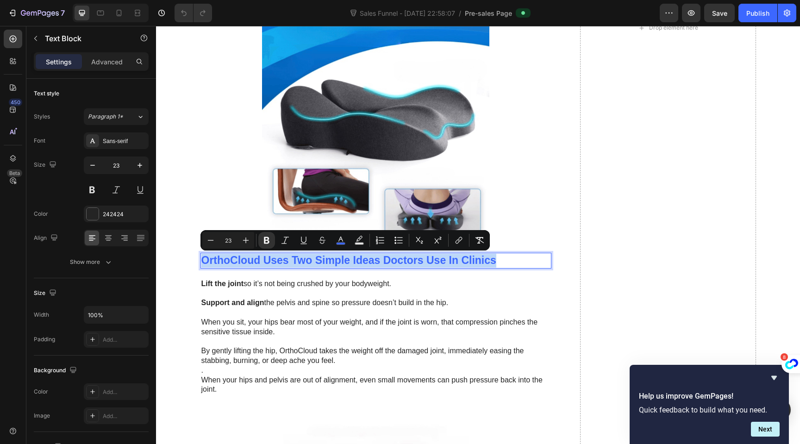
copy strong "OrthoCloud Uses Two Simple Ideas Doctors Use In Clinics"
click at [330, 333] on p "When you sit, your hips bear most of your weight, and if the joint is worn, tha…" at bounding box center [375, 327] width 349 height 19
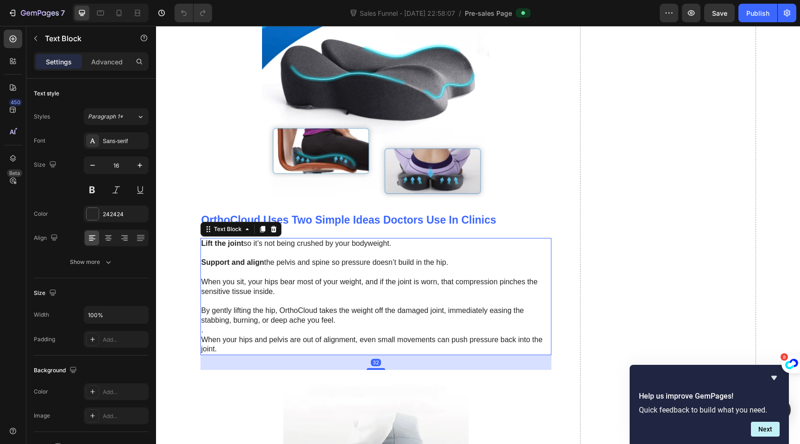
scroll to position [782, 0]
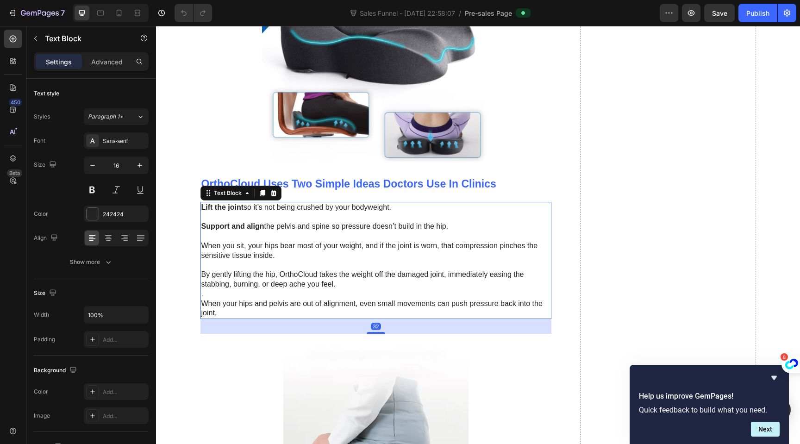
click at [221, 315] on p "When your hips and pelvis are out of alignment, even small movements can push p…" at bounding box center [375, 308] width 349 height 19
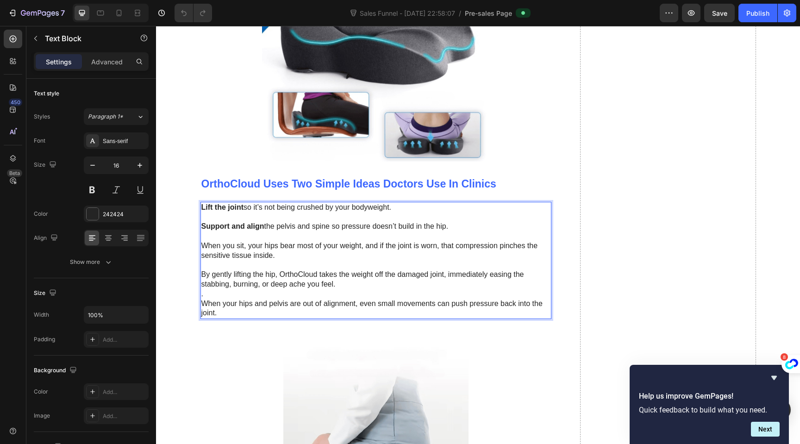
click at [221, 315] on p "When your hips and pelvis are out of alignment, even small movements can push p…" at bounding box center [375, 308] width 349 height 19
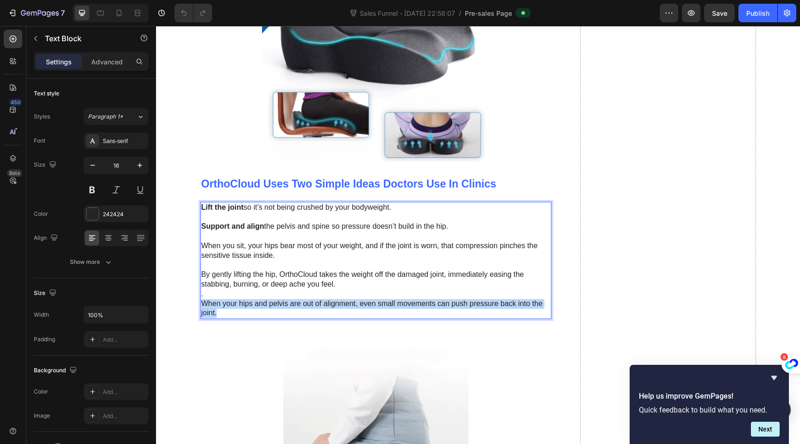
click at [221, 315] on p "When your hips and pelvis are out of alignment, even small movements can push p…" at bounding box center [375, 308] width 349 height 19
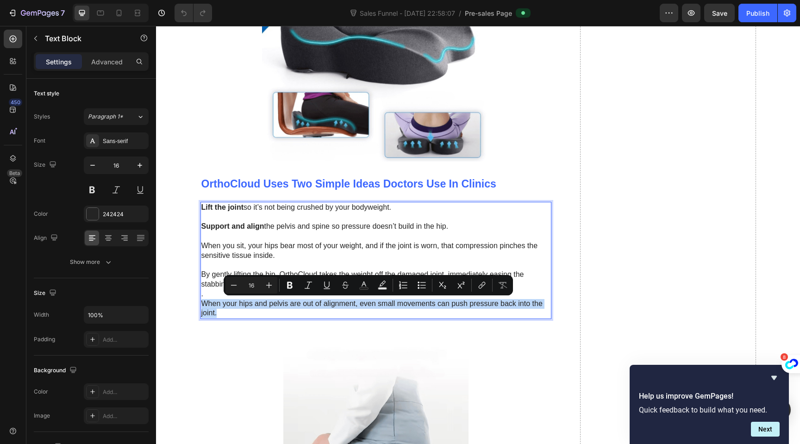
click at [221, 315] on p "When your hips and pelvis are out of alignment, even small movements can push p…" at bounding box center [375, 308] width 349 height 19
click at [217, 315] on p "When your hips and pelvis are out of alignment, even small movements can push p…" at bounding box center [375, 308] width 349 height 19
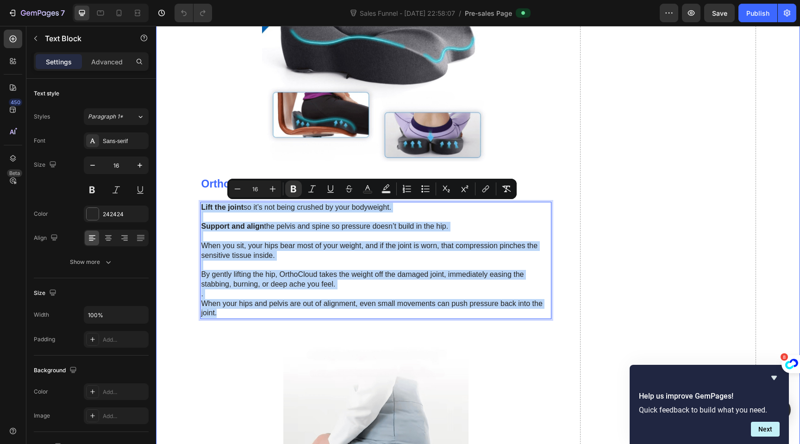
drag, startPoint x: 217, startPoint y: 315, endPoint x: 195, endPoint y: 204, distance: 113.2
copy div "Lift the joint so it’s not being crushed by your bodyweight. Support and align …"
click at [330, 243] on p "When you sit, your hips bear most of your weight, and if the joint is worn, tha…" at bounding box center [375, 250] width 349 height 19
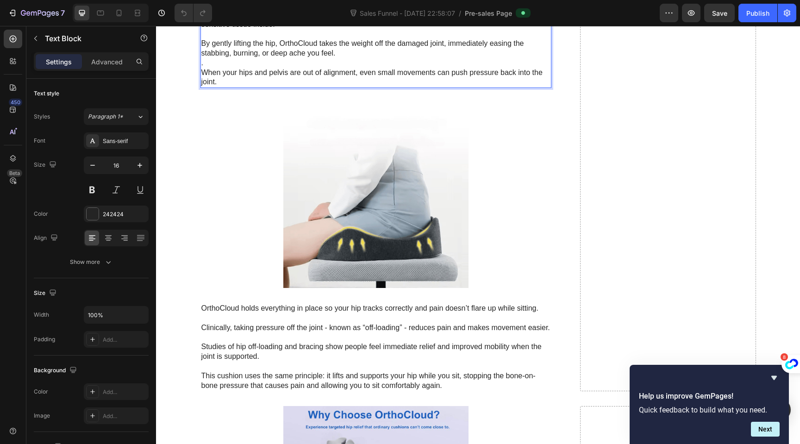
scroll to position [1027, 0]
